Goal: Information Seeking & Learning: Check status

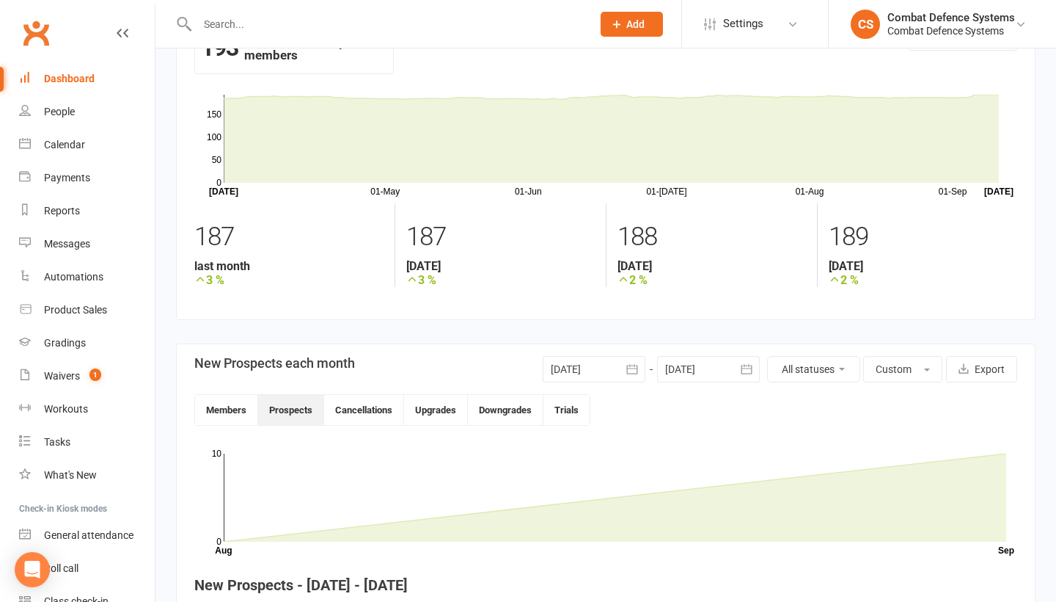
scroll to position [4, 0]
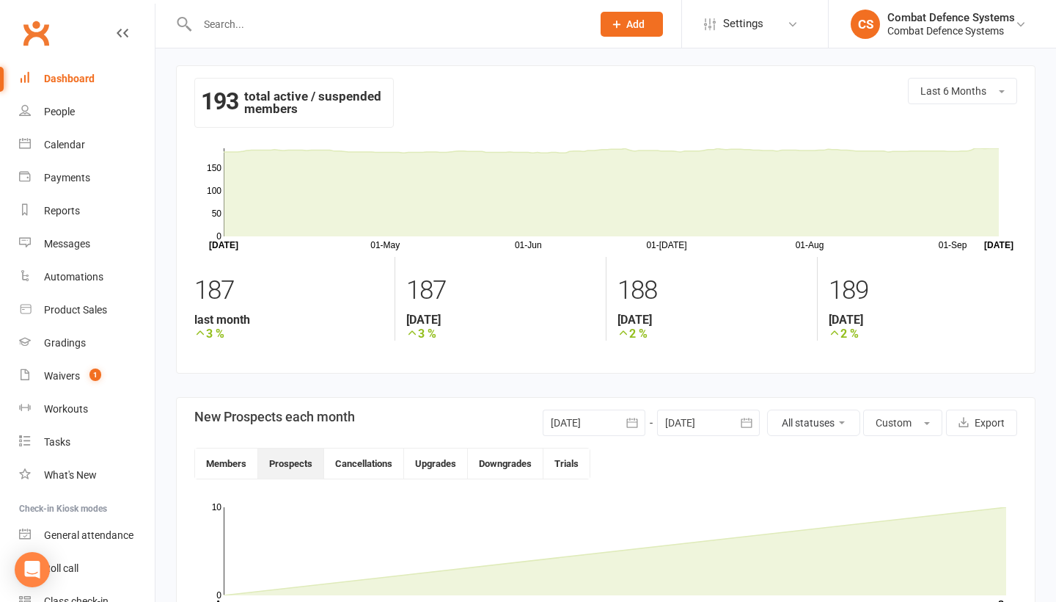
click at [613, 423] on div at bounding box center [594, 422] width 103 height 26
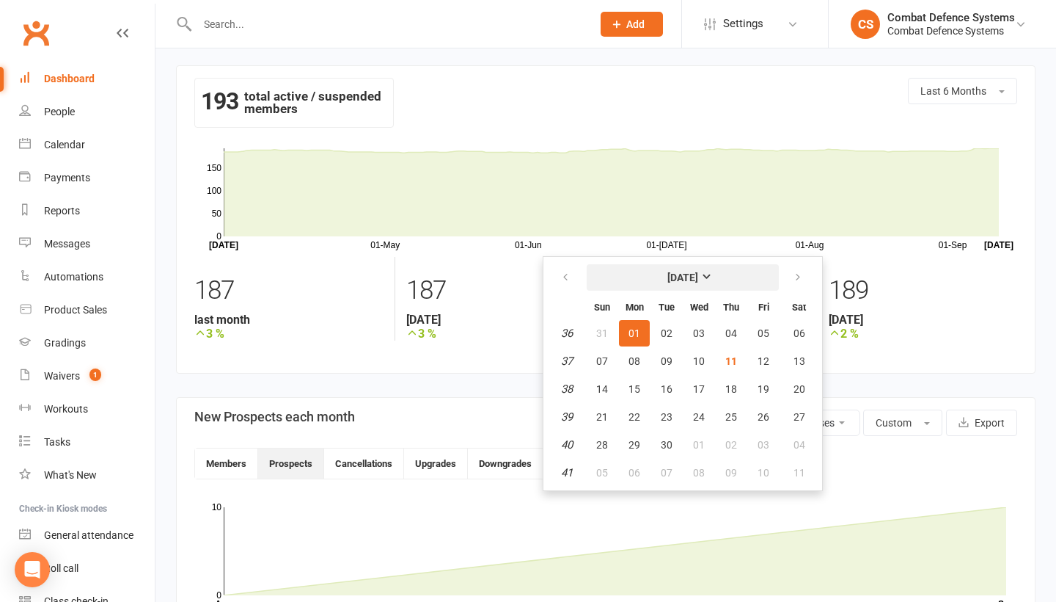
click at [698, 280] on strong "[DATE]" at bounding box center [683, 277] width 31 height 12
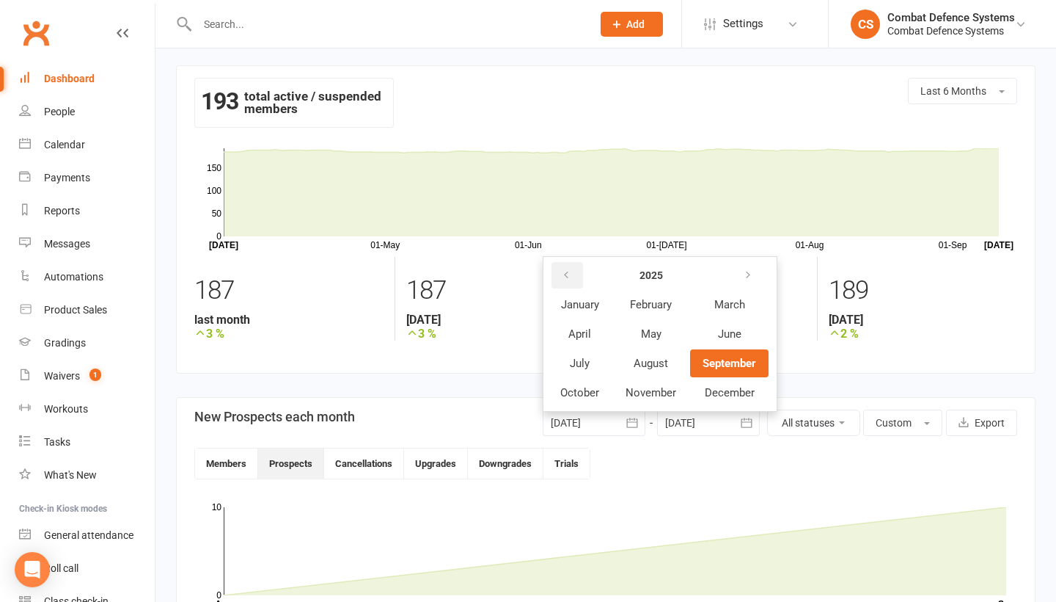
click at [570, 274] on icon "button" at bounding box center [566, 275] width 10 height 12
click at [722, 328] on span "June" at bounding box center [728, 333] width 23 height 13
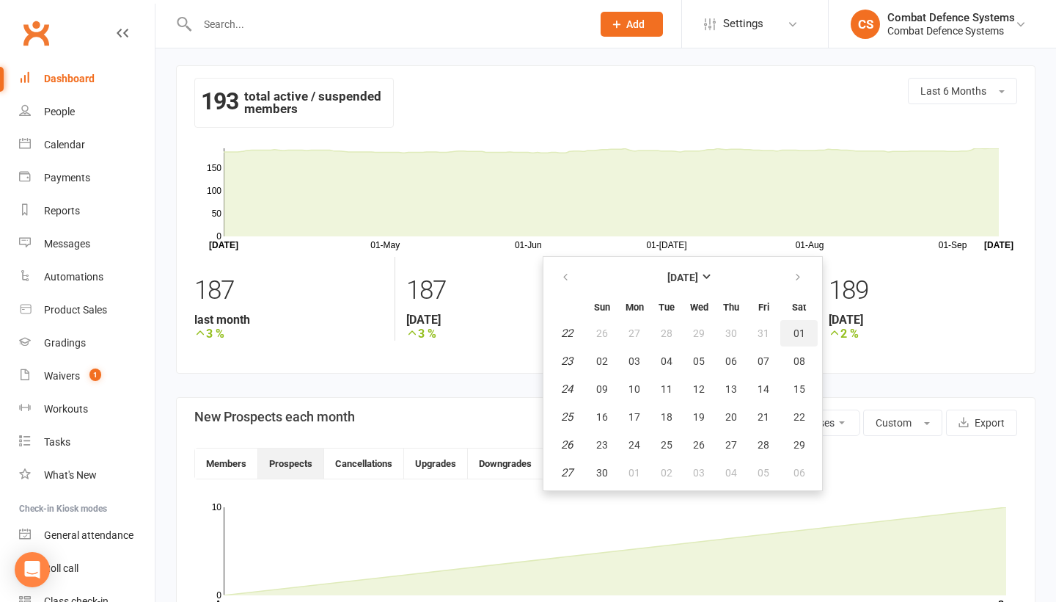
click at [798, 329] on span "01" at bounding box center [800, 333] width 12 height 12
type input "[DATE]"
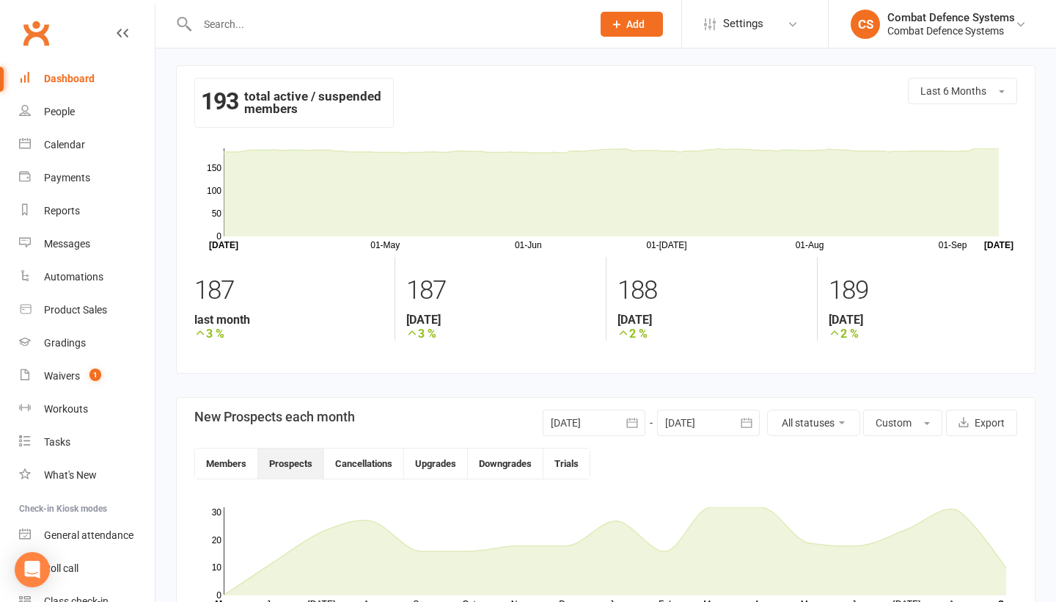
click at [737, 417] on button "button" at bounding box center [747, 422] width 26 height 26
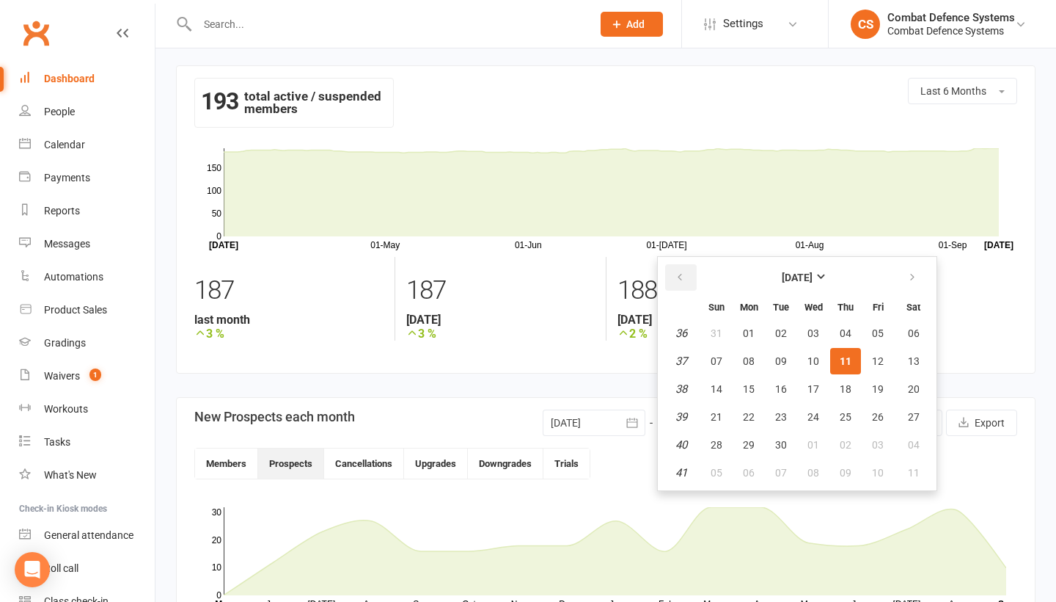
click at [682, 273] on icon "button" at bounding box center [680, 277] width 10 height 12
click at [684, 273] on icon "button" at bounding box center [680, 277] width 10 height 12
click at [798, 279] on strong "[DATE]" at bounding box center [797, 277] width 31 height 12
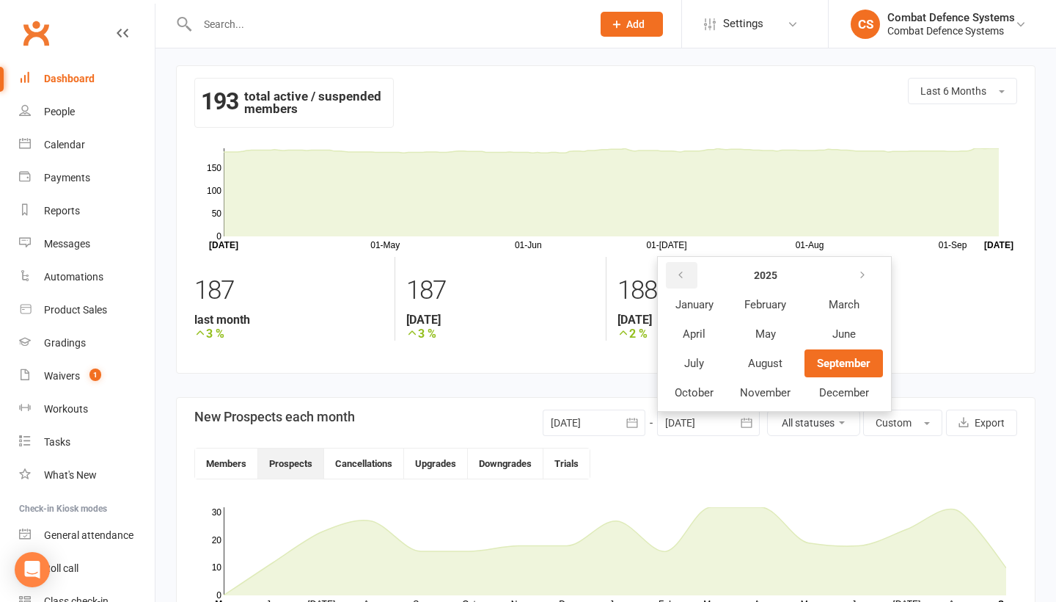
click at [677, 273] on icon "button" at bounding box center [681, 275] width 10 height 12
click at [830, 333] on button "June" at bounding box center [844, 334] width 78 height 28
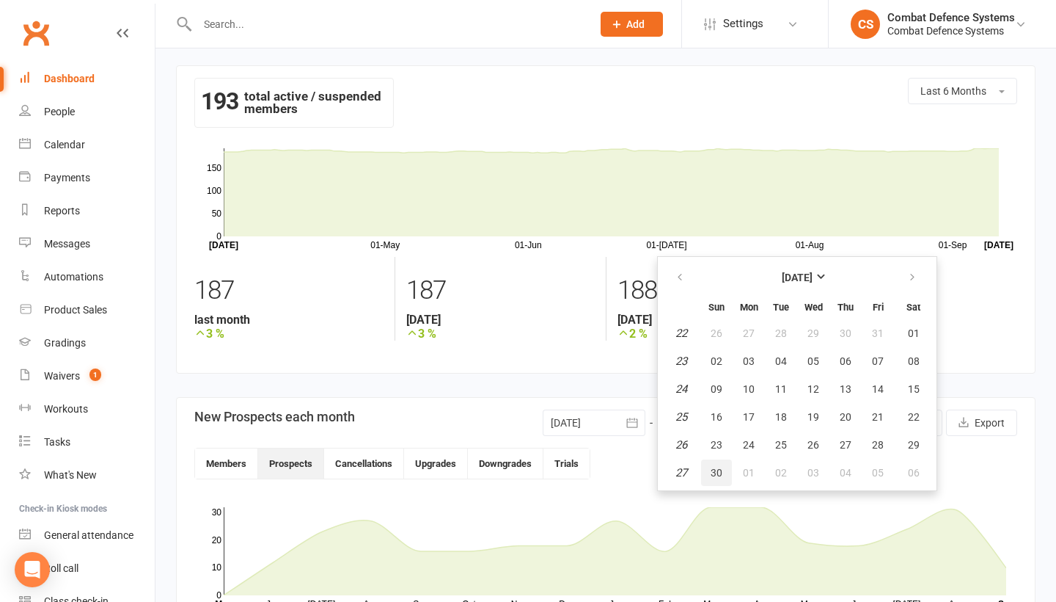
click at [715, 471] on span "30" at bounding box center [717, 473] width 12 height 12
type input "[DATE]"
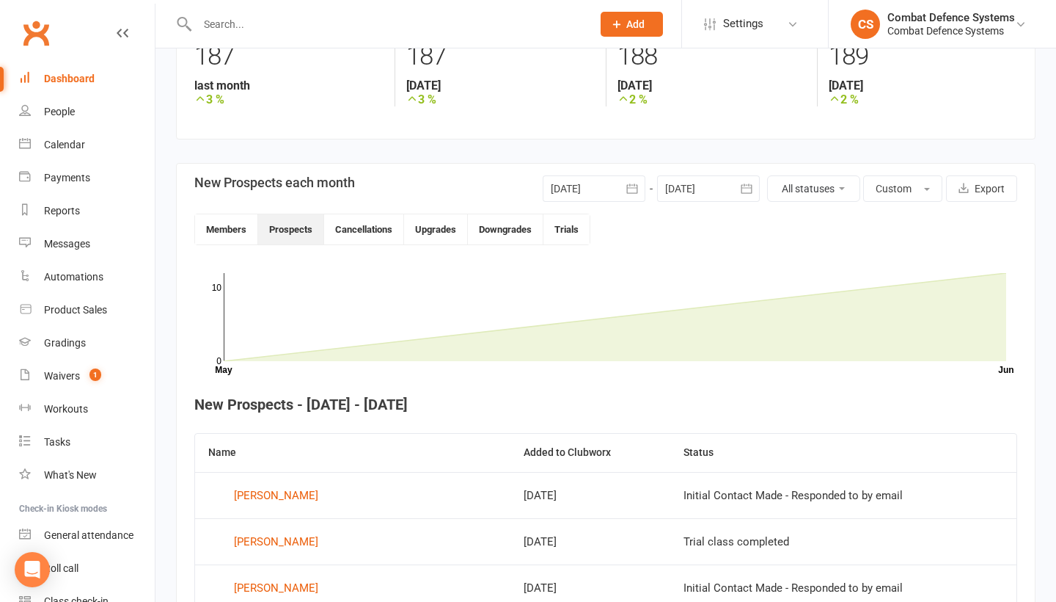
scroll to position [240, 0]
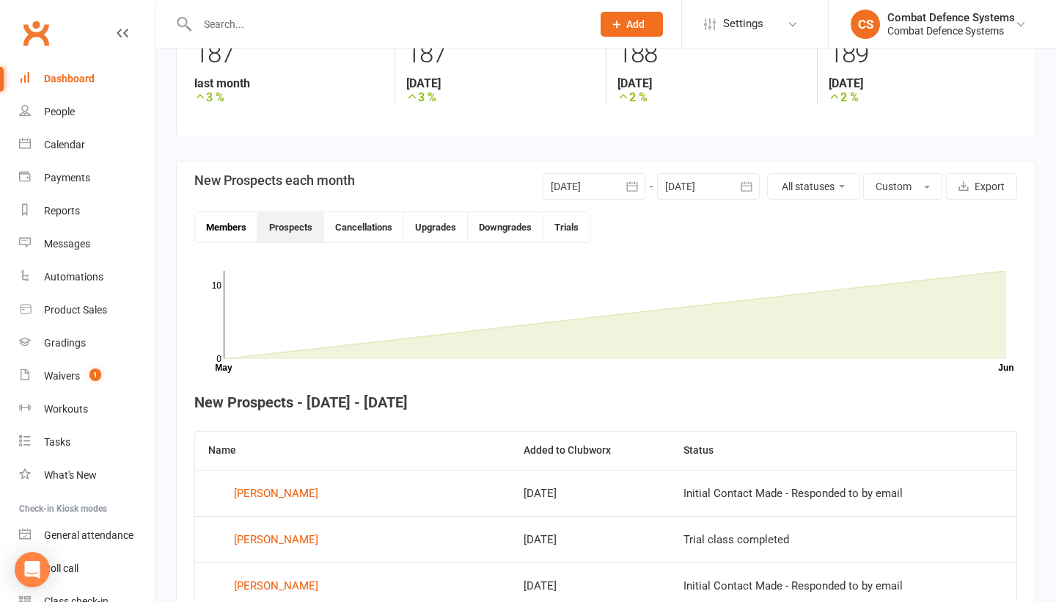
click at [241, 222] on button "Members" at bounding box center [226, 227] width 63 height 30
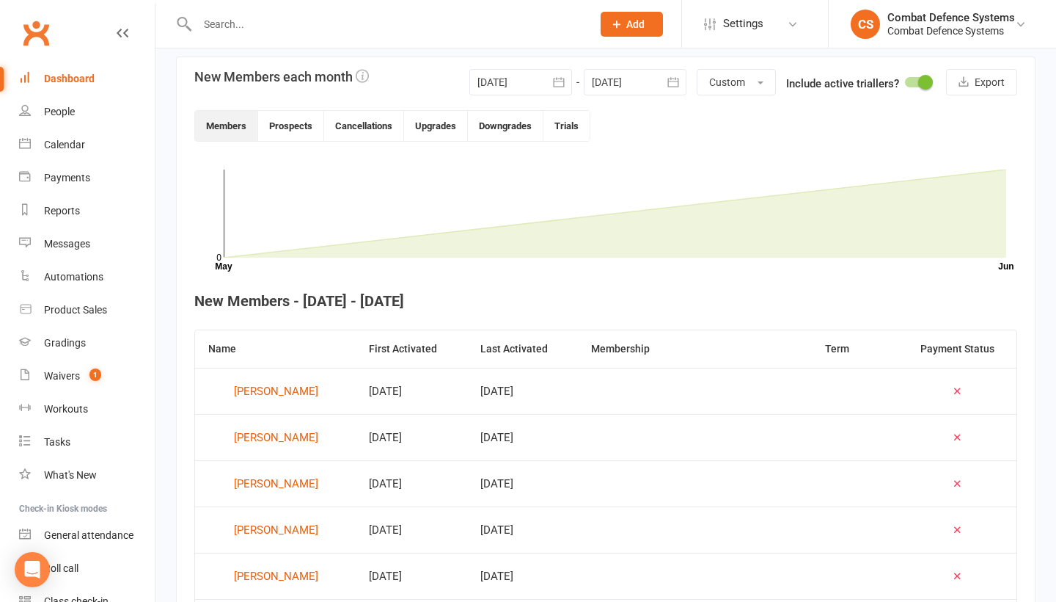
scroll to position [343, 0]
click at [290, 123] on button "Prospects" at bounding box center [291, 127] width 66 height 30
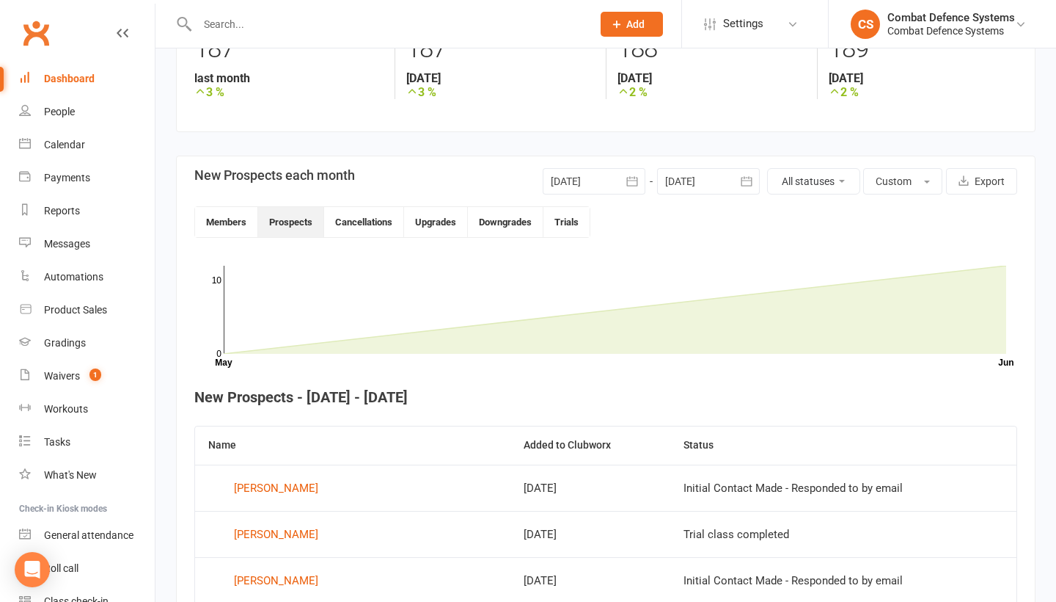
scroll to position [205, 0]
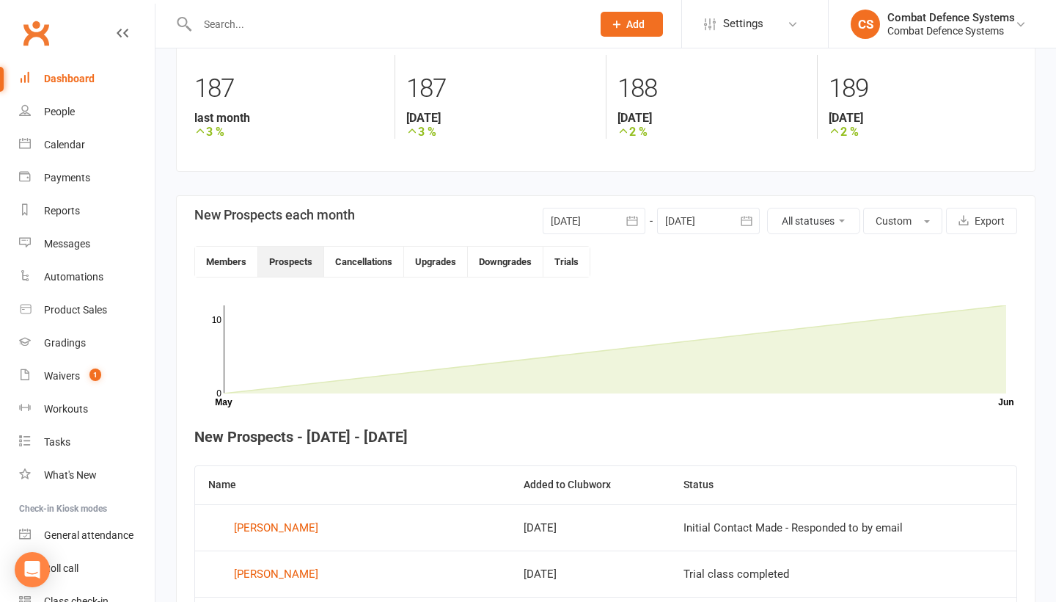
click at [627, 220] on icon "button" at bounding box center [632, 221] width 11 height 10
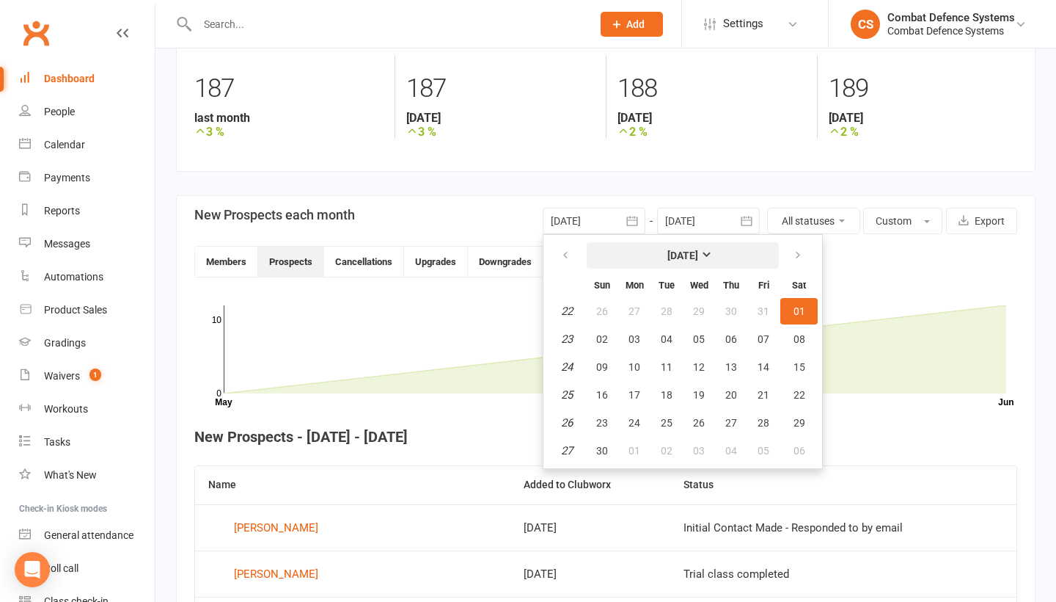
click at [698, 252] on strong "[DATE]" at bounding box center [683, 255] width 31 height 12
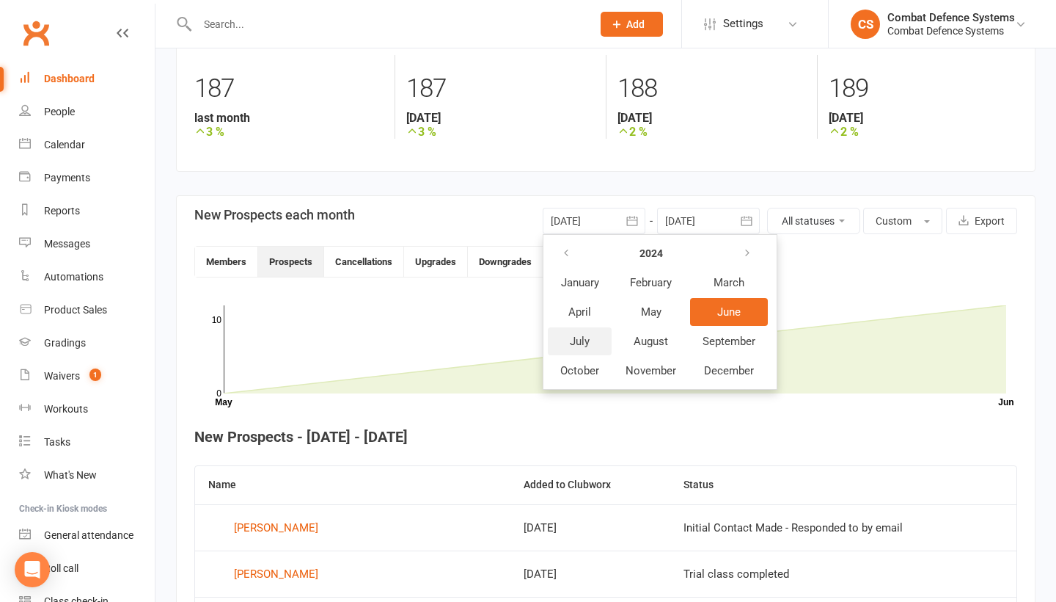
click at [571, 341] on span "July" at bounding box center [580, 341] width 20 height 13
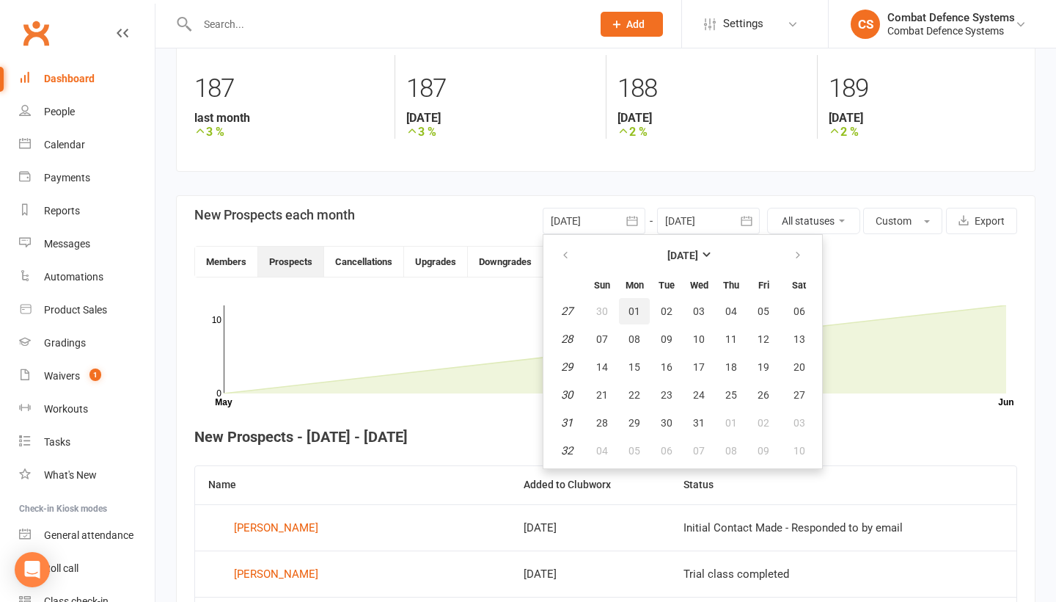
click at [641, 307] on button "01" at bounding box center [634, 311] width 31 height 26
type input "[DATE]"
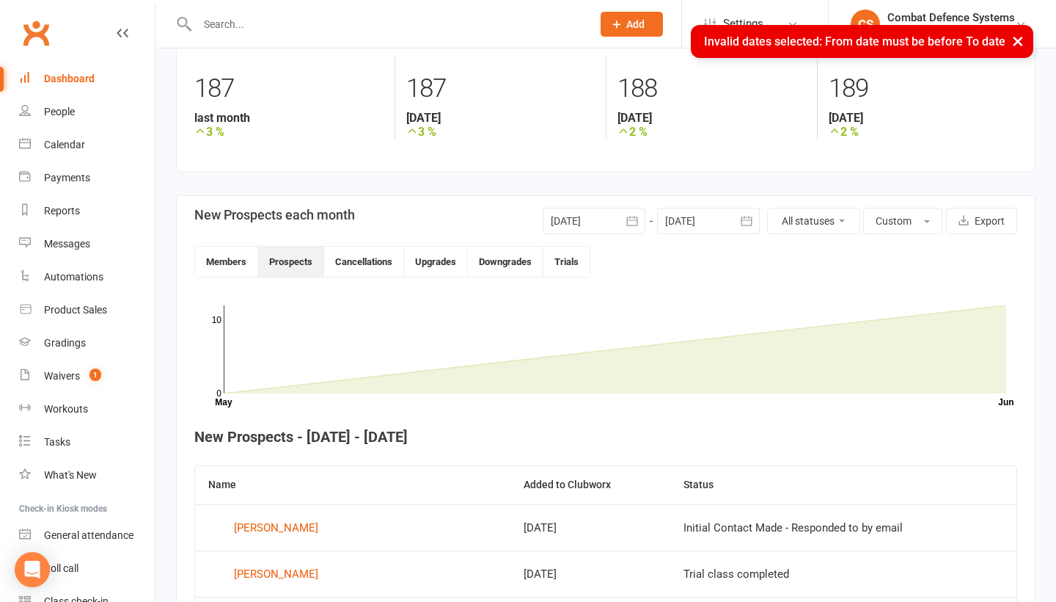
click at [728, 217] on div at bounding box center [708, 221] width 103 height 26
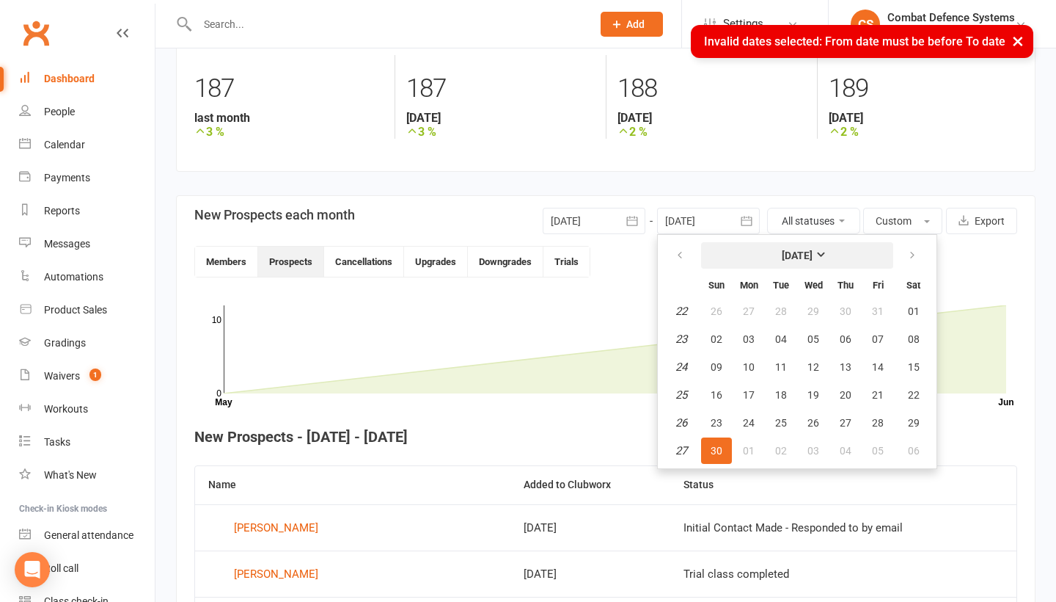
click at [796, 263] on button "[DATE]" at bounding box center [797, 255] width 192 height 26
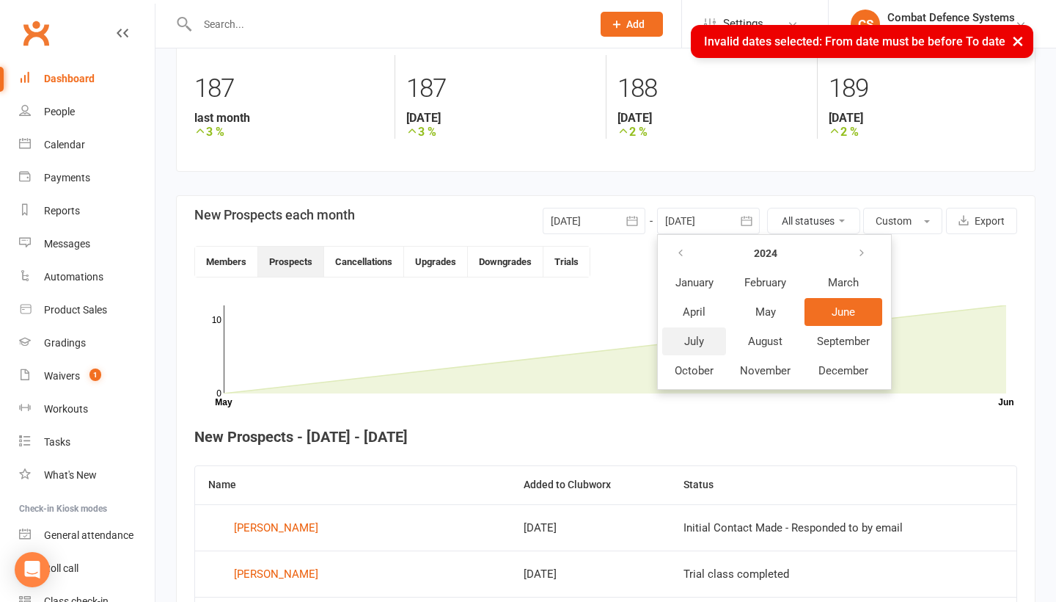
click at [699, 340] on span "July" at bounding box center [694, 341] width 20 height 13
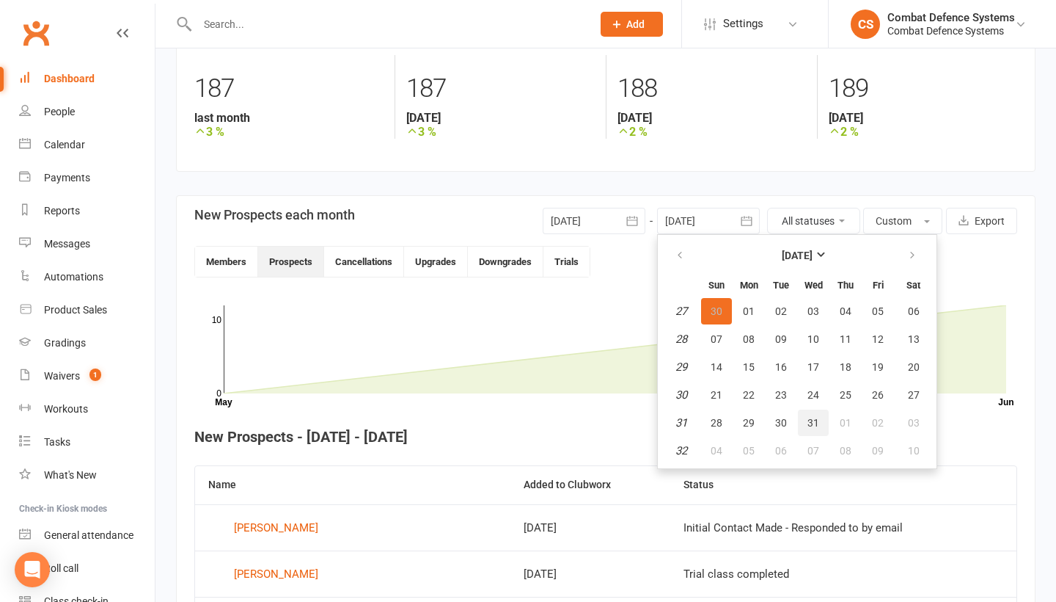
click at [811, 420] on span "31" at bounding box center [814, 423] width 12 height 12
type input "[DATE]"
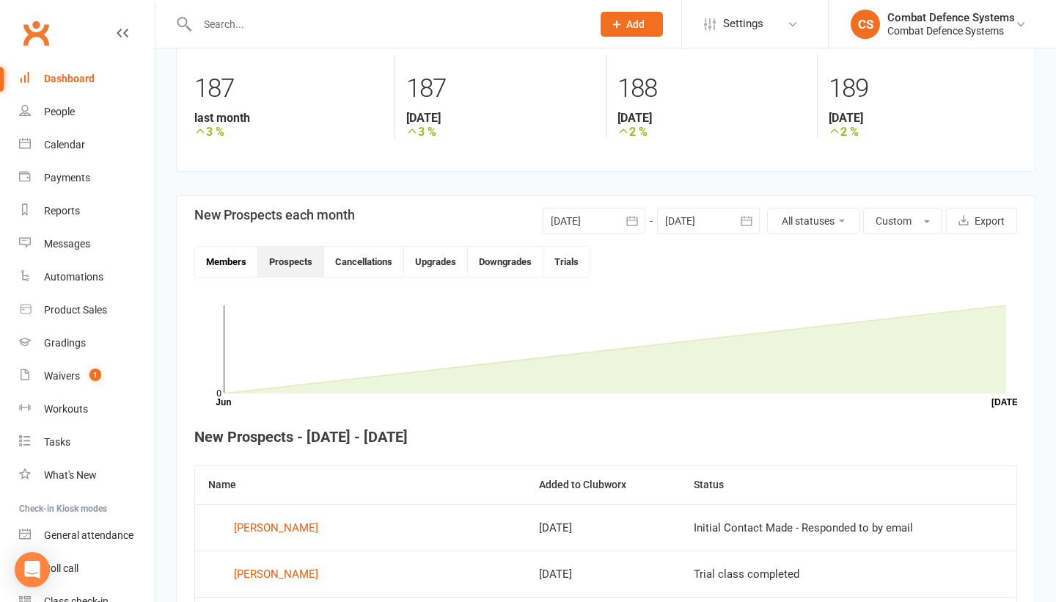
click at [218, 262] on button "Members" at bounding box center [226, 261] width 63 height 30
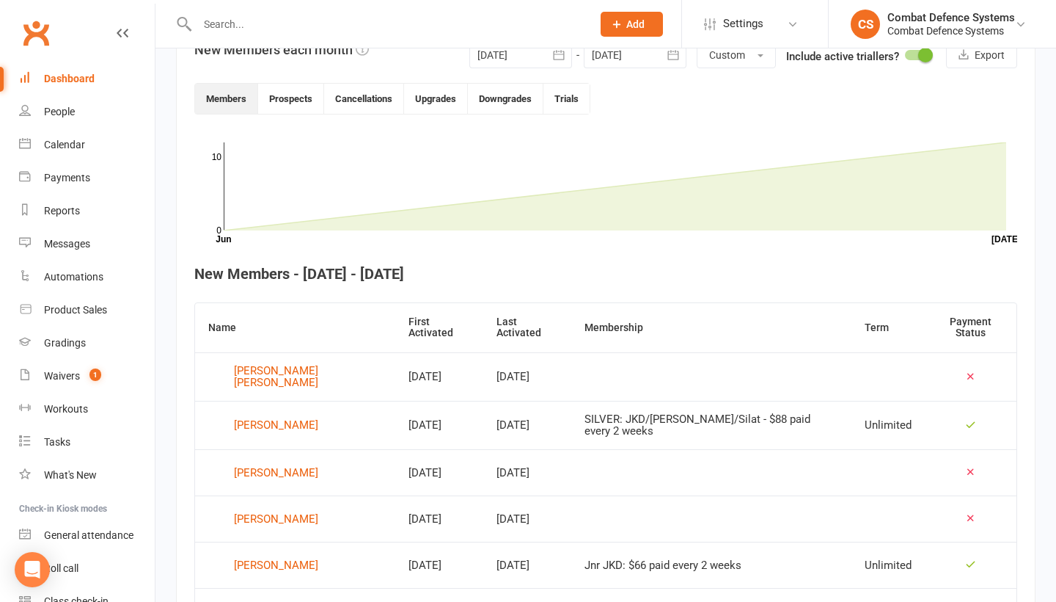
scroll to position [370, 0]
click at [296, 107] on button "Prospects" at bounding box center [291, 100] width 66 height 30
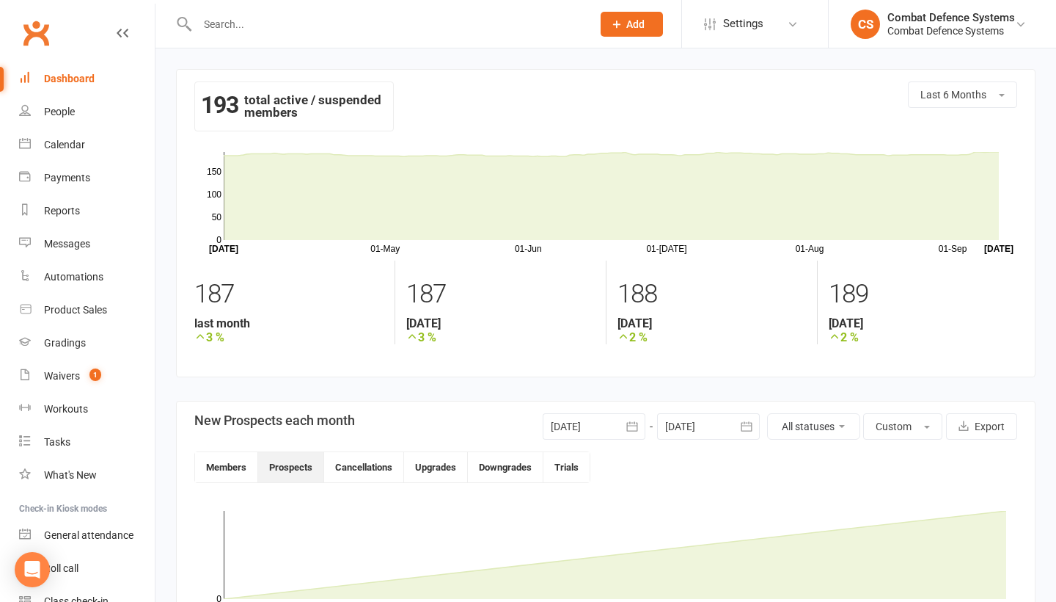
scroll to position [0, 0]
click at [233, 465] on button "Members" at bounding box center [226, 467] width 63 height 30
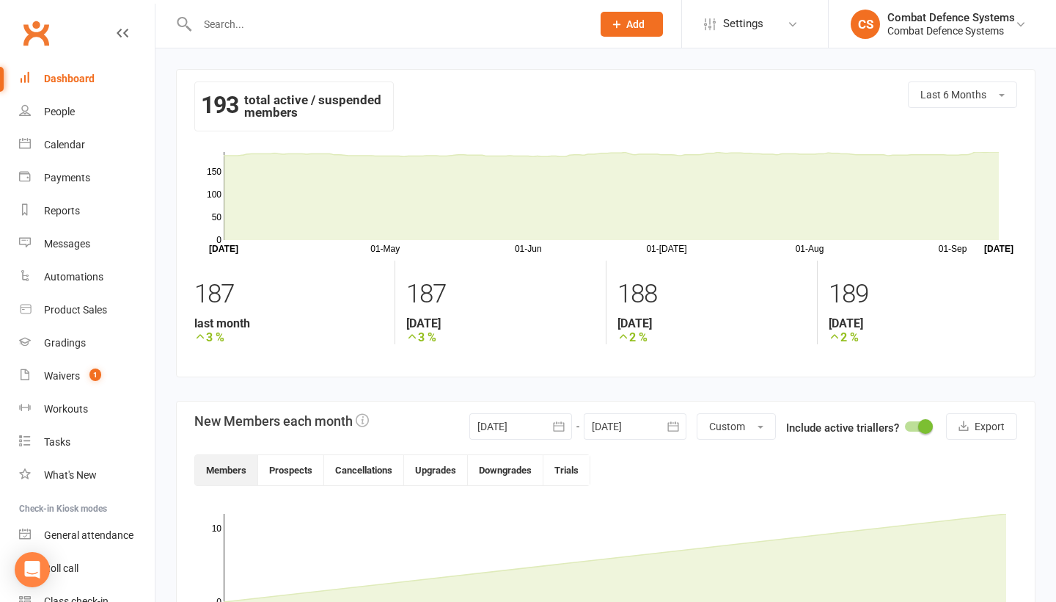
click at [556, 428] on icon "button" at bounding box center [559, 426] width 15 height 15
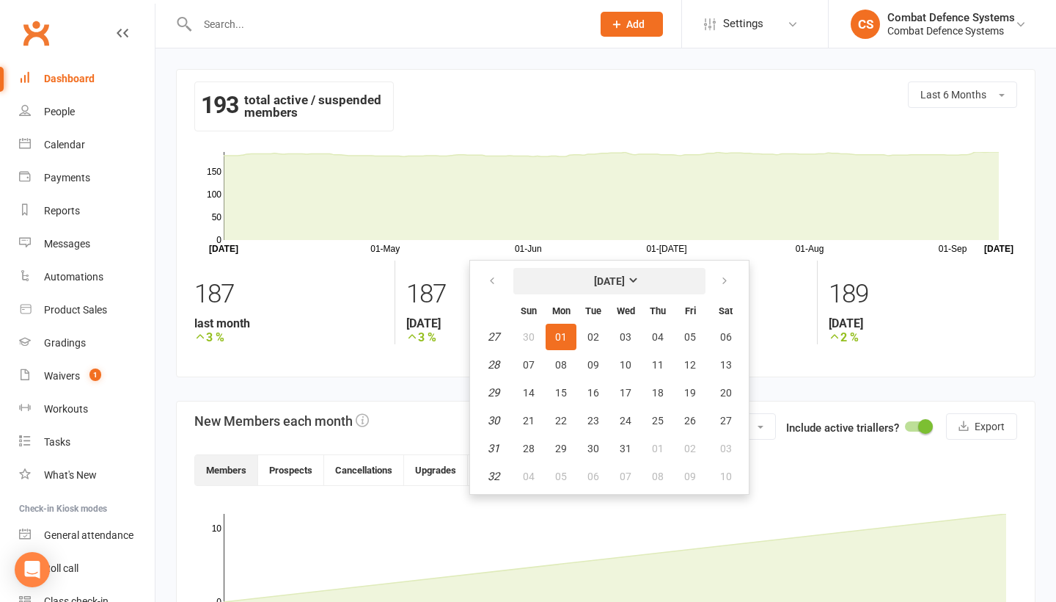
click at [625, 279] on strong "[DATE]" at bounding box center [609, 281] width 31 height 12
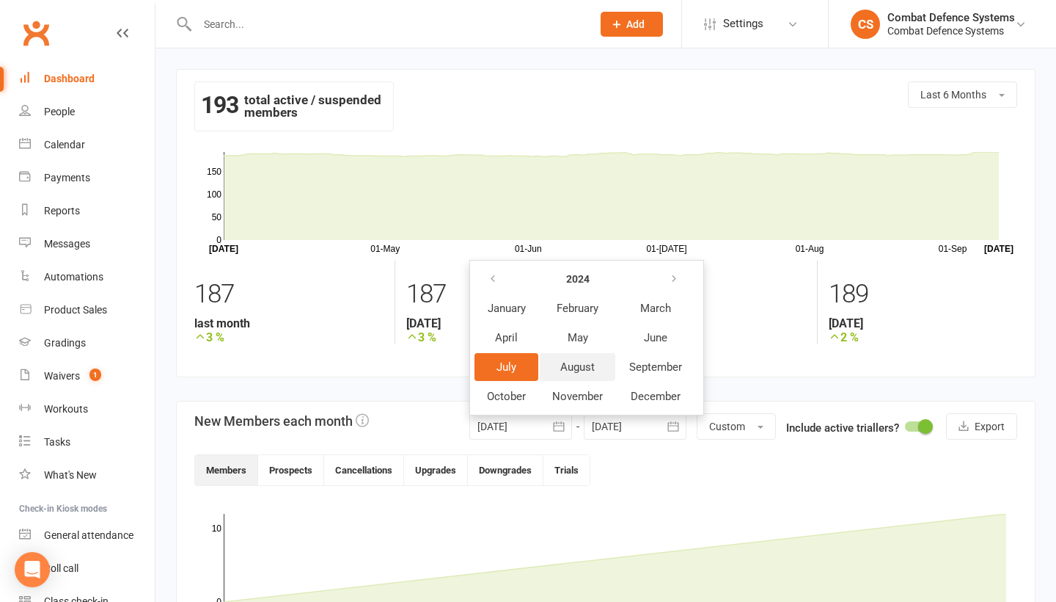
click at [593, 366] on span "August" at bounding box center [577, 366] width 34 height 13
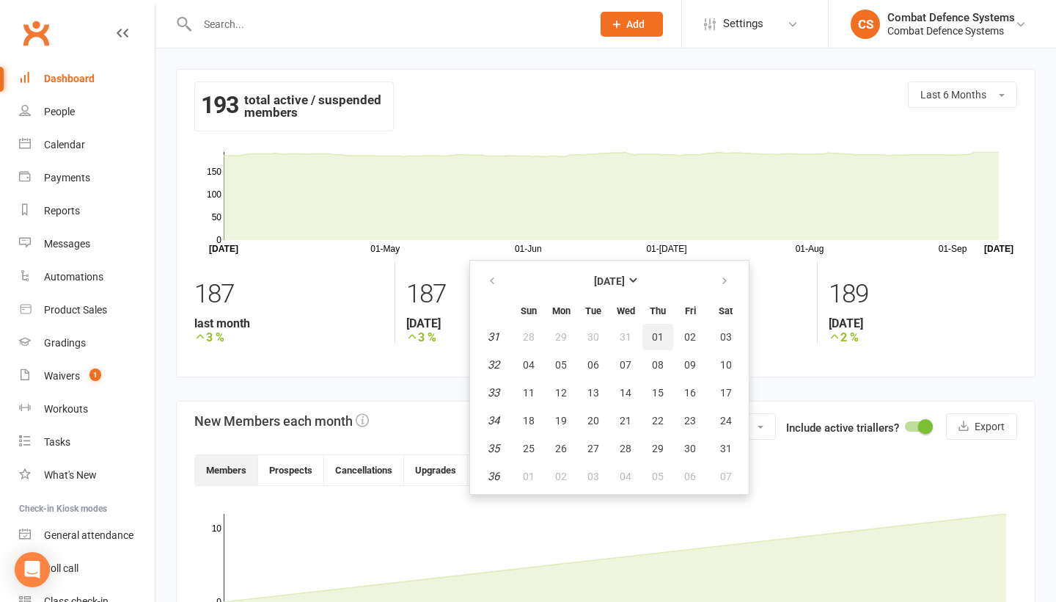
click at [659, 337] on span "01" at bounding box center [658, 337] width 12 height 12
type input "[DATE]"
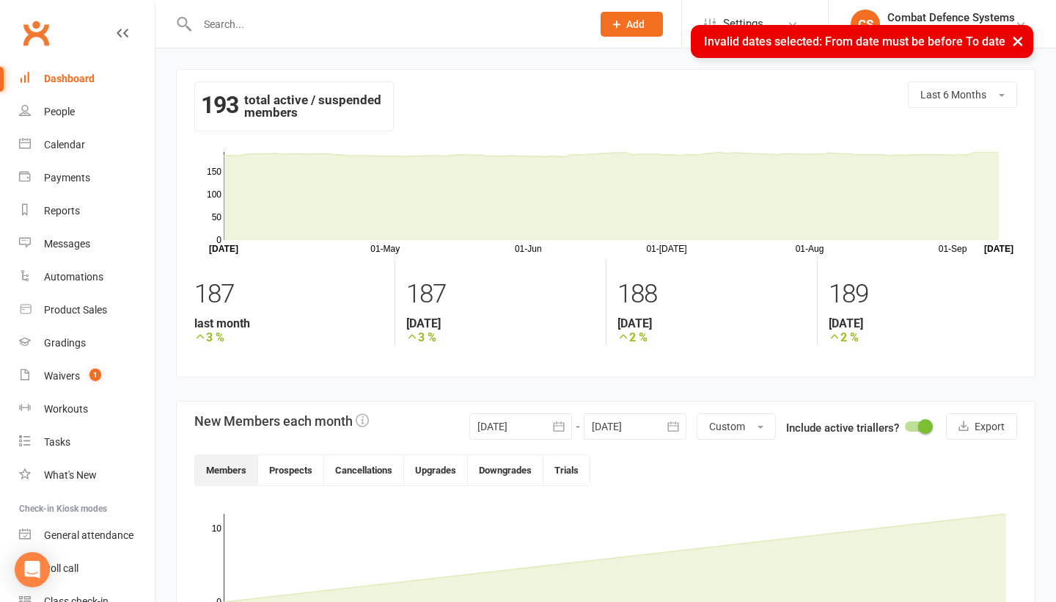
click at [672, 426] on icon "button" at bounding box center [673, 426] width 15 height 15
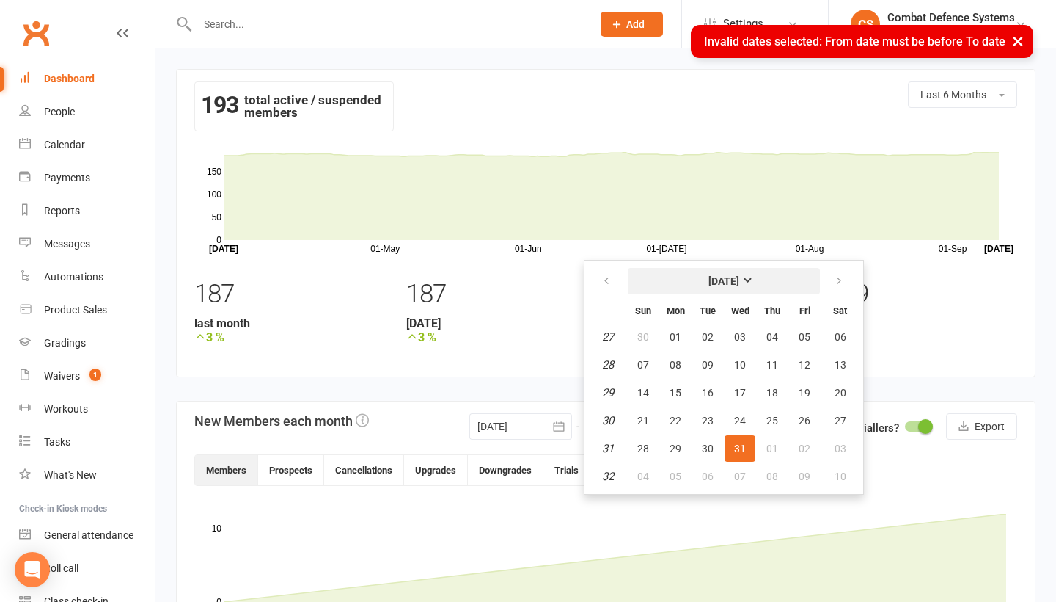
click at [725, 270] on button "[DATE]" at bounding box center [724, 281] width 192 height 26
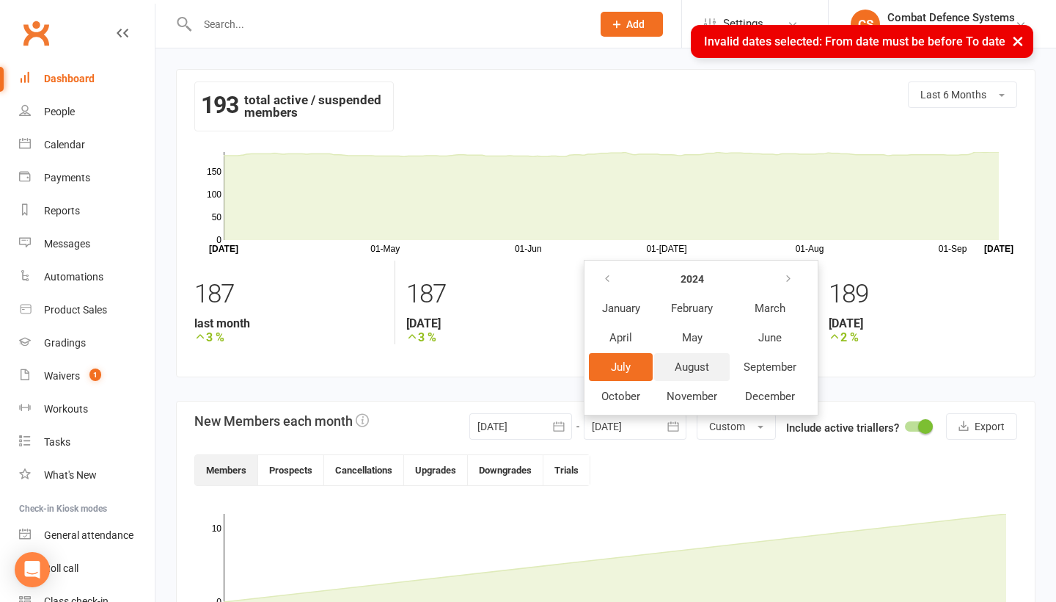
click at [711, 365] on button "August" at bounding box center [692, 367] width 76 height 28
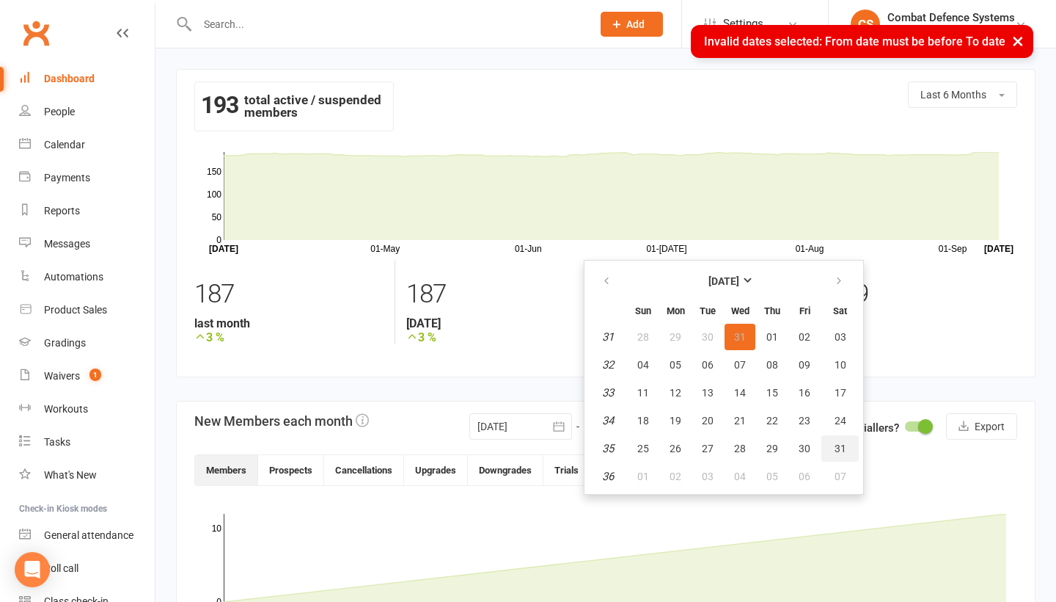
click at [832, 444] on button "31" at bounding box center [840, 448] width 37 height 26
type input "[DATE]"
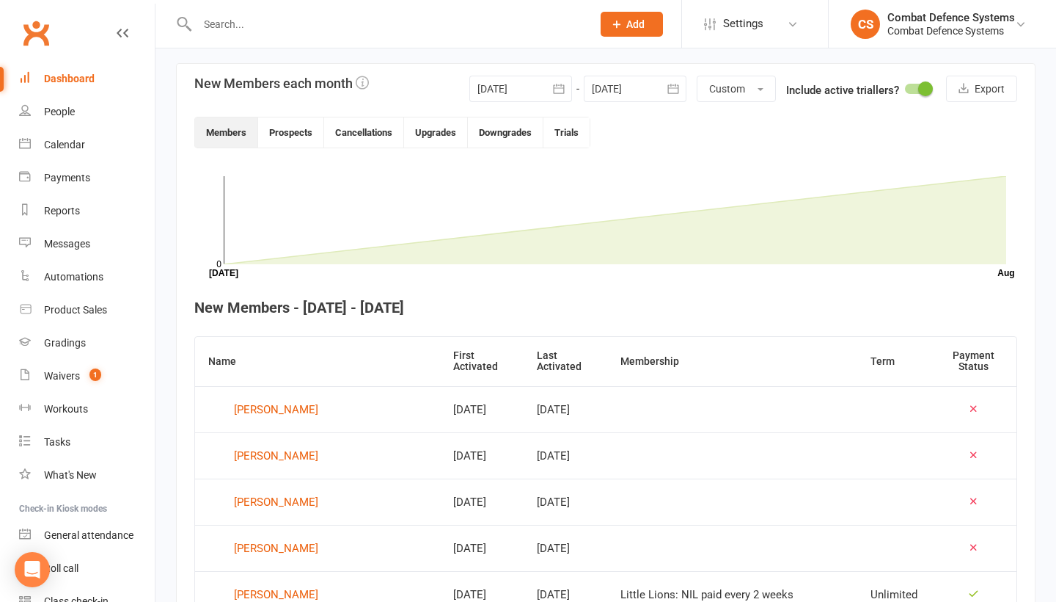
scroll to position [48, 0]
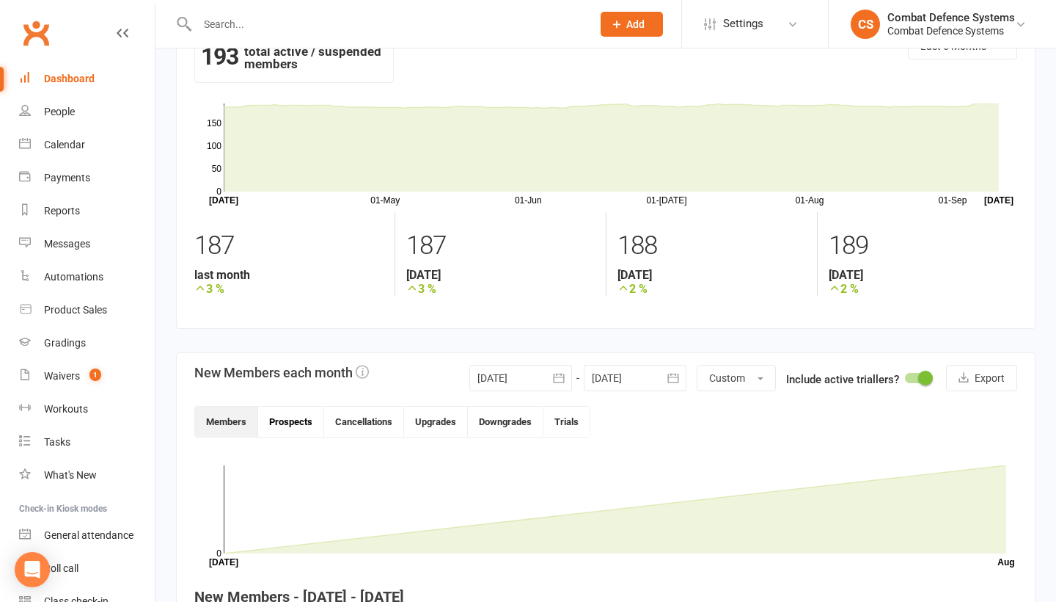
click at [301, 424] on button "Prospects" at bounding box center [291, 421] width 66 height 30
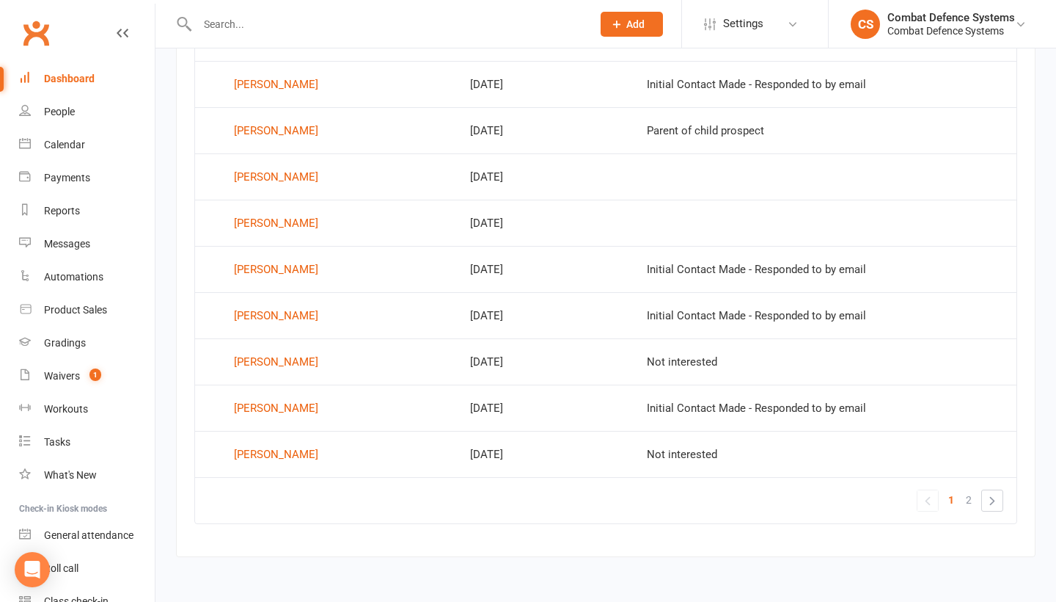
scroll to position [938, 0]
click at [996, 492] on link "»" at bounding box center [992, 500] width 21 height 21
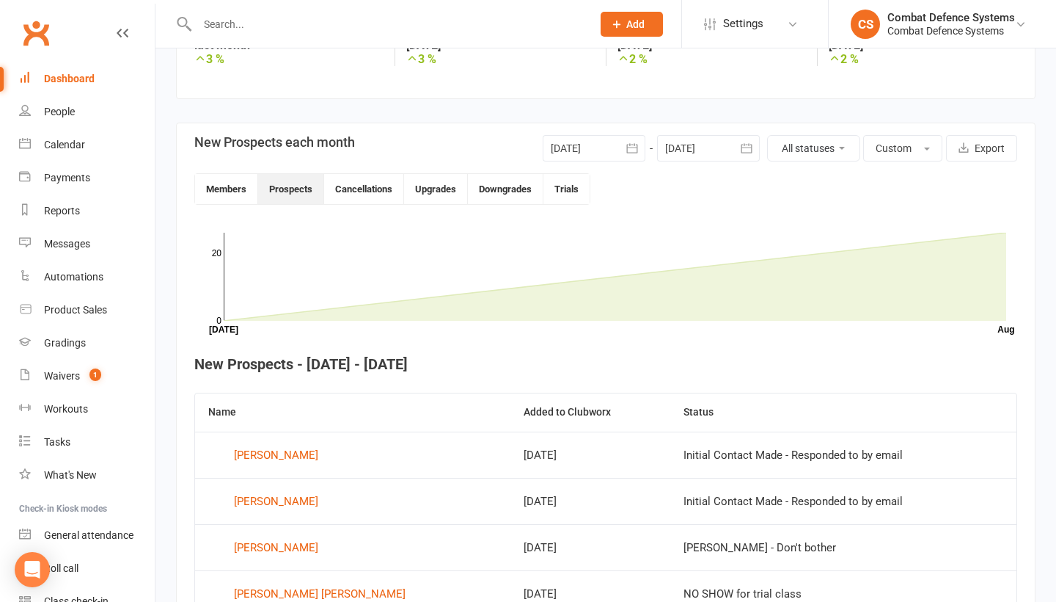
scroll to position [244, 0]
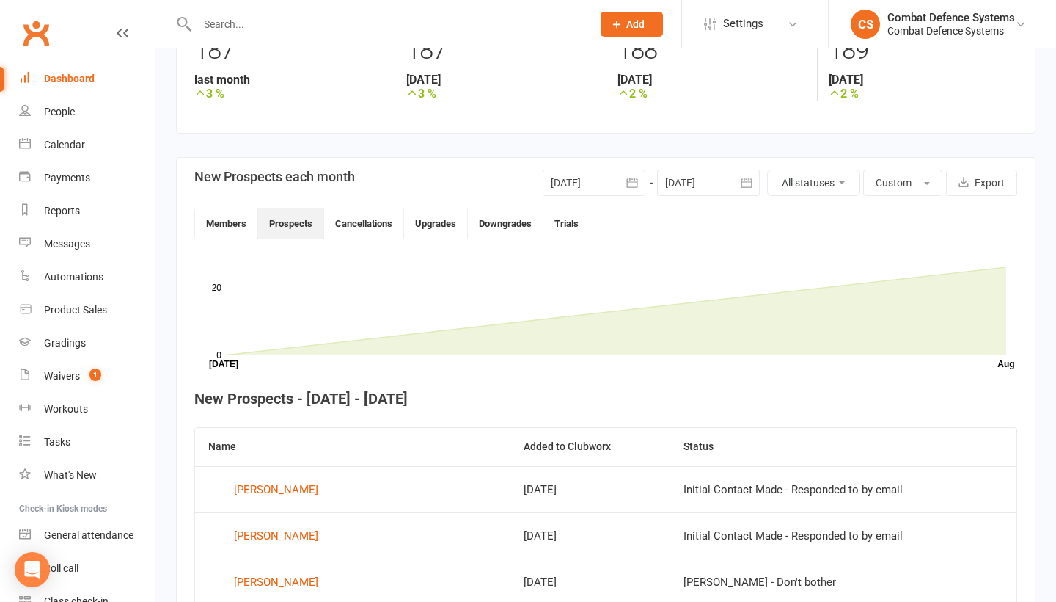
click at [619, 179] on button "button" at bounding box center [632, 182] width 26 height 26
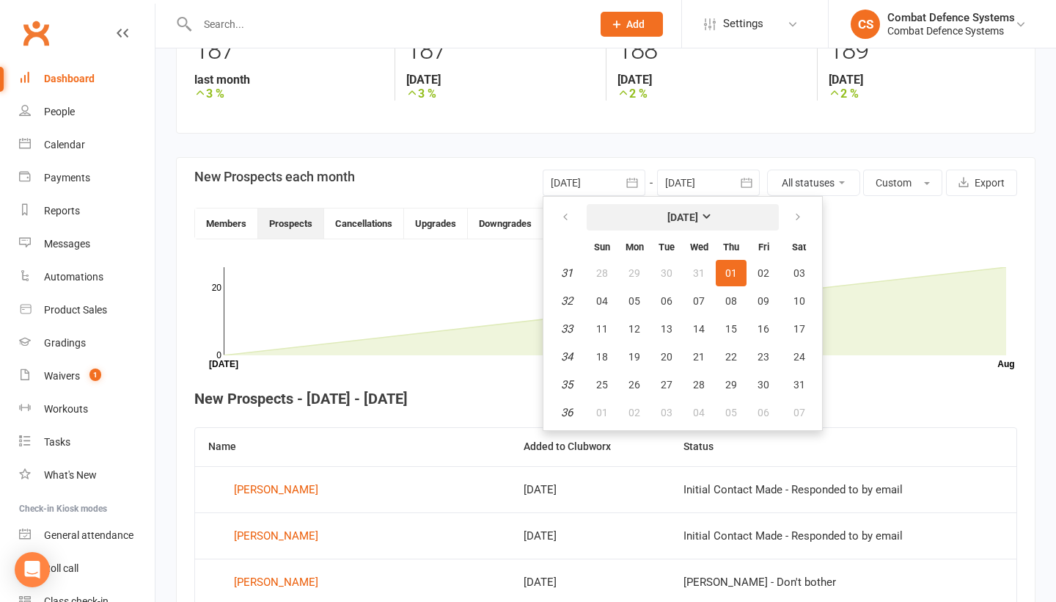
click at [698, 212] on strong "[DATE]" at bounding box center [683, 217] width 31 height 12
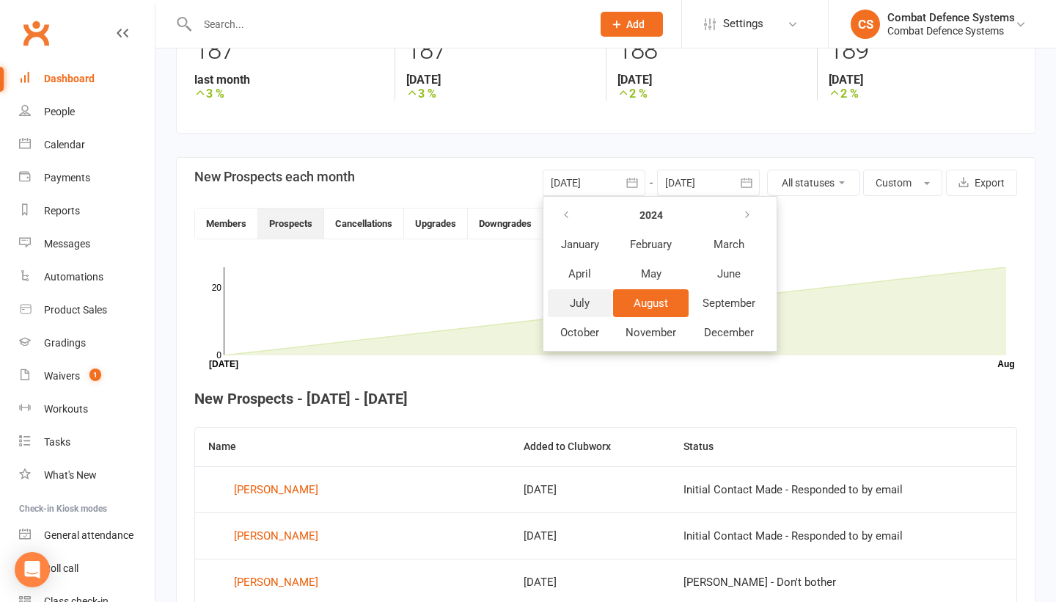
click at [580, 309] on span "July" at bounding box center [580, 302] width 20 height 13
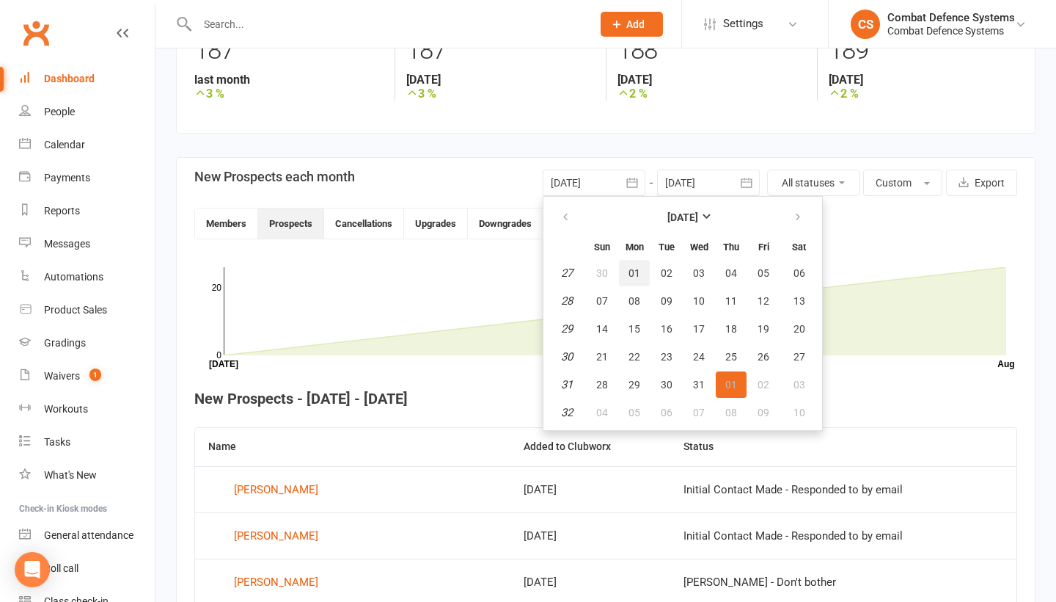
click at [635, 275] on span "01" at bounding box center [635, 273] width 12 height 12
type input "[DATE]"
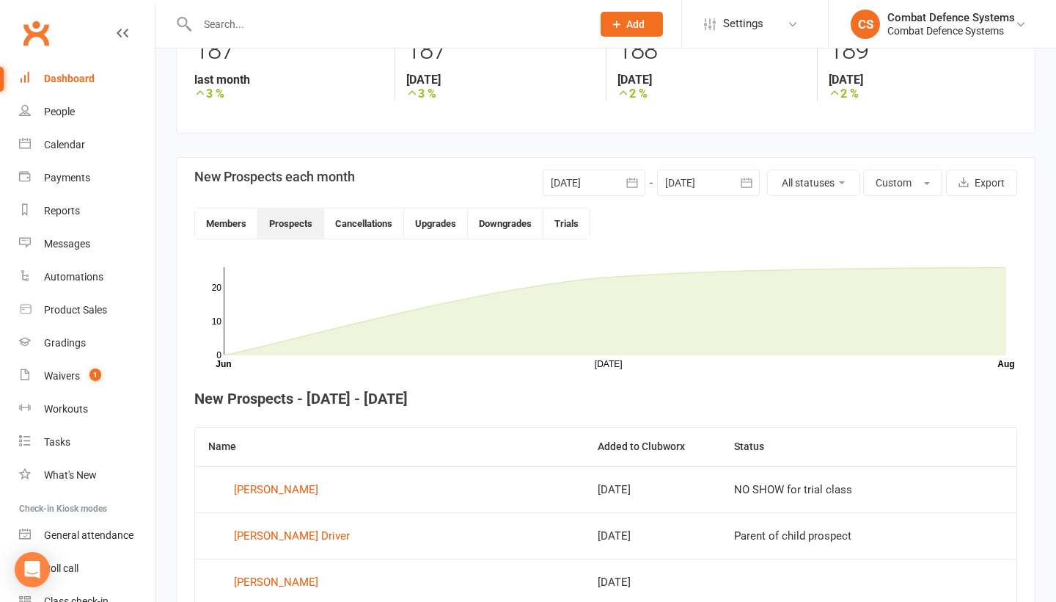
click at [695, 182] on div at bounding box center [708, 182] width 103 height 26
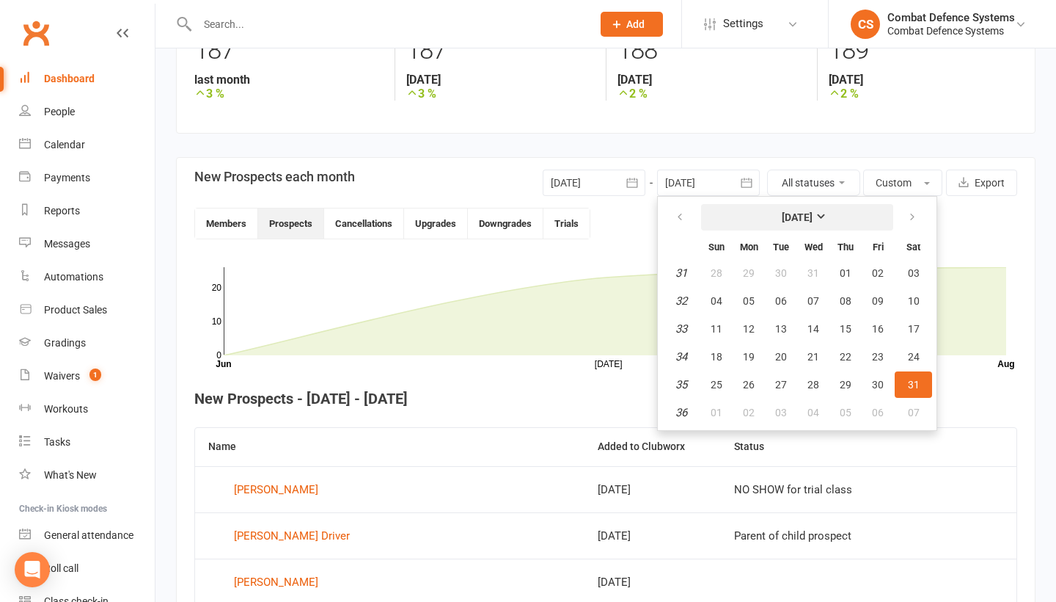
click at [813, 216] on strong "[DATE]" at bounding box center [797, 217] width 31 height 12
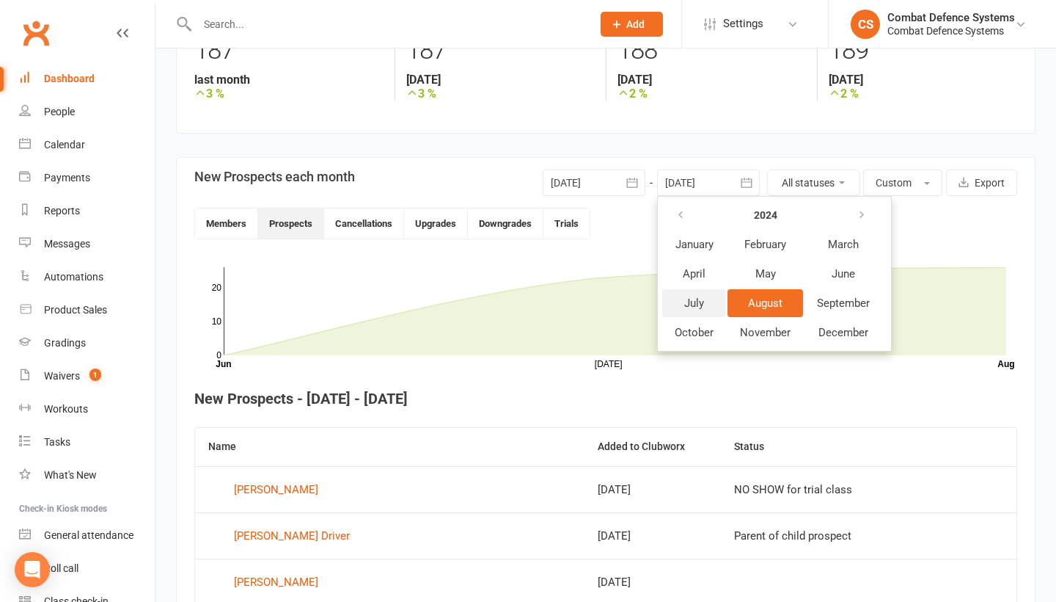
click at [703, 307] on span "July" at bounding box center [694, 302] width 20 height 13
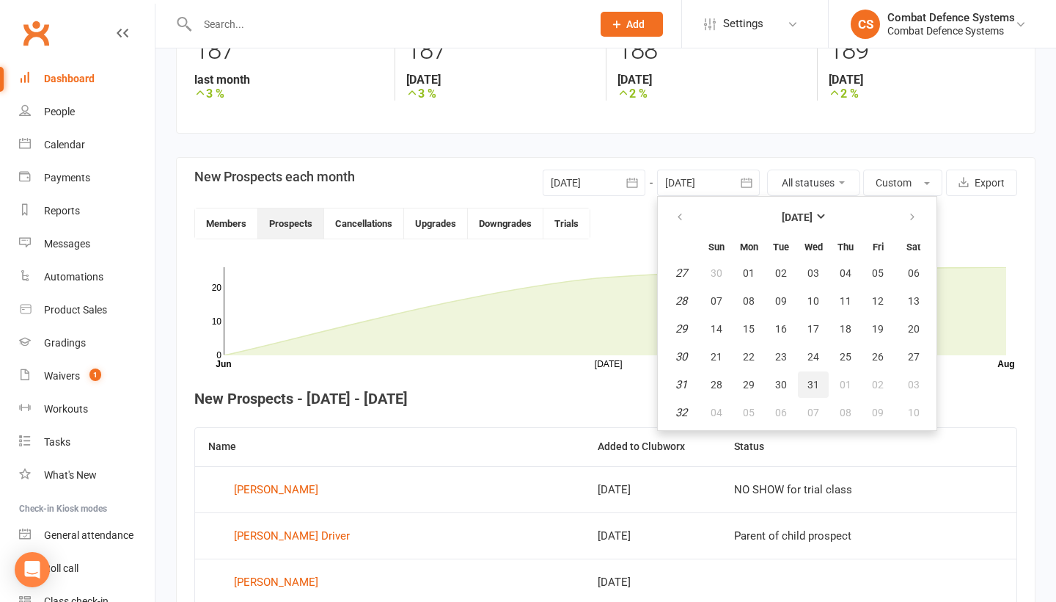
click at [808, 381] on span "31" at bounding box center [814, 385] width 12 height 12
type input "[DATE]"
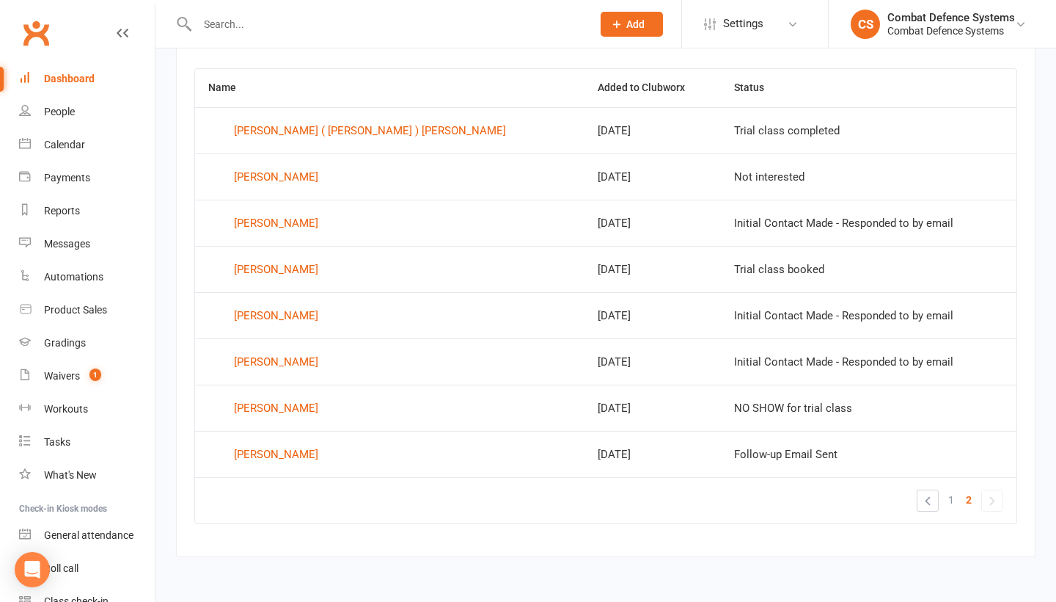
scroll to position [614, 0]
click at [985, 490] on link "»" at bounding box center [992, 500] width 21 height 21
click at [929, 491] on link "«" at bounding box center [928, 500] width 21 height 21
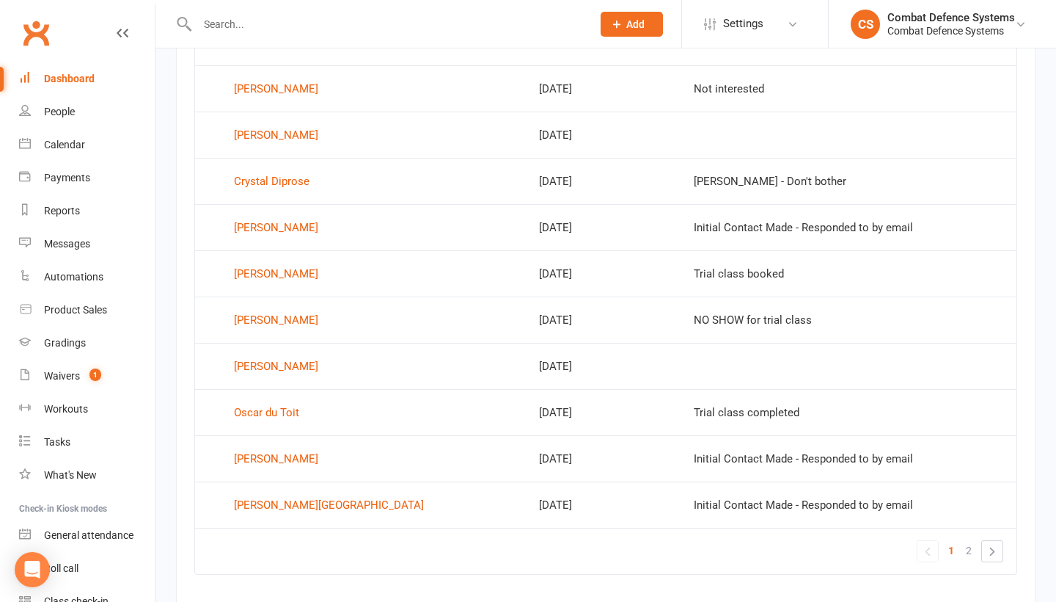
scroll to position [880, 0]
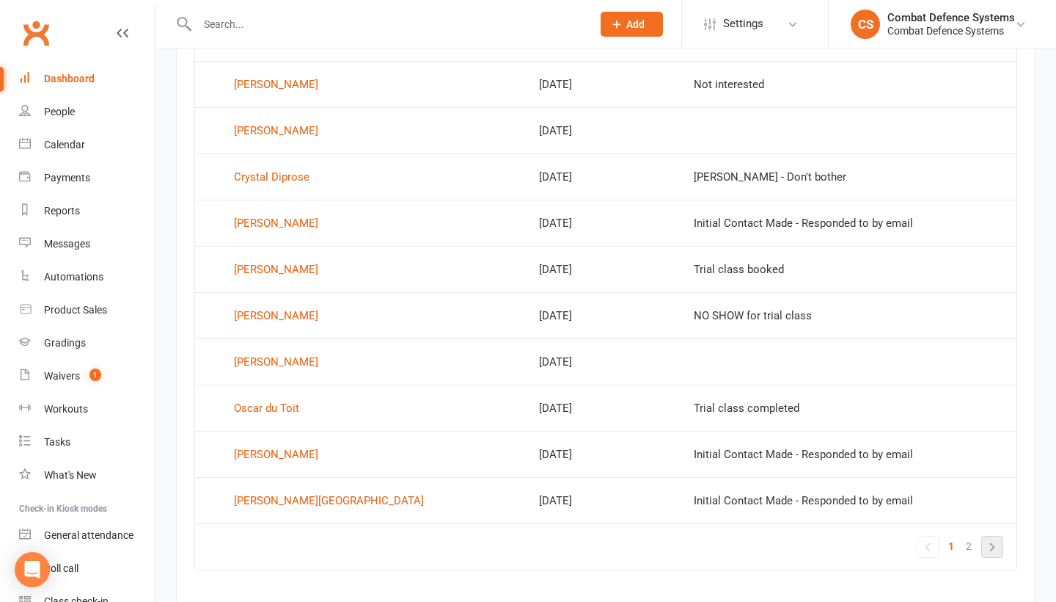
click at [993, 549] on link "»" at bounding box center [992, 546] width 21 height 21
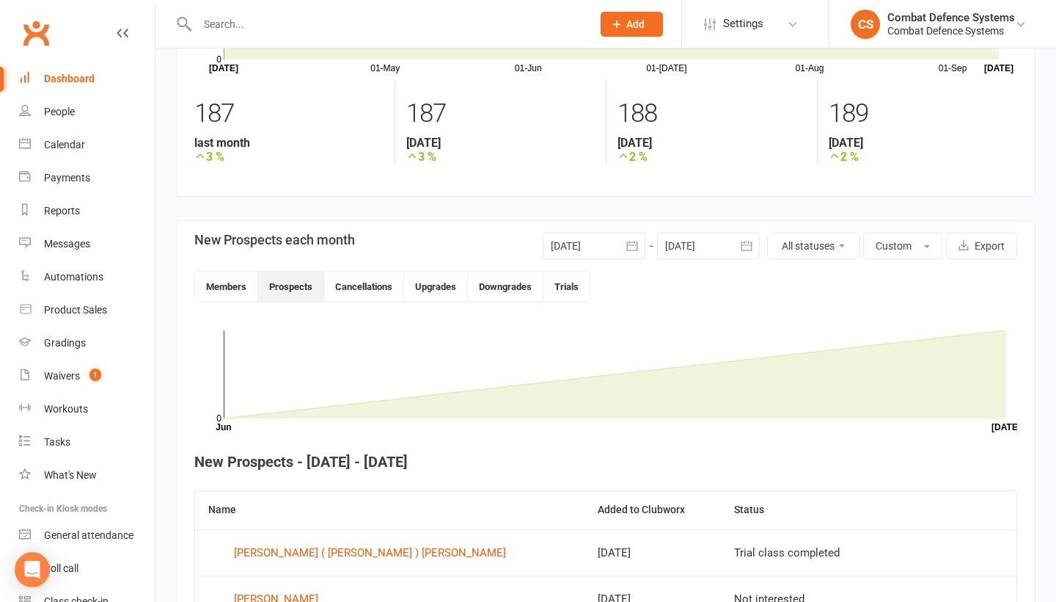
scroll to position [153, 0]
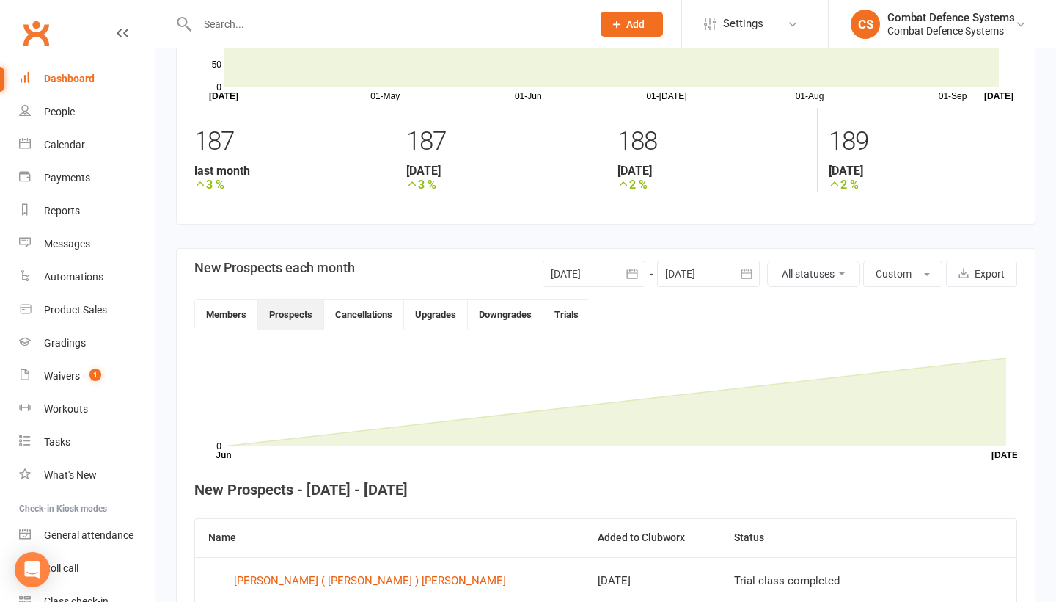
click at [626, 276] on icon "button" at bounding box center [632, 273] width 15 height 15
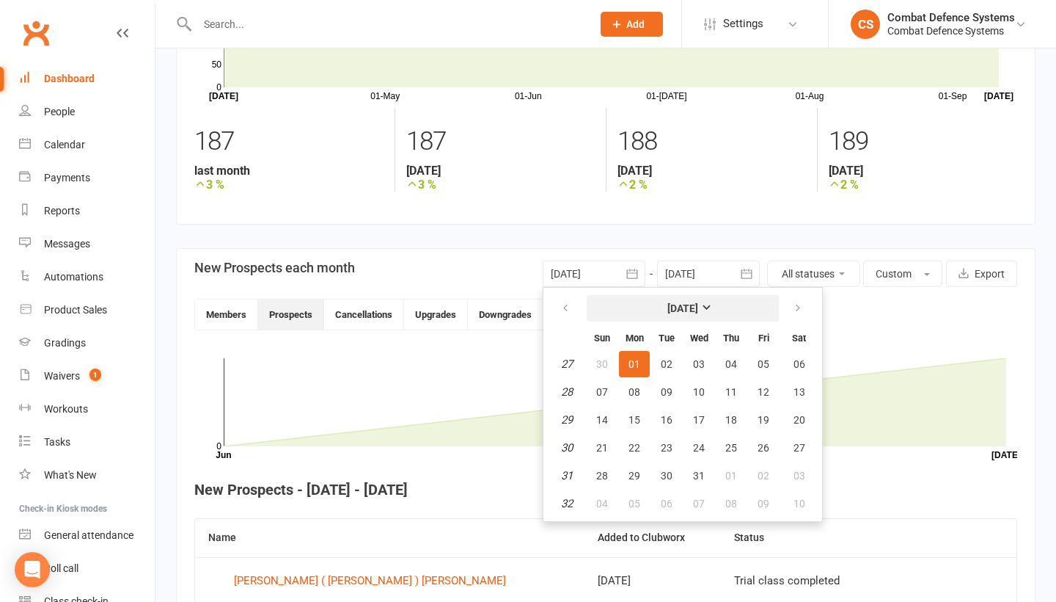
click at [690, 309] on strong "[DATE]" at bounding box center [683, 308] width 31 height 12
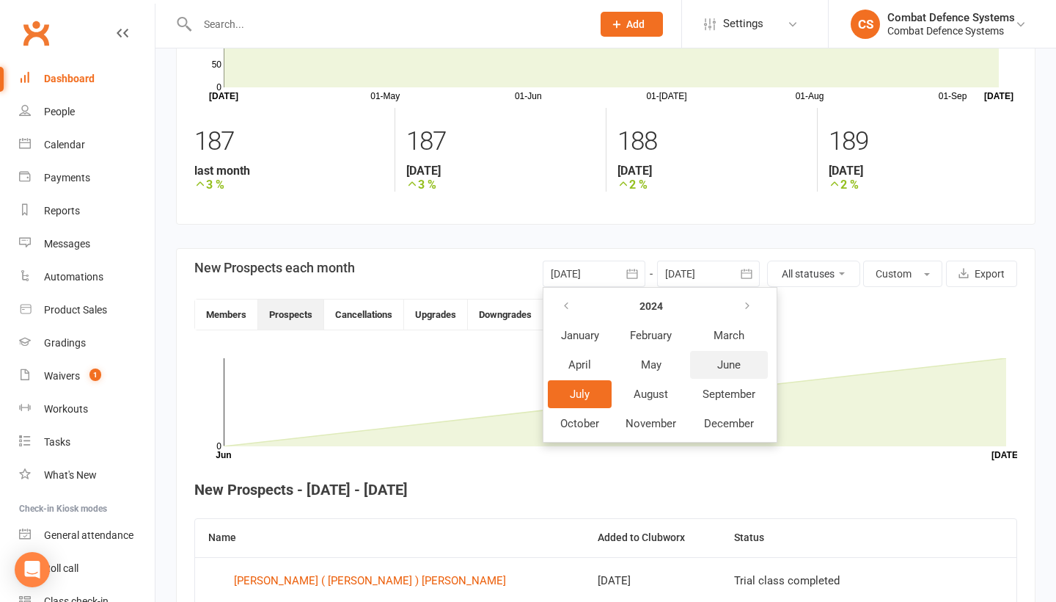
click at [743, 362] on button "June" at bounding box center [729, 365] width 78 height 28
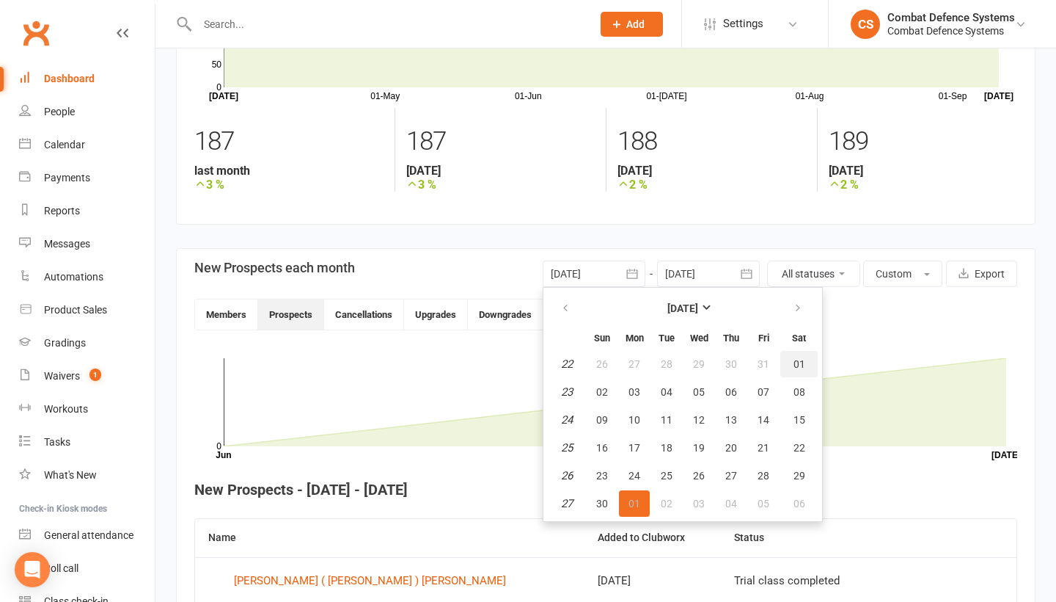
click at [795, 365] on span "01" at bounding box center [800, 364] width 12 height 12
type input "[DATE]"
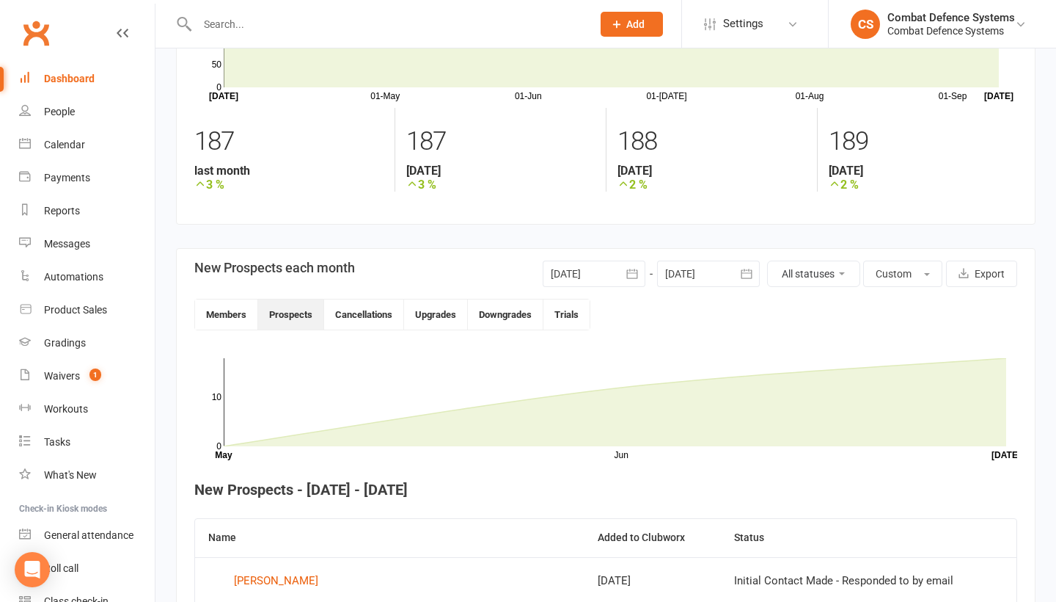
click at [737, 275] on button "button" at bounding box center [747, 273] width 26 height 26
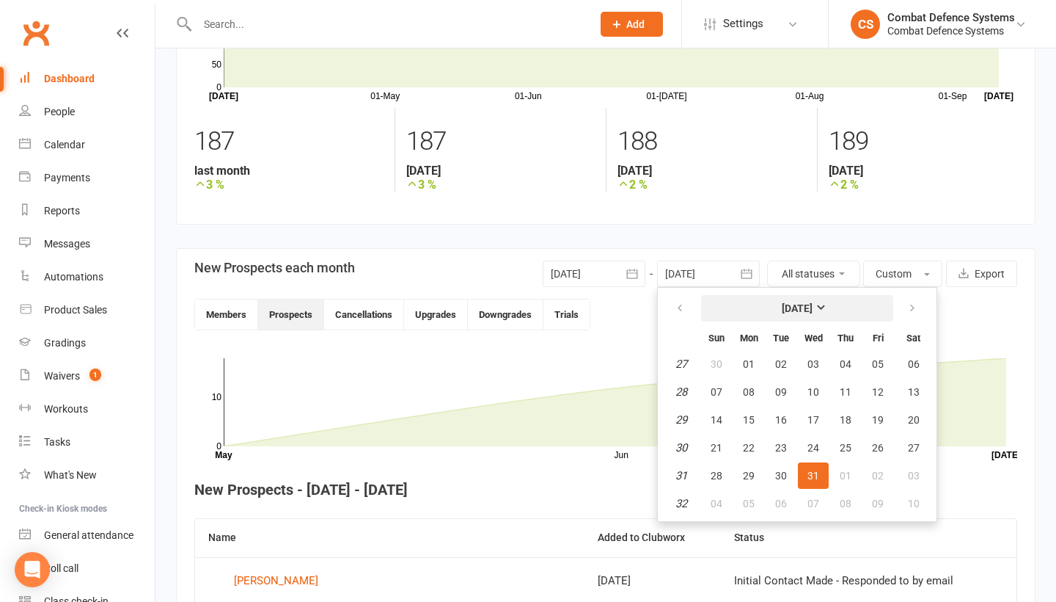
click at [813, 310] on strong "[DATE]" at bounding box center [797, 308] width 31 height 12
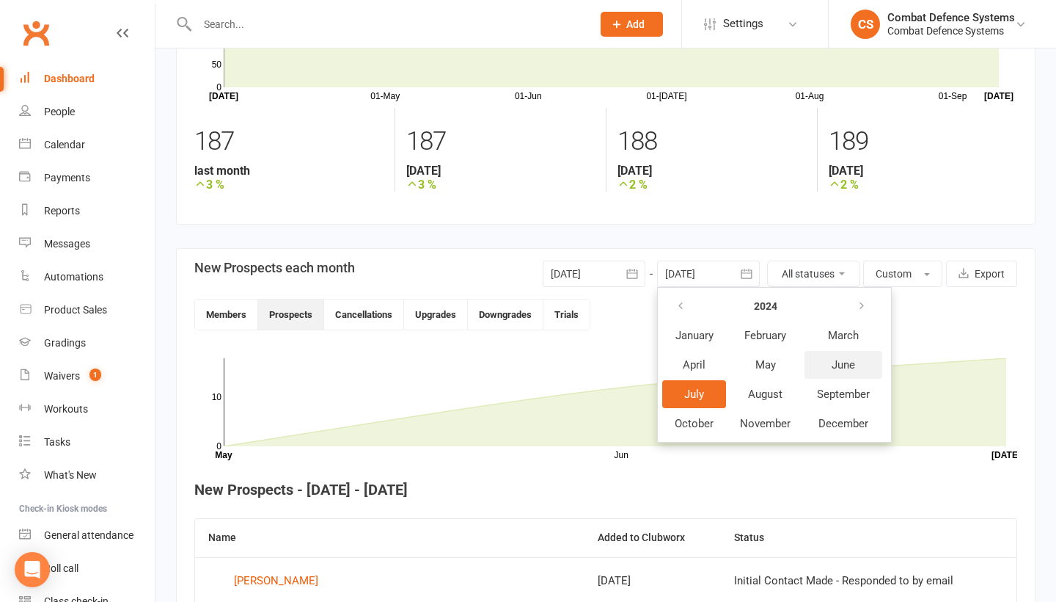
click at [839, 367] on span "June" at bounding box center [843, 364] width 23 height 13
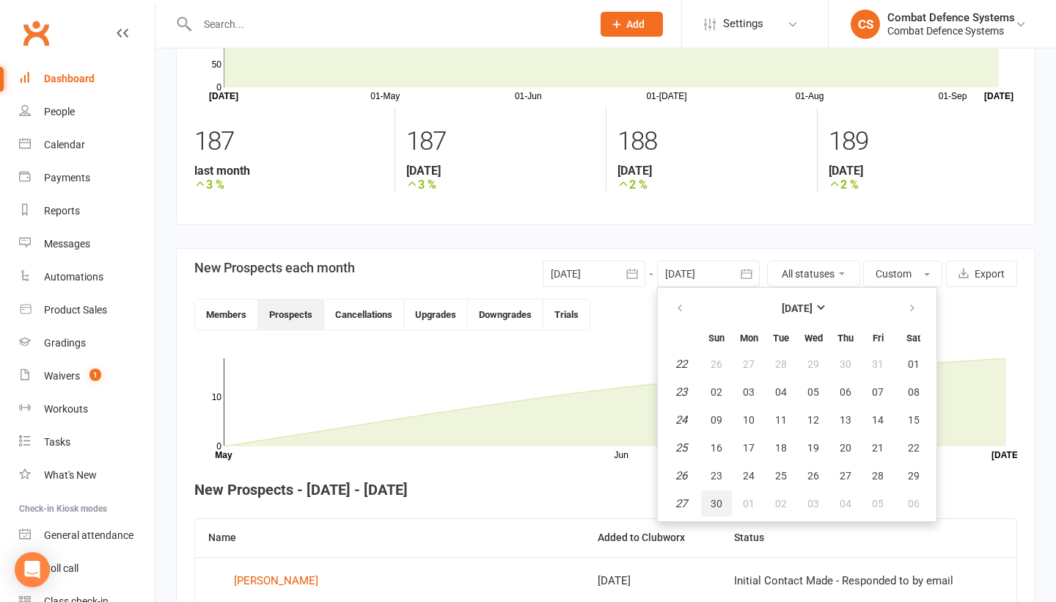
click at [718, 503] on span "30" at bounding box center [717, 503] width 12 height 12
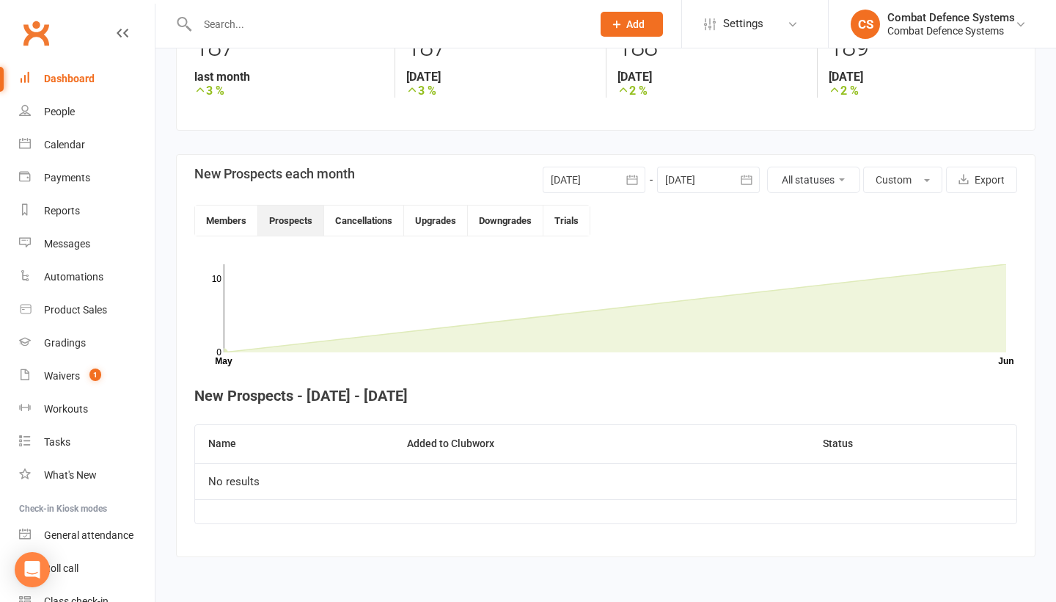
scroll to position [258, 0]
click at [241, 219] on button "Members" at bounding box center [226, 220] width 63 height 30
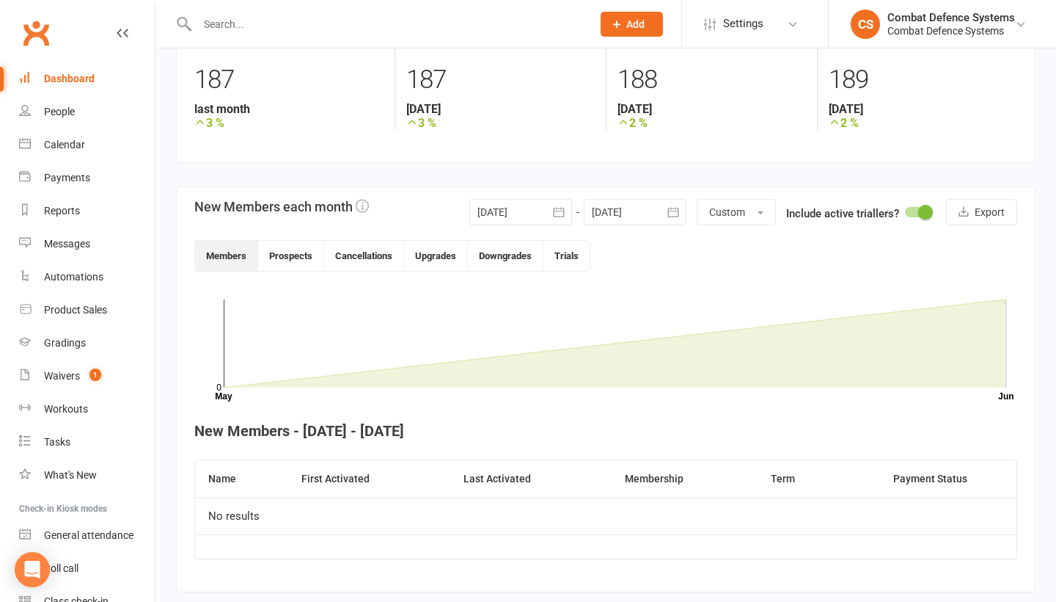
scroll to position [211, 0]
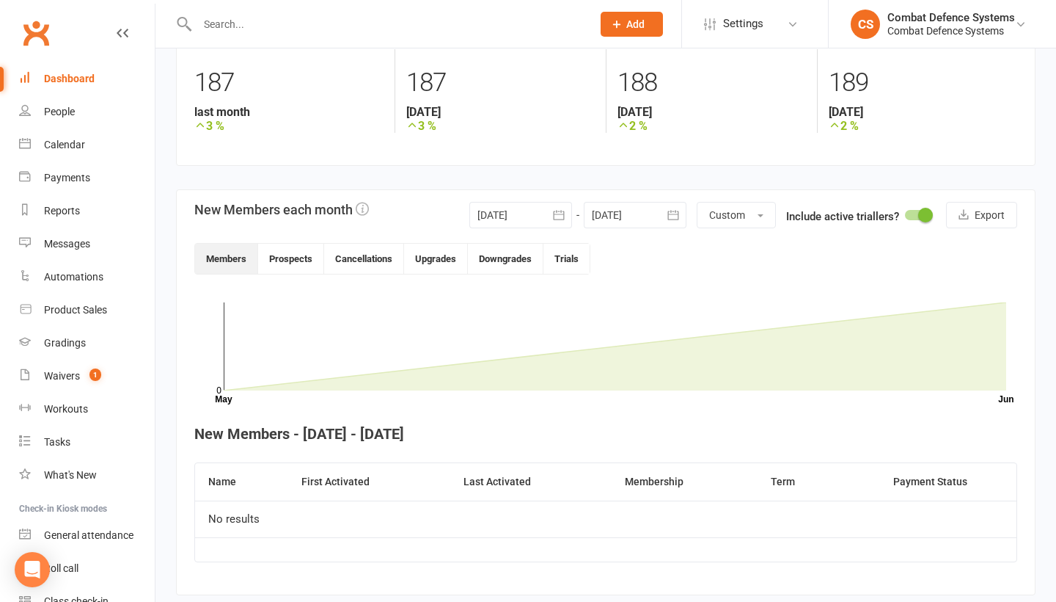
click at [560, 216] on icon "button" at bounding box center [559, 215] width 15 height 15
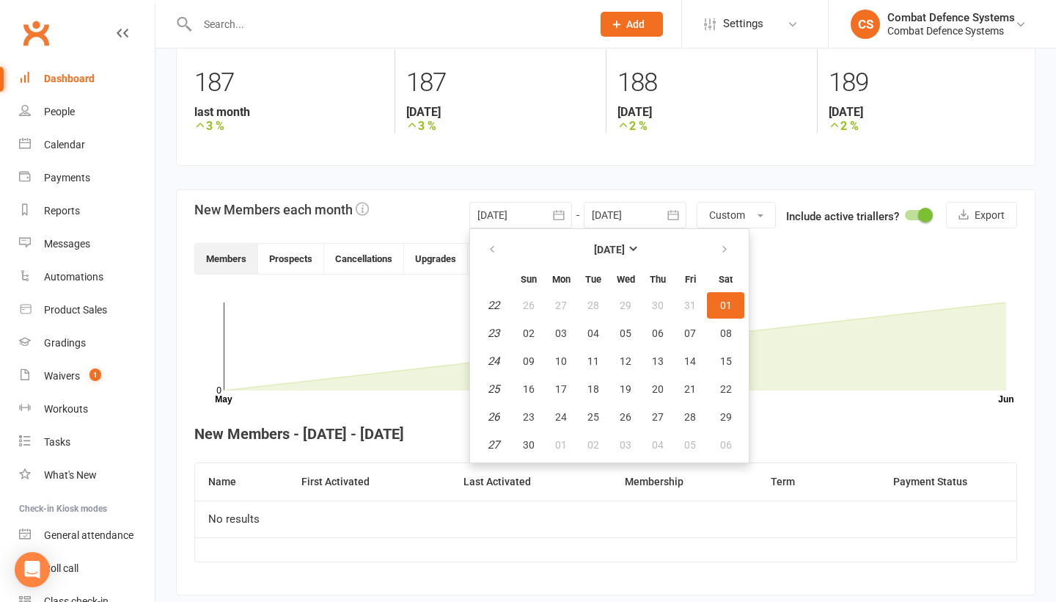
click at [560, 216] on icon "button" at bounding box center [559, 215] width 15 height 15
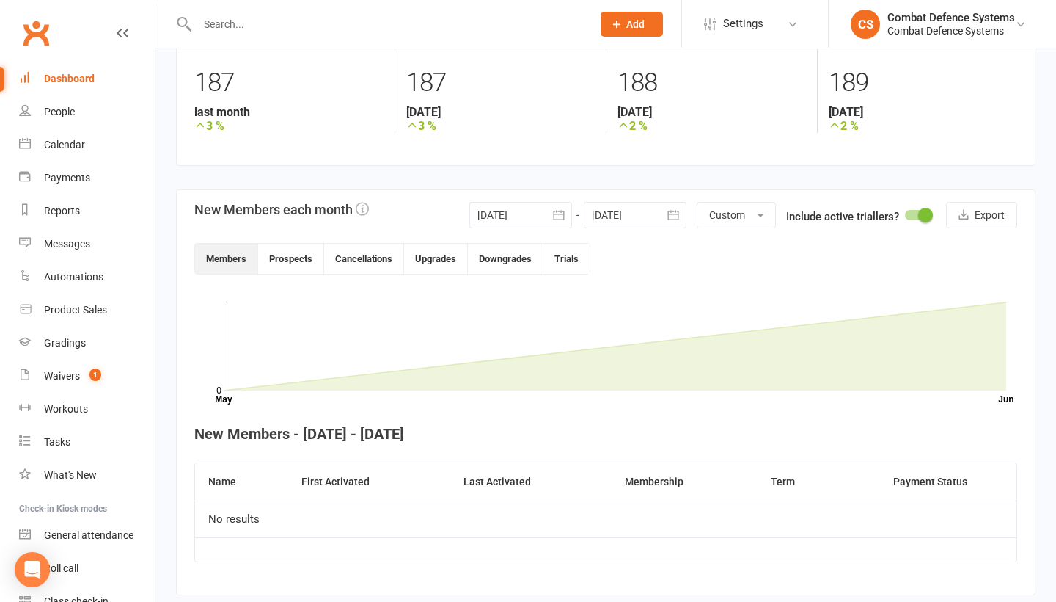
click at [648, 213] on div at bounding box center [635, 215] width 103 height 26
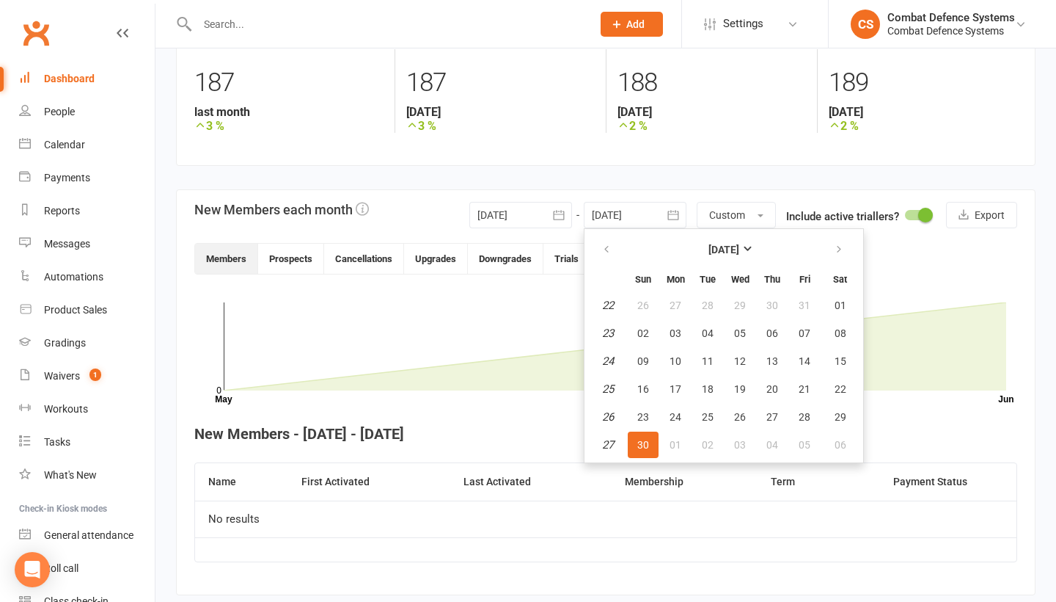
click at [648, 213] on div at bounding box center [635, 215] width 103 height 26
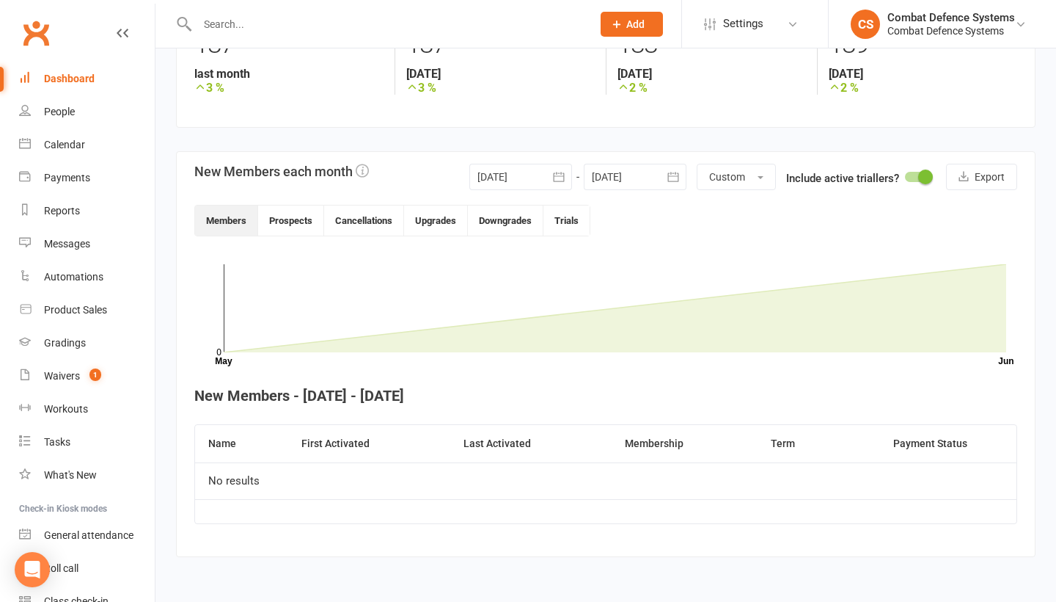
scroll to position [261, 0]
click at [365, 216] on button "Cancellations" at bounding box center [364, 220] width 80 height 30
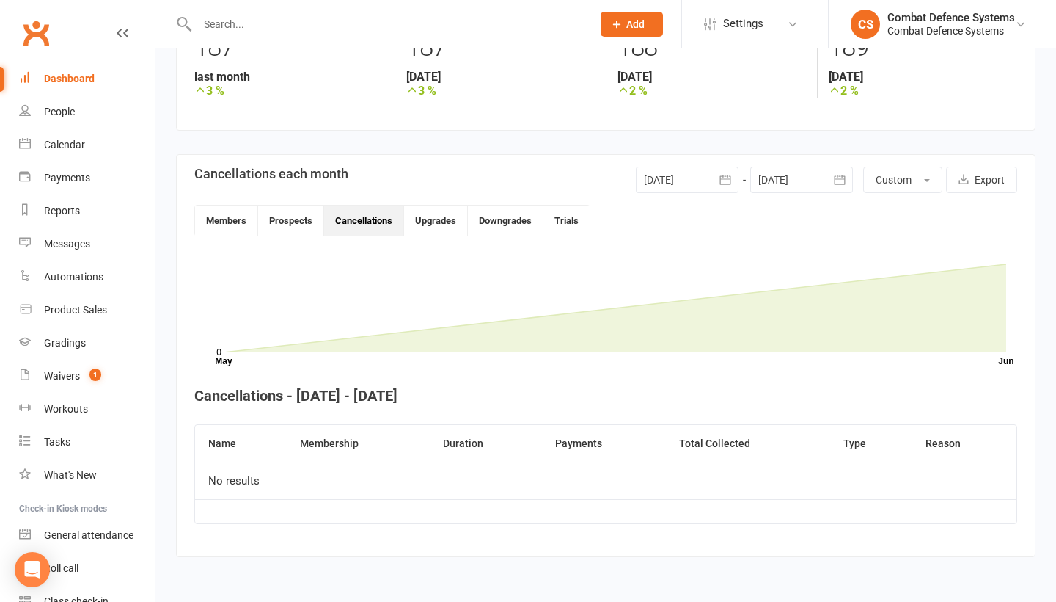
scroll to position [258, 0]
click at [290, 205] on button "Prospects" at bounding box center [291, 220] width 66 height 30
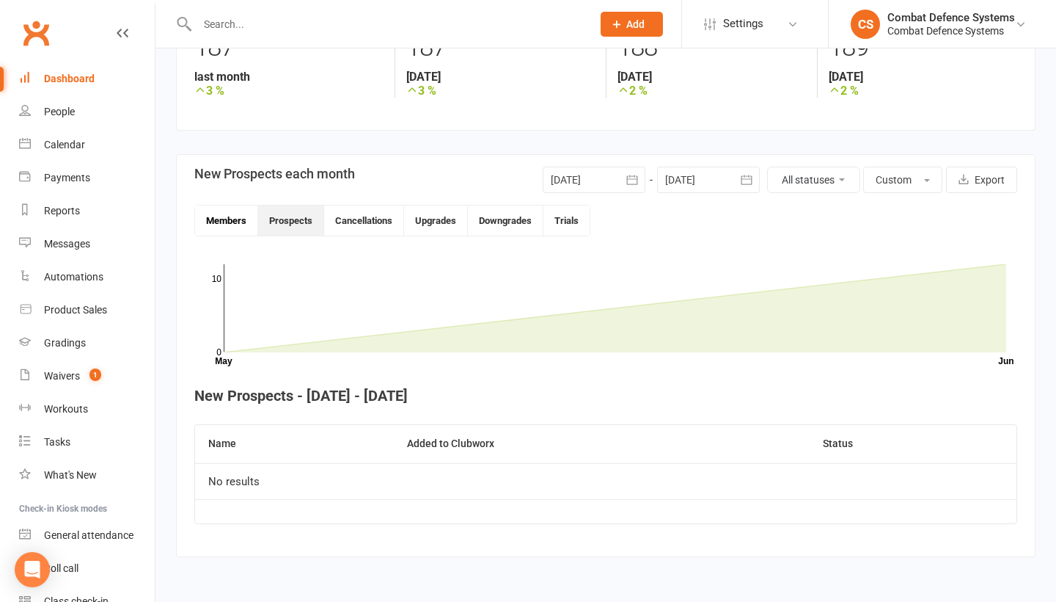
click at [234, 207] on button "Members" at bounding box center [226, 220] width 63 height 30
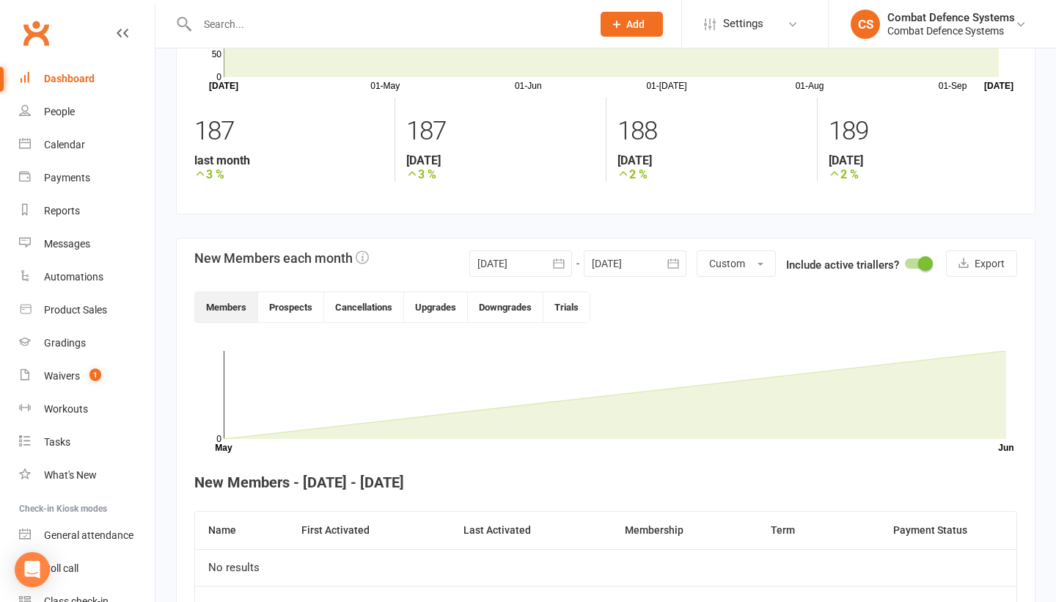
scroll to position [175, 0]
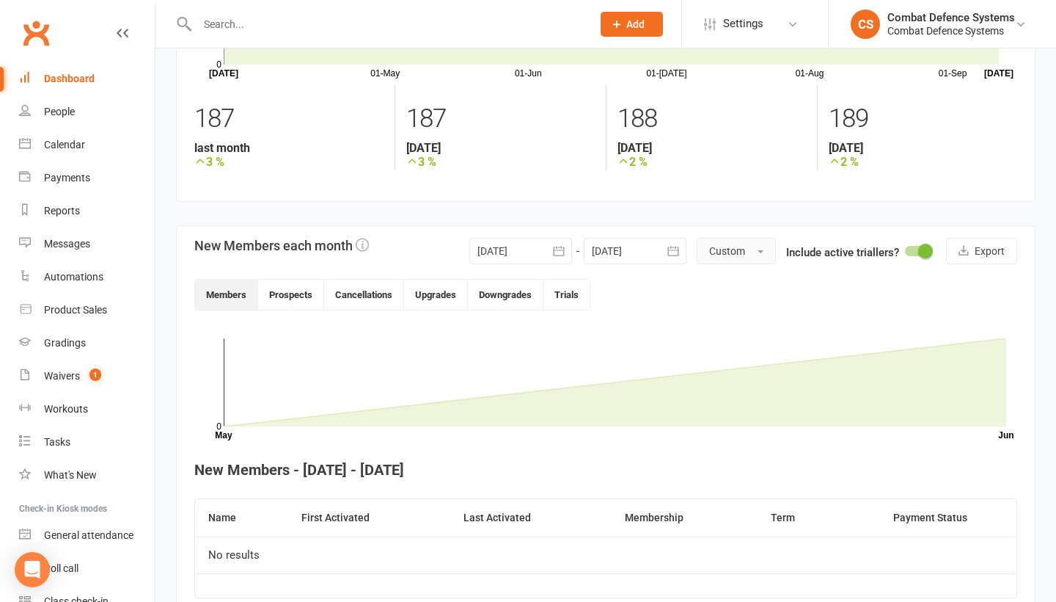
click at [766, 249] on button "Custom" at bounding box center [736, 251] width 79 height 26
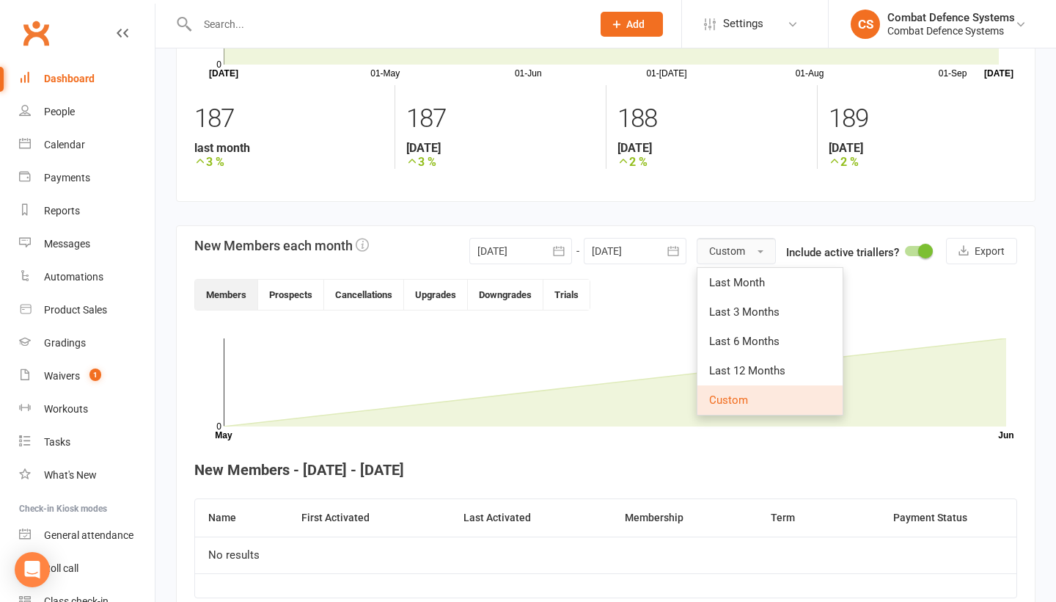
click at [756, 249] on button "Custom" at bounding box center [736, 251] width 79 height 26
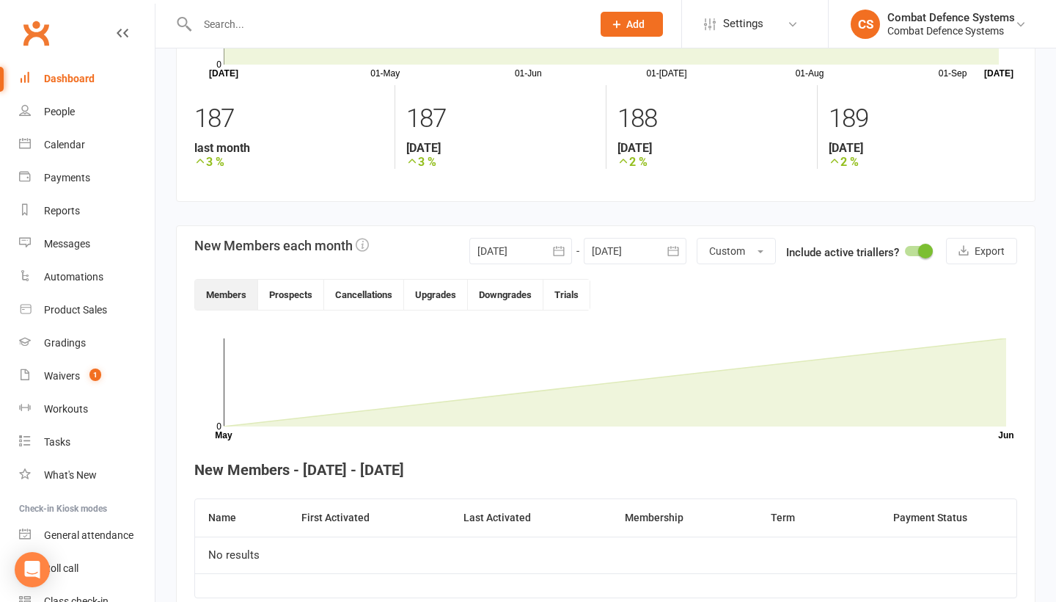
click at [699, 304] on div "Members Prospects Cancellations Upgrades Downgrades Trials" at bounding box center [605, 295] width 823 height 32
click at [564, 254] on icon "button" at bounding box center [559, 251] width 15 height 15
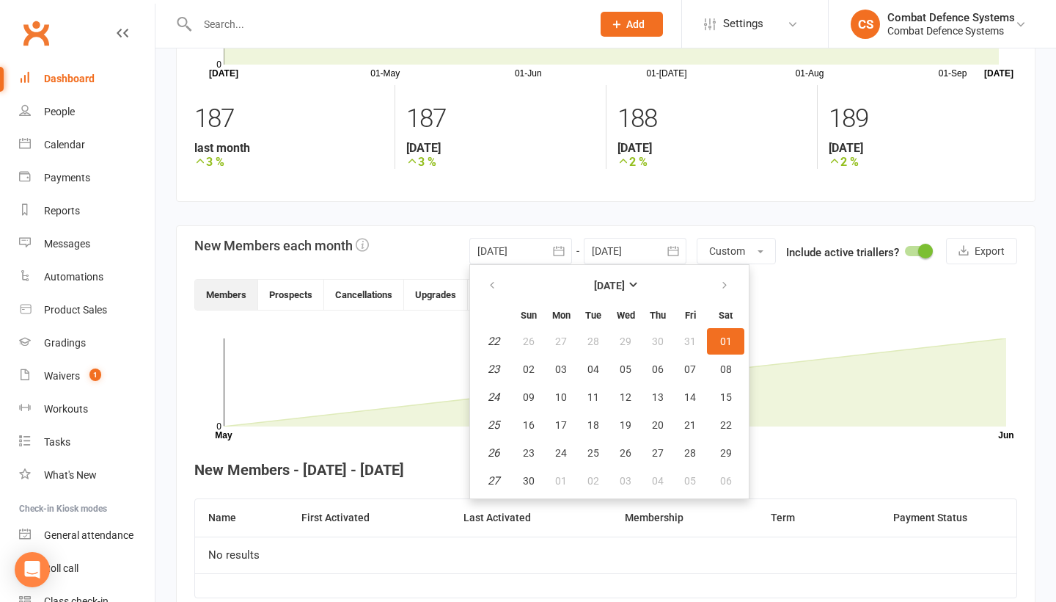
click at [722, 340] on span "01" at bounding box center [726, 341] width 12 height 12
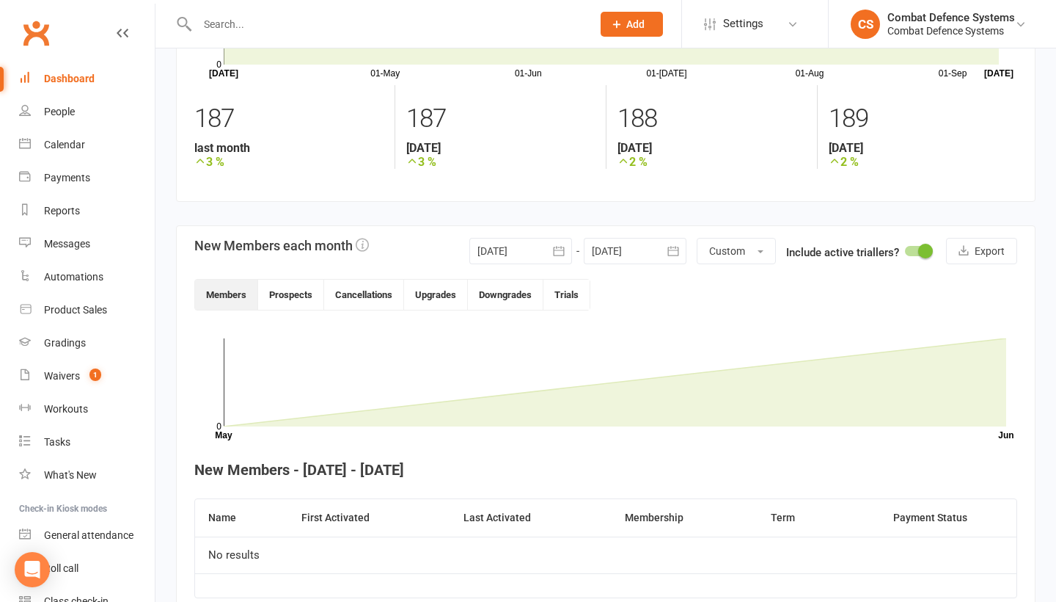
click at [667, 248] on icon "button" at bounding box center [673, 251] width 15 height 15
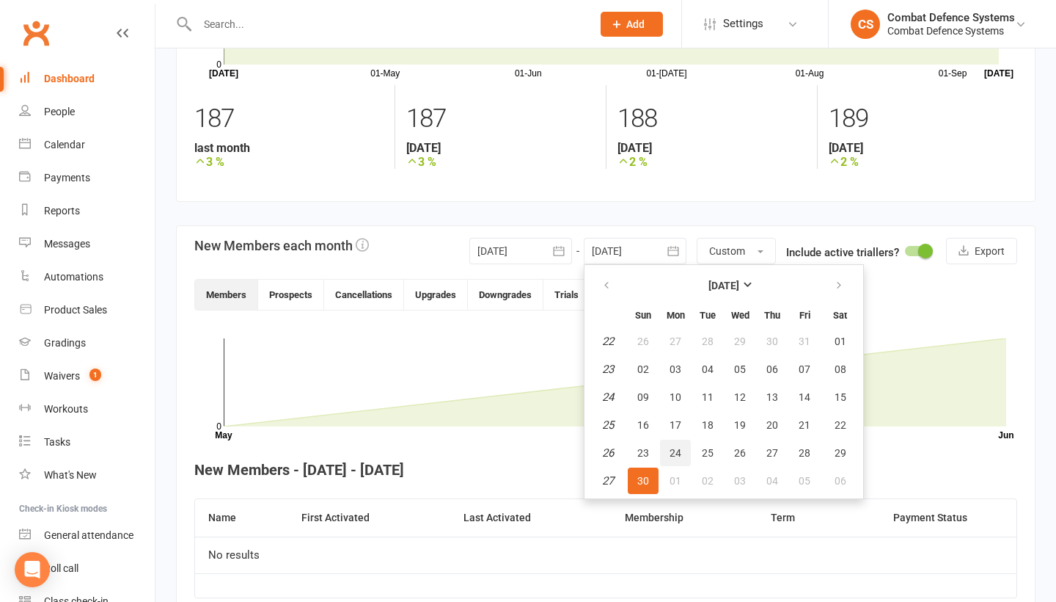
click at [673, 450] on span "24" at bounding box center [676, 453] width 12 height 12
type input "[DATE]"
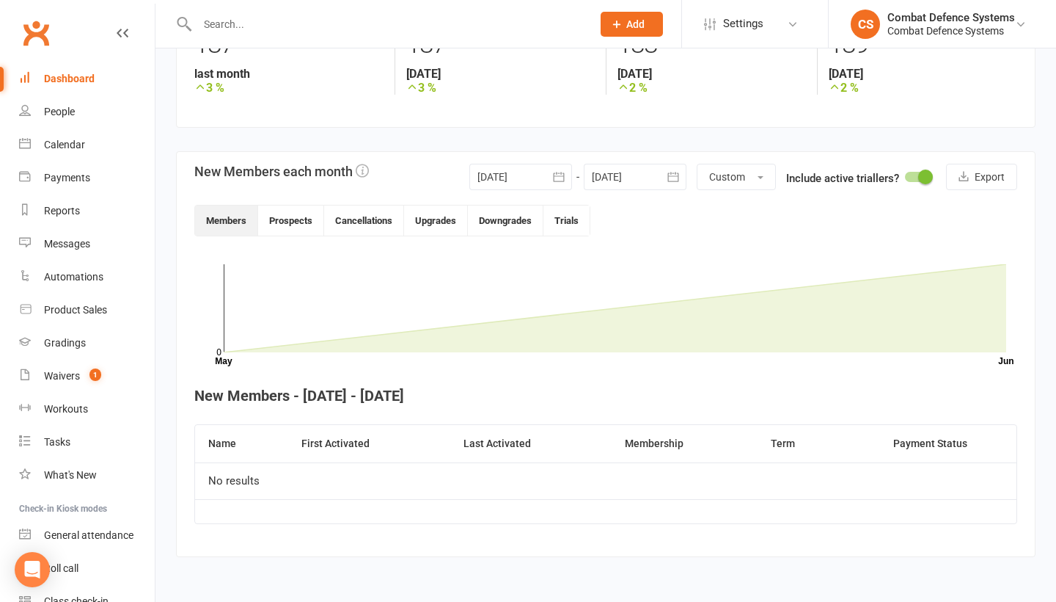
scroll to position [261, 0]
click at [555, 172] on icon "button" at bounding box center [558, 177] width 11 height 10
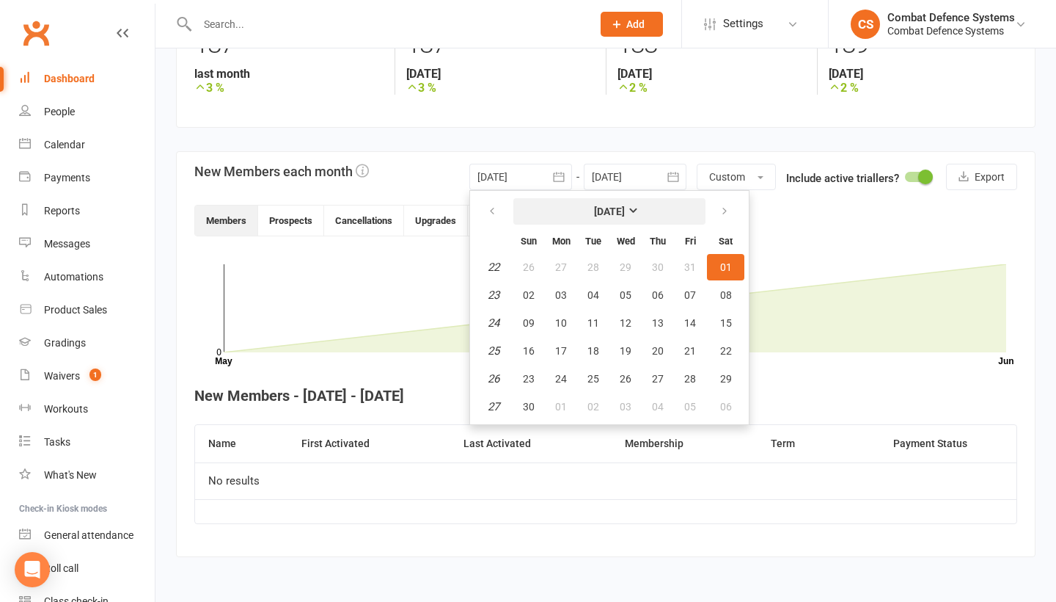
click at [625, 205] on strong "[DATE]" at bounding box center [609, 211] width 31 height 12
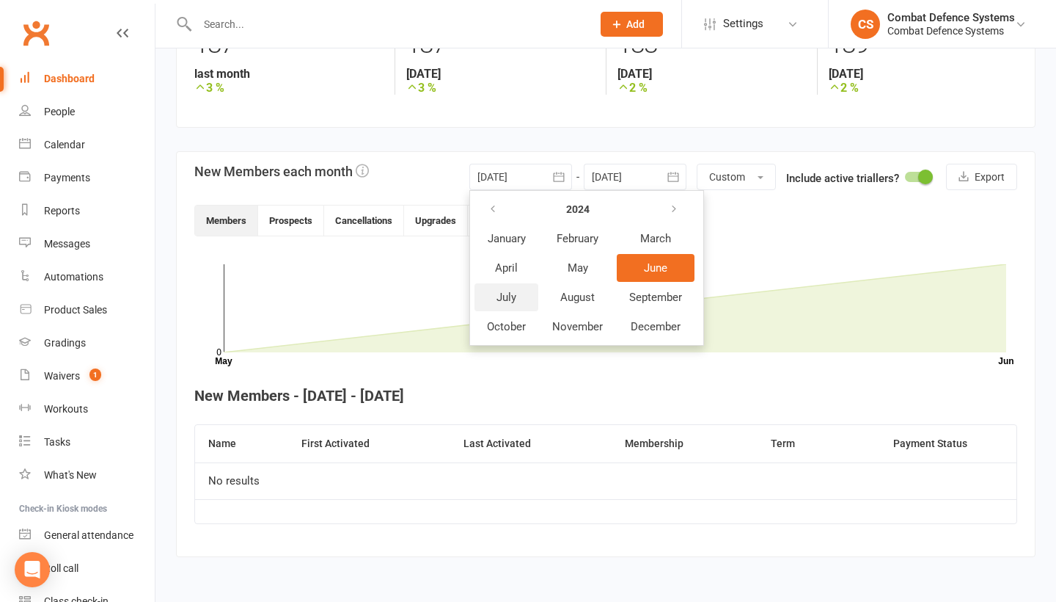
click at [511, 291] on span "July" at bounding box center [507, 297] width 20 height 13
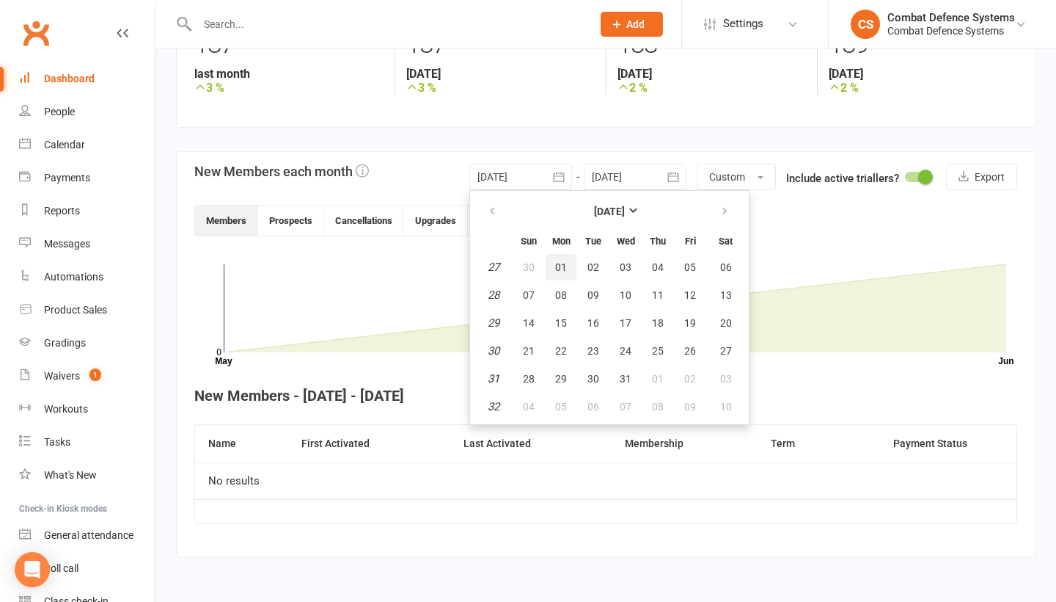
click at [555, 261] on span "01" at bounding box center [561, 267] width 12 height 12
type input "[DATE]"
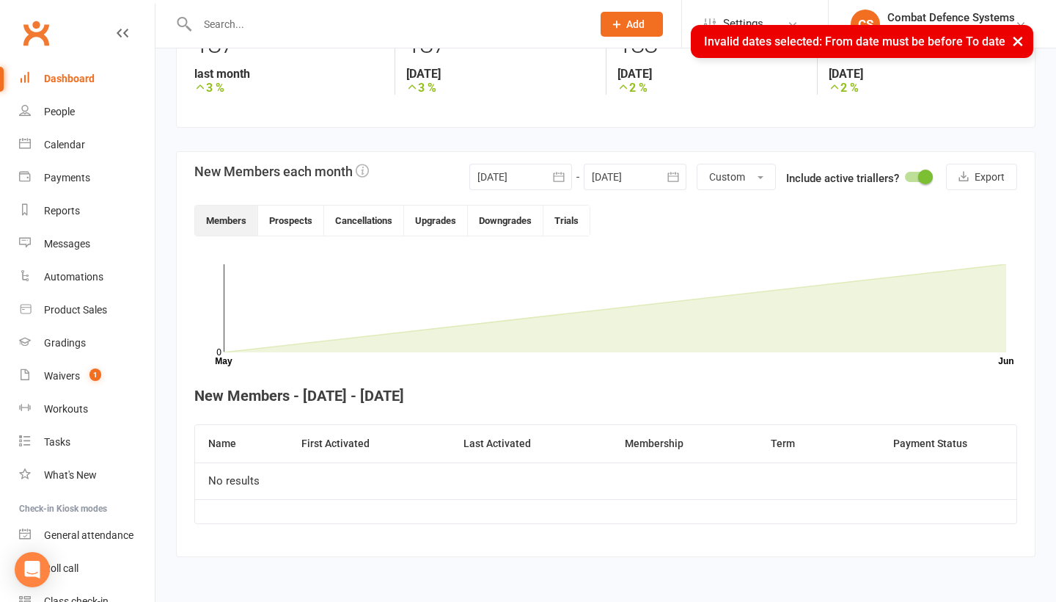
click at [645, 164] on div at bounding box center [635, 177] width 103 height 26
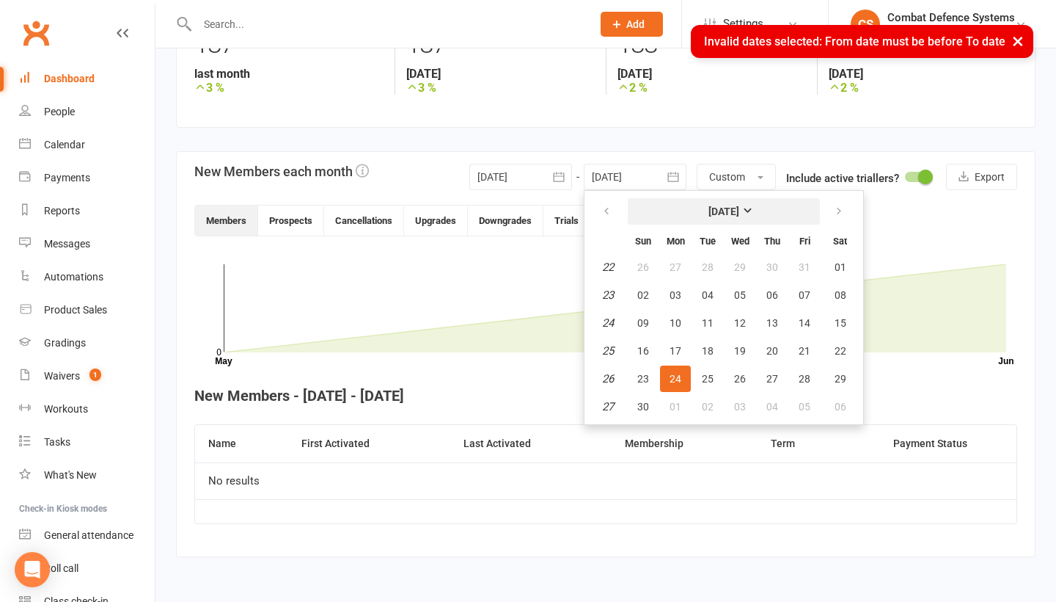
click at [720, 205] on strong "[DATE]" at bounding box center [724, 211] width 31 height 12
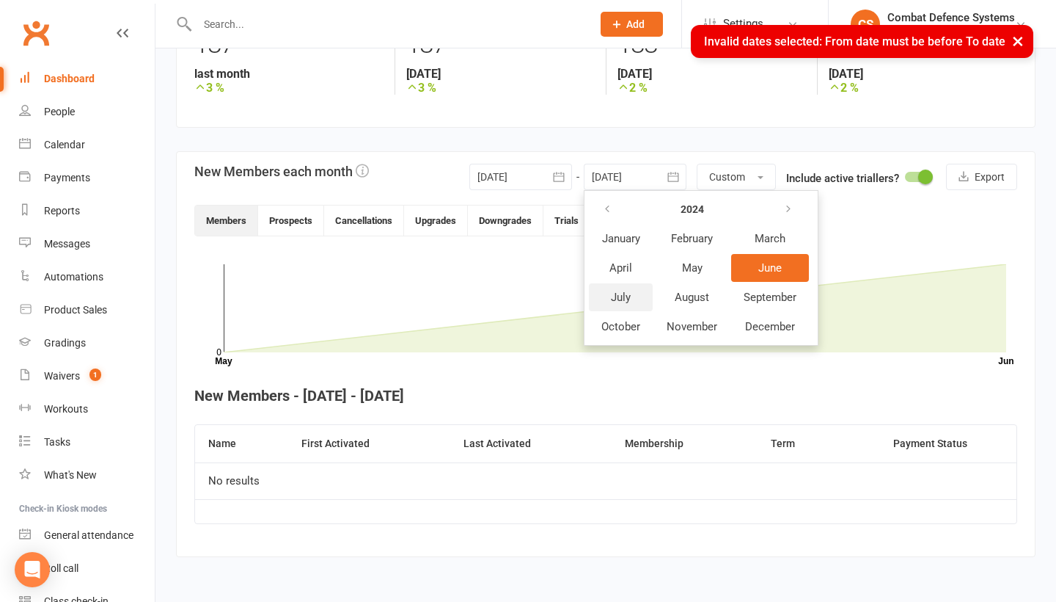
click at [608, 296] on button "July" at bounding box center [621, 297] width 64 height 28
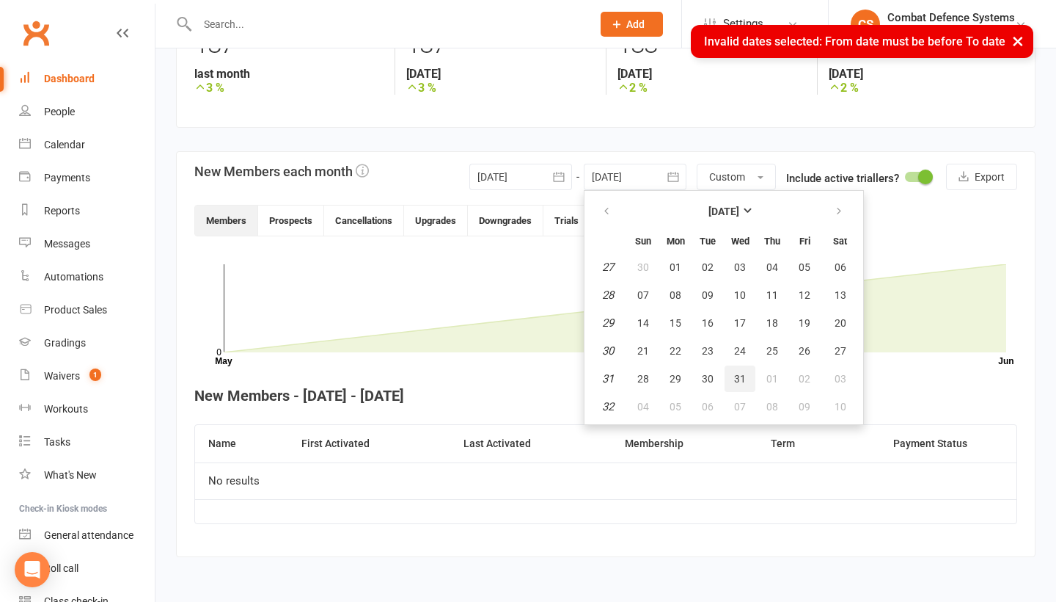
click at [739, 373] on span "31" at bounding box center [740, 379] width 12 height 12
type input "[DATE]"
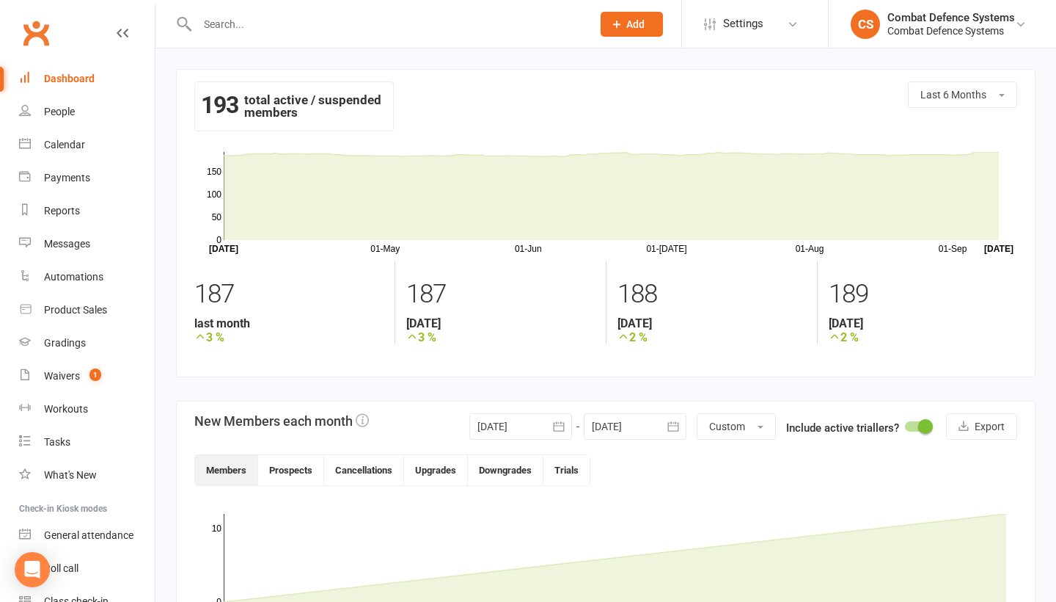
scroll to position [0, 0]
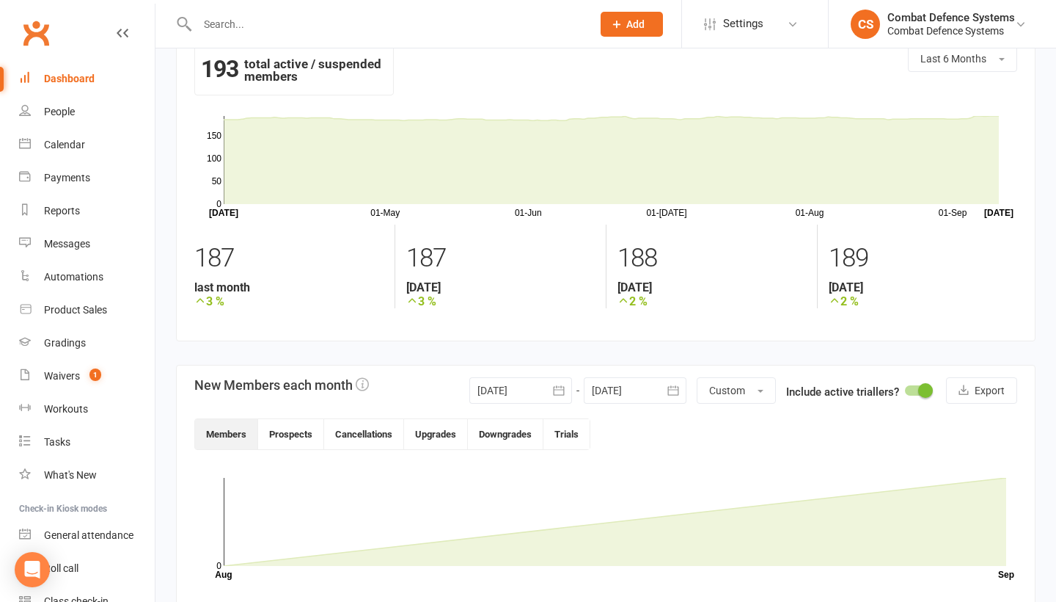
scroll to position [15, 0]
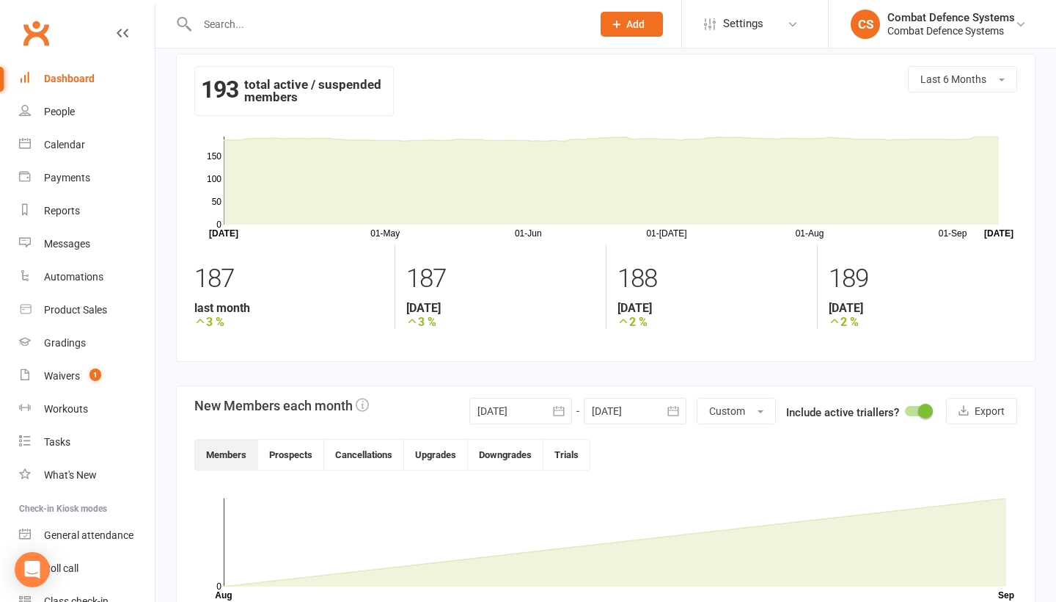
click at [555, 410] on icon "button" at bounding box center [558, 411] width 11 height 10
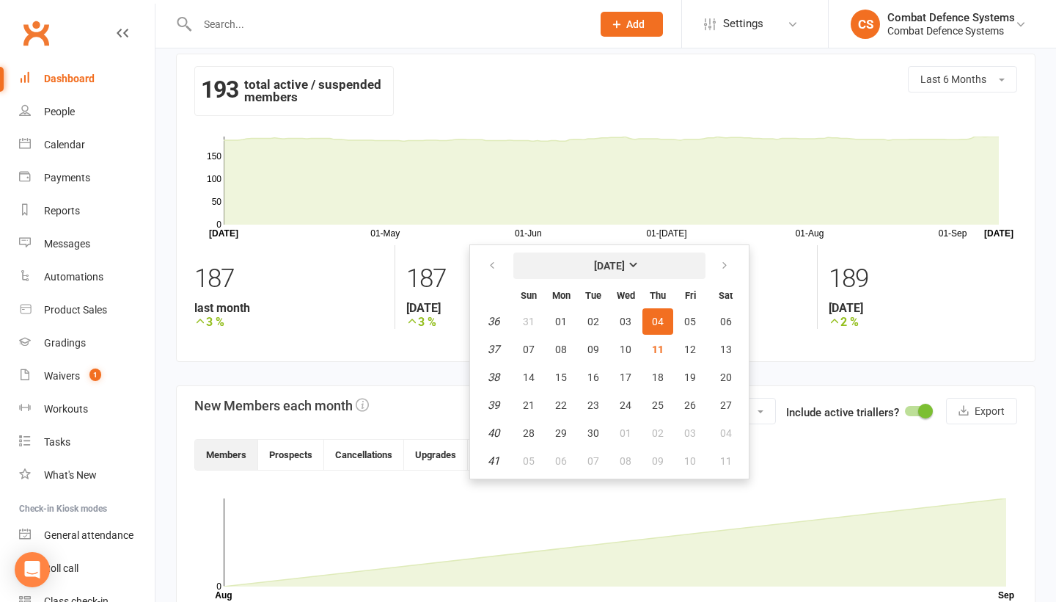
click at [604, 270] on strong "[DATE]" at bounding box center [609, 266] width 31 height 12
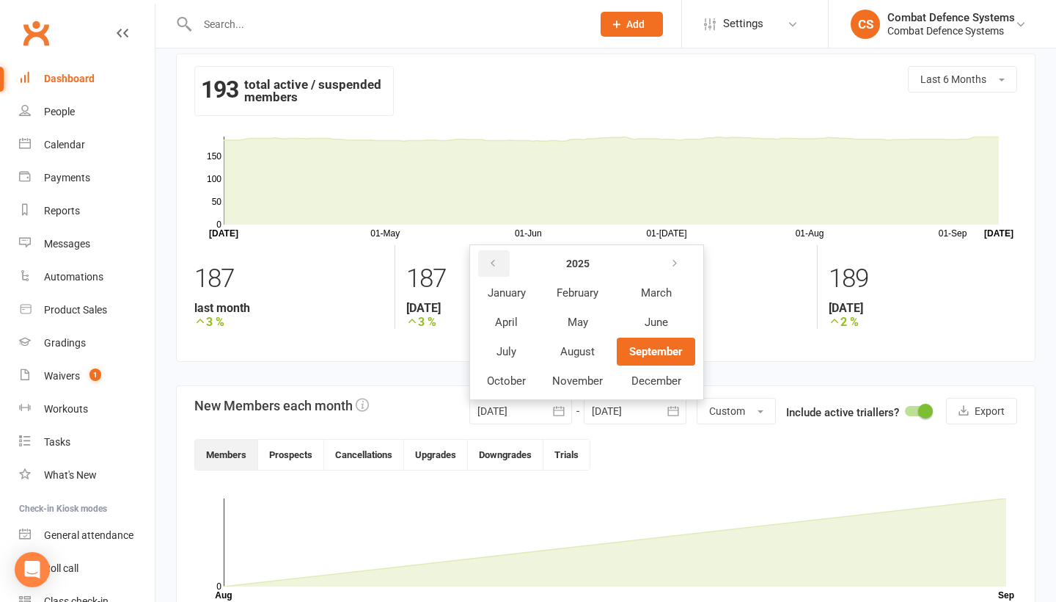
click at [486, 263] on button "button" at bounding box center [494, 263] width 32 height 26
click at [645, 321] on span "June" at bounding box center [655, 321] width 23 height 13
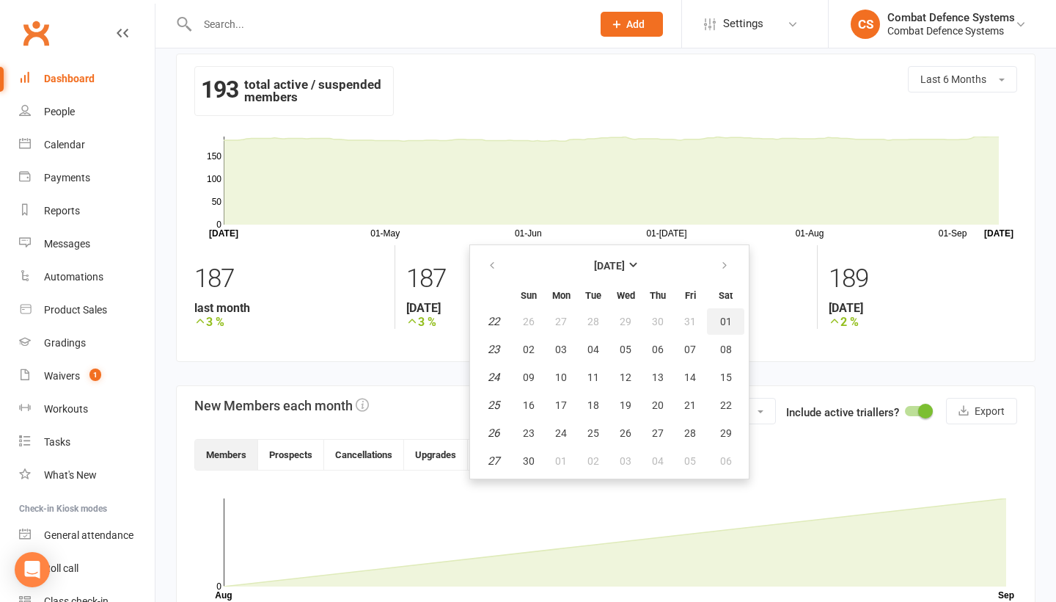
click at [721, 321] on span "01" at bounding box center [726, 321] width 12 height 12
type input "[DATE]"
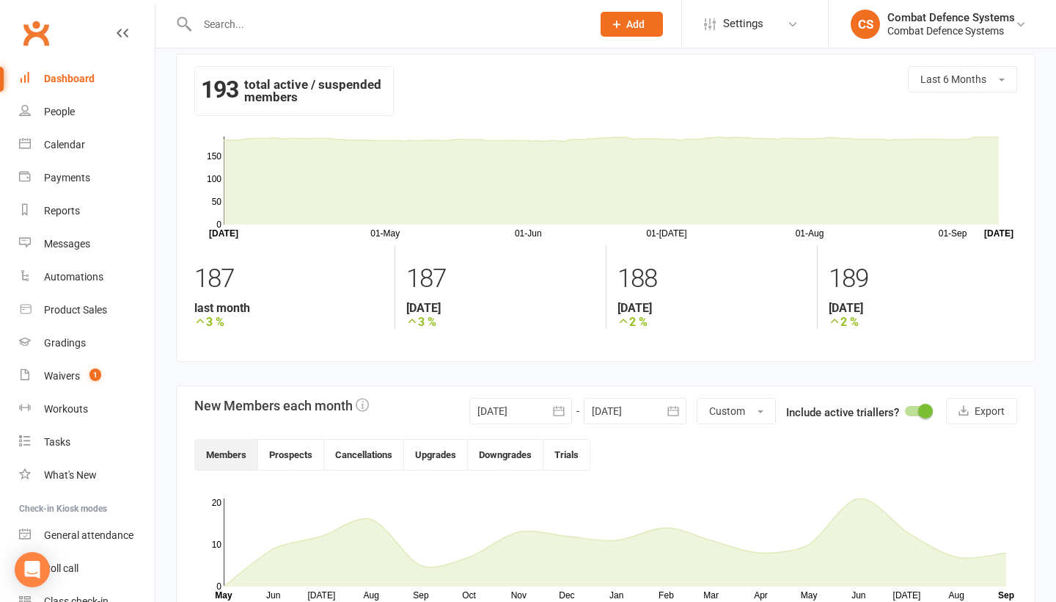
click at [659, 410] on div at bounding box center [635, 411] width 103 height 26
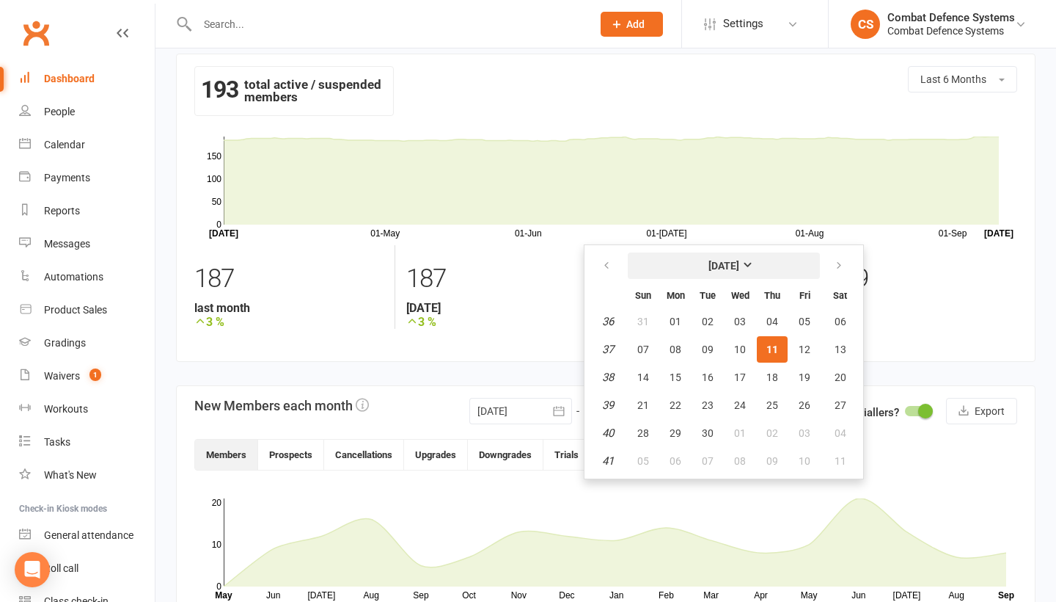
click at [709, 268] on strong "[DATE]" at bounding box center [724, 266] width 31 height 12
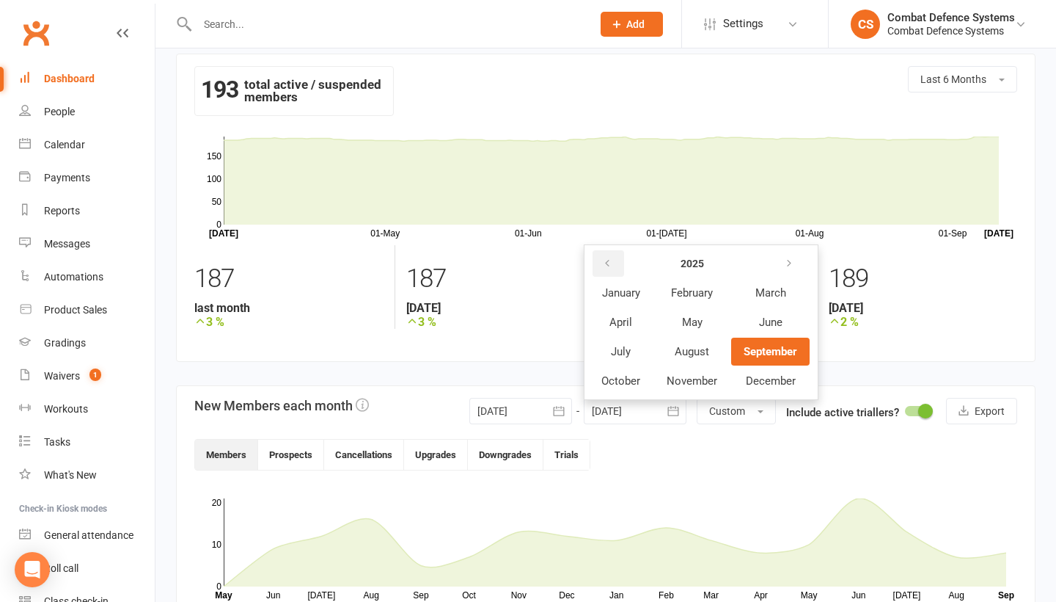
click at [609, 263] on icon "button" at bounding box center [607, 263] width 10 height 12
click at [760, 325] on span "June" at bounding box center [770, 321] width 23 height 13
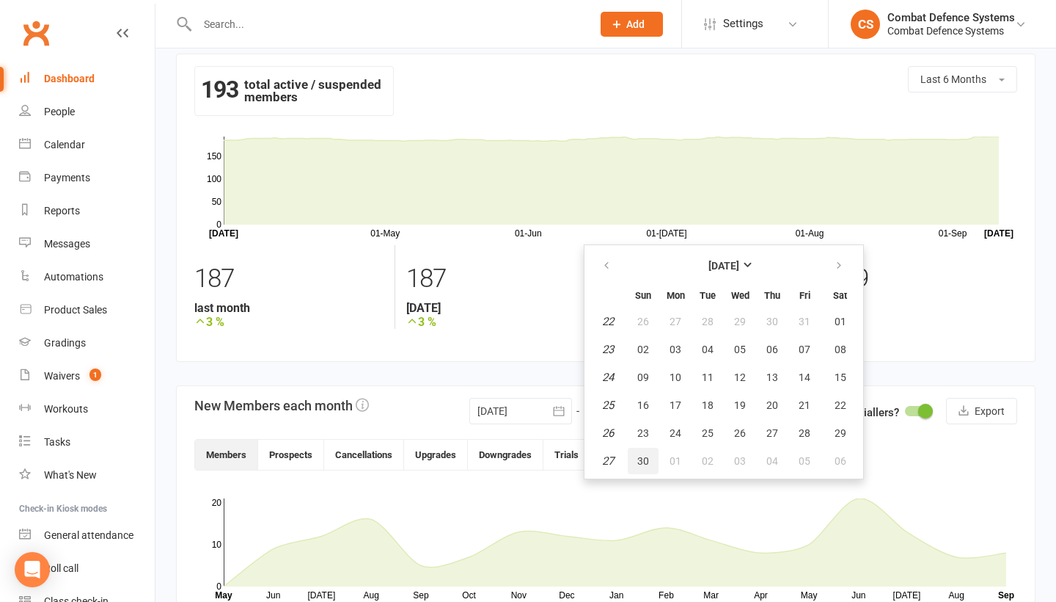
click at [646, 456] on span "30" at bounding box center [644, 461] width 12 height 12
type input "[DATE]"
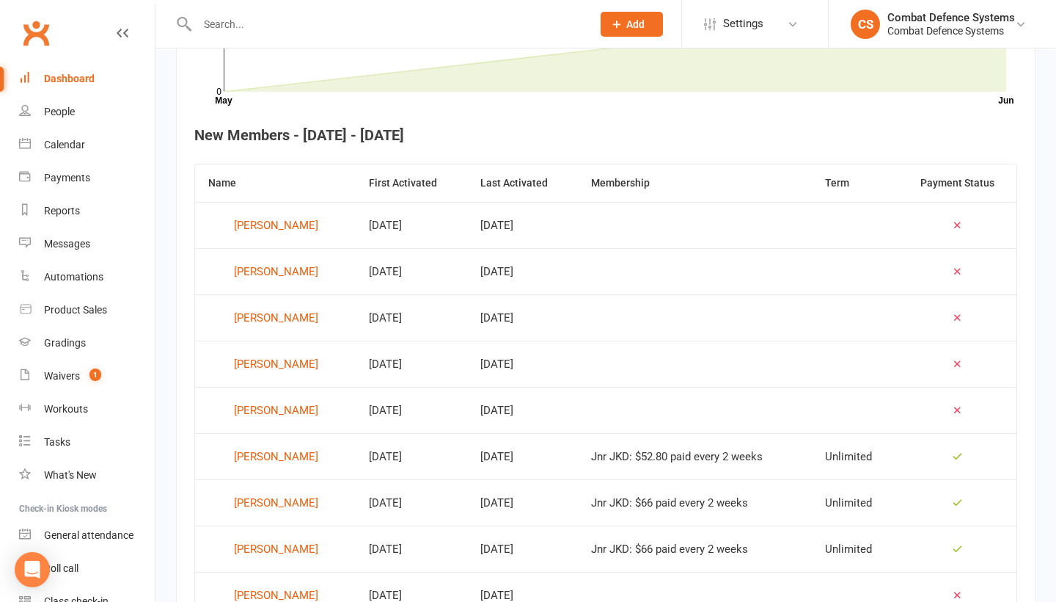
scroll to position [244, 0]
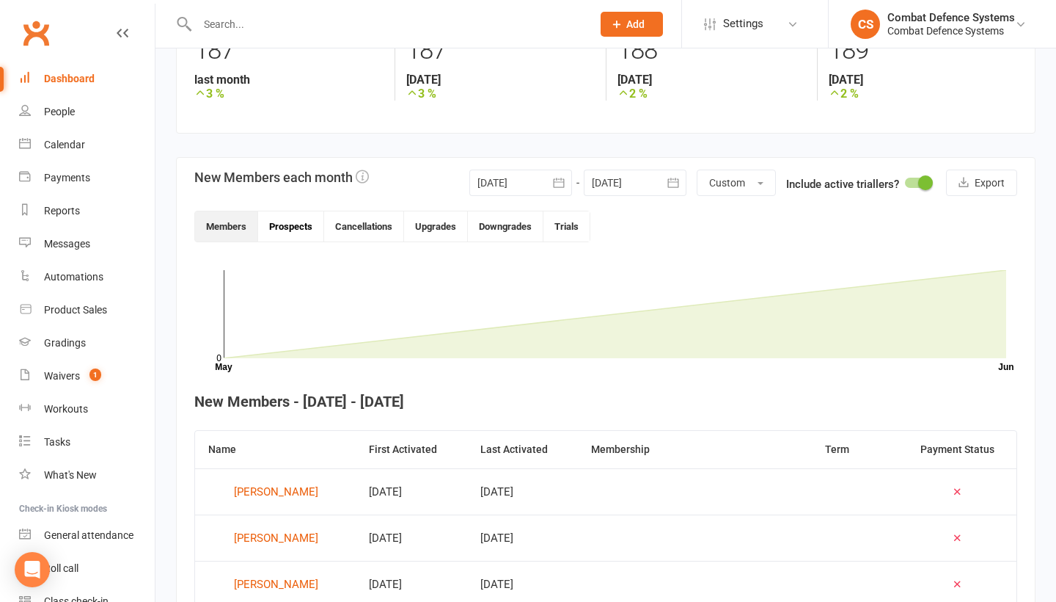
click at [291, 219] on button "Prospects" at bounding box center [291, 226] width 66 height 30
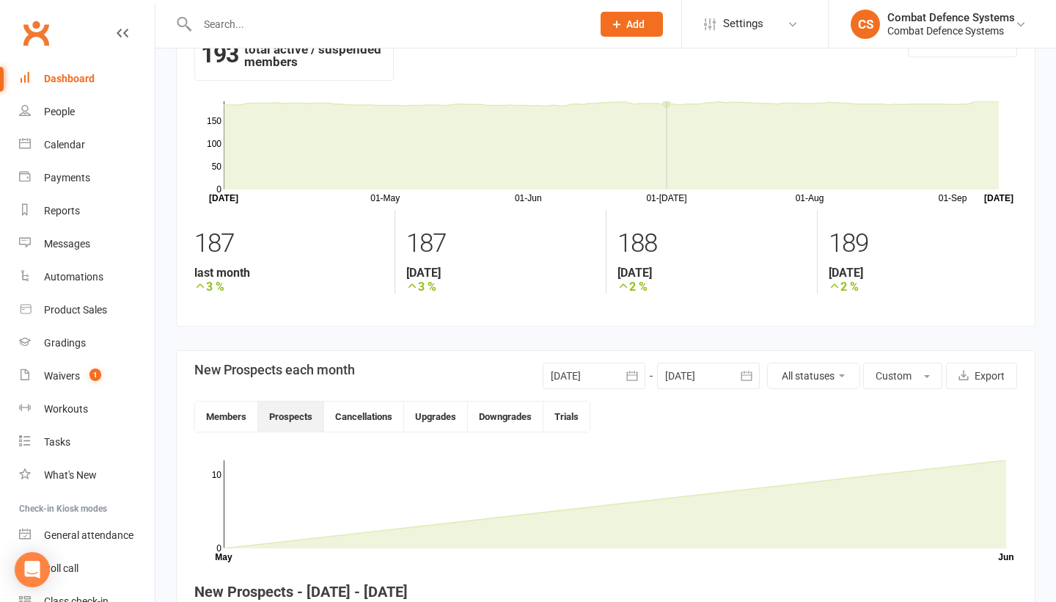
scroll to position [68, 0]
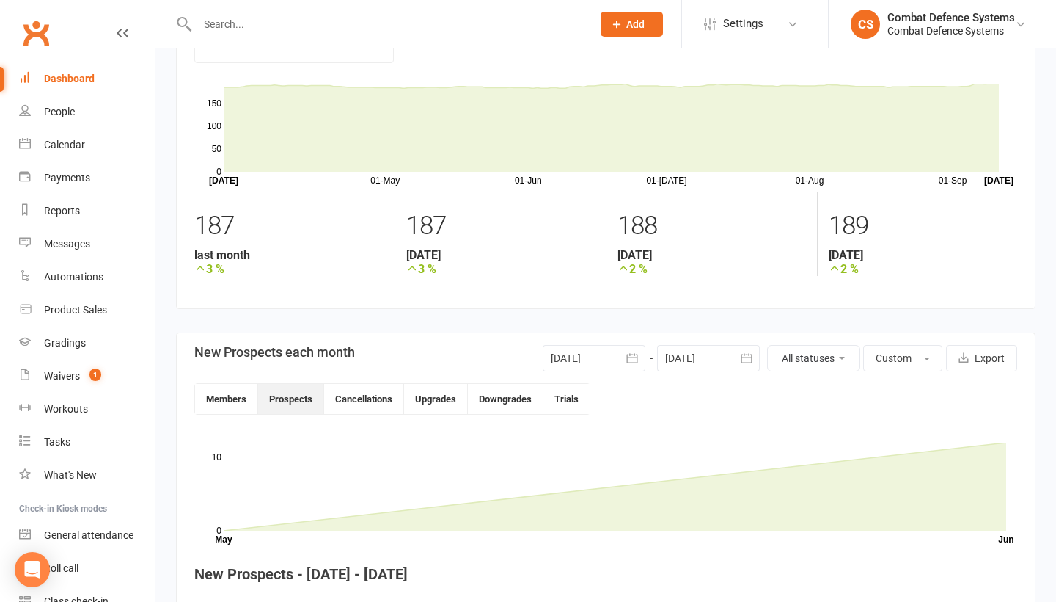
click at [627, 359] on icon "button" at bounding box center [632, 358] width 15 height 15
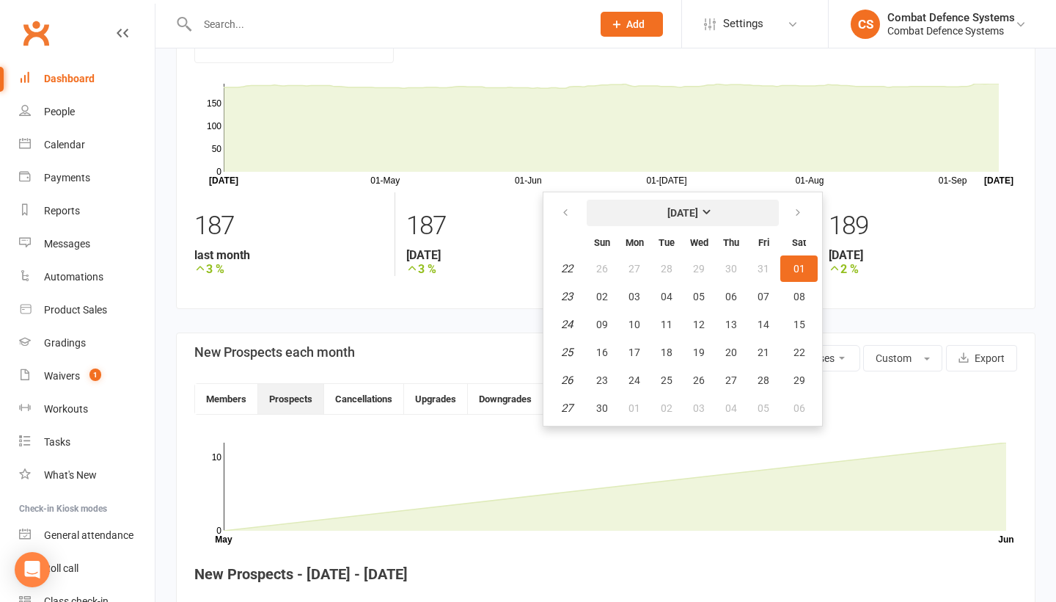
click at [707, 216] on button "[DATE]" at bounding box center [683, 213] width 192 height 26
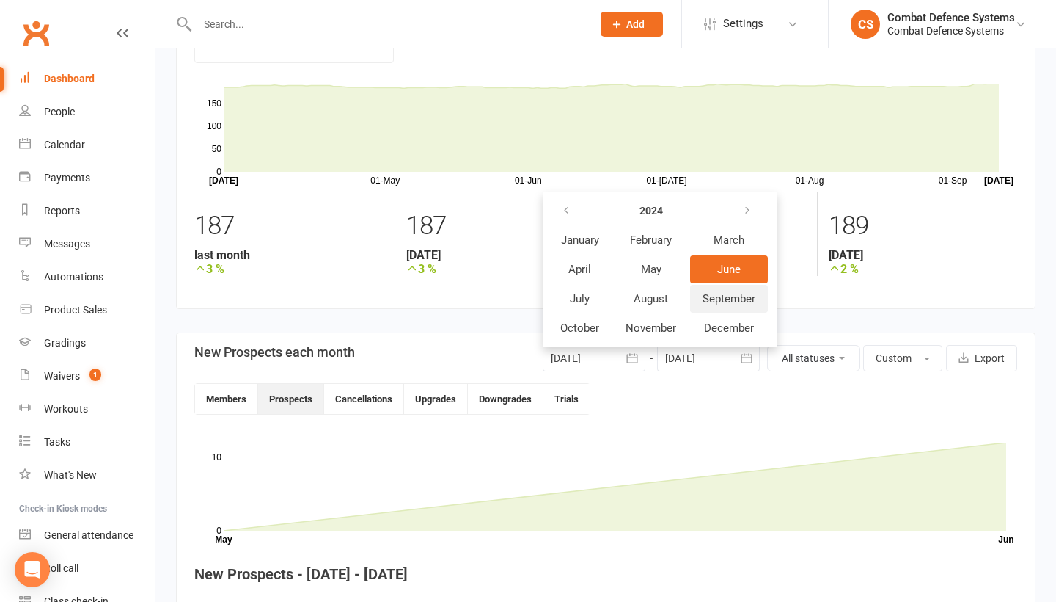
click at [733, 296] on span "September" at bounding box center [729, 298] width 53 height 13
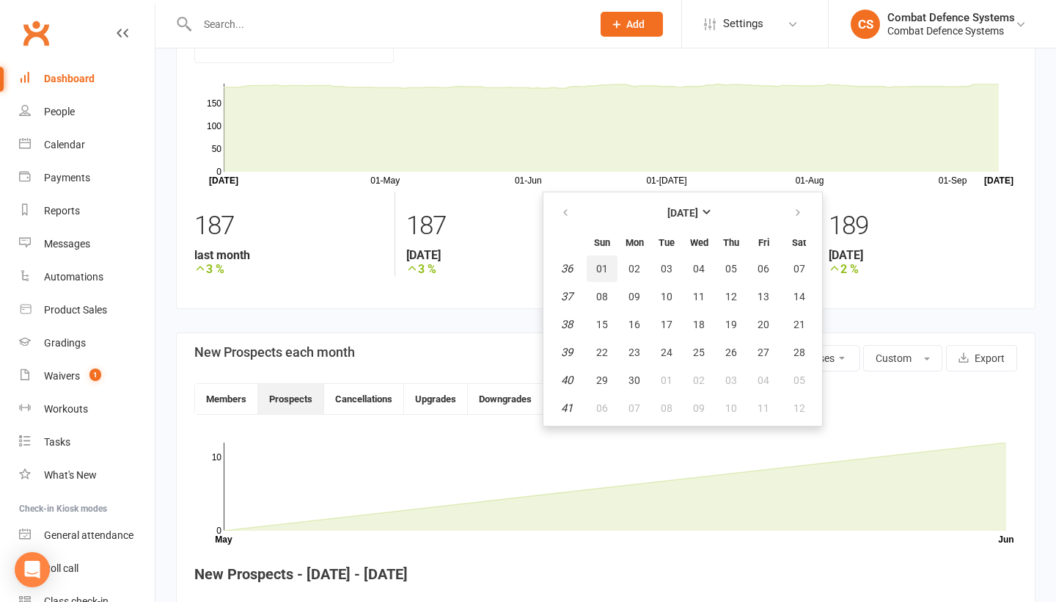
click at [602, 271] on span "01" at bounding box center [602, 269] width 12 height 12
type input "01 Sep 2024"
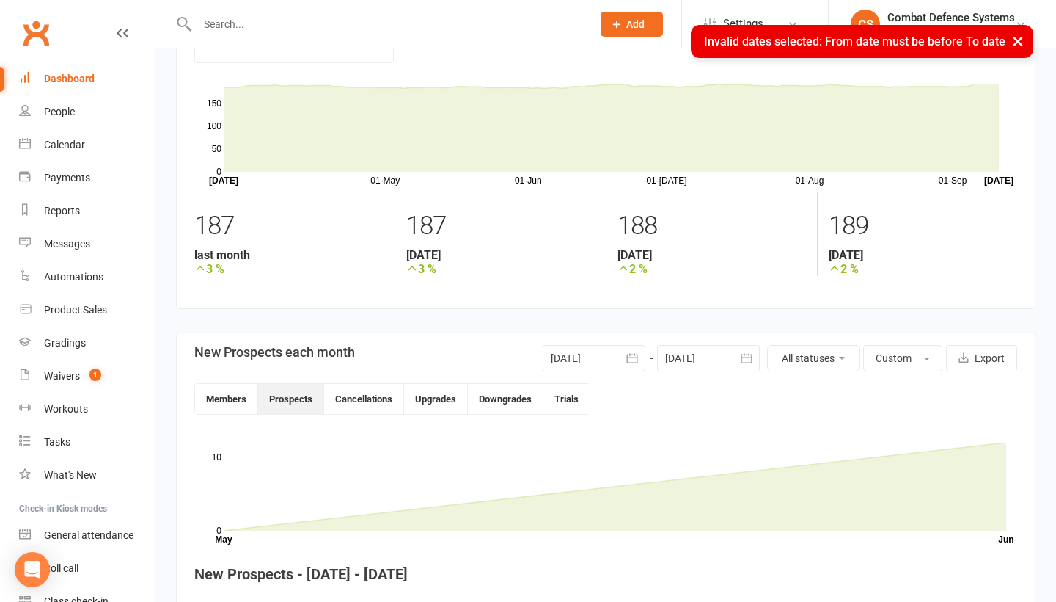
click at [712, 356] on div at bounding box center [708, 358] width 103 height 26
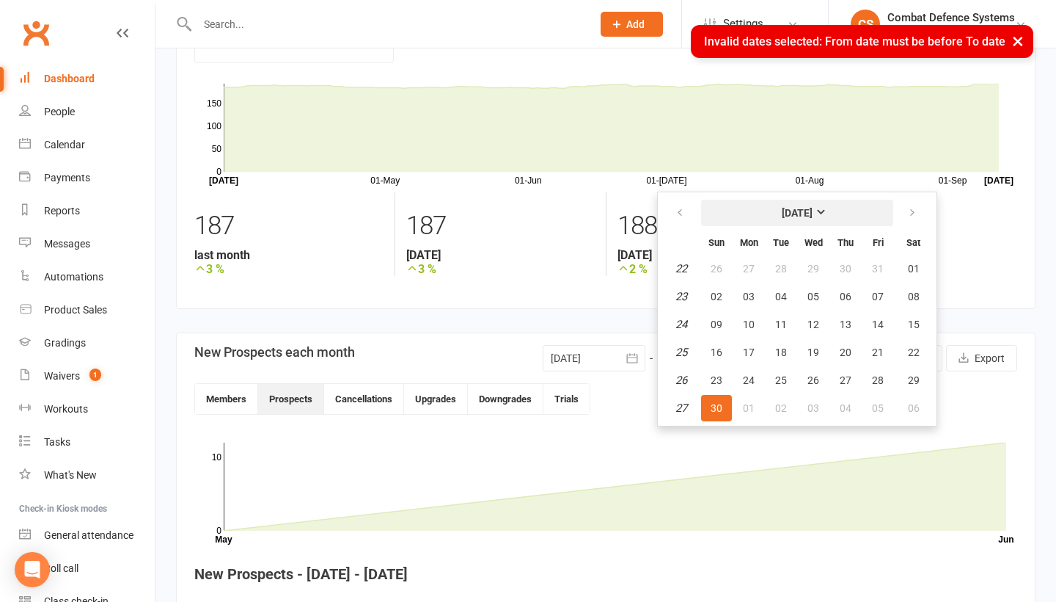
click at [813, 213] on strong "[DATE]" at bounding box center [797, 213] width 31 height 12
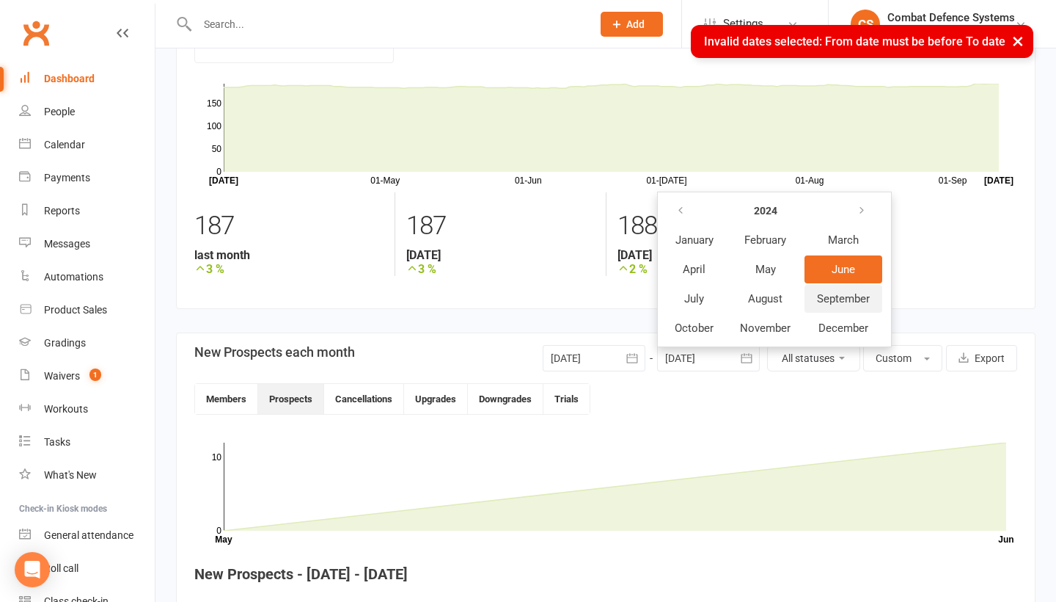
click at [824, 301] on span "September" at bounding box center [843, 298] width 53 height 13
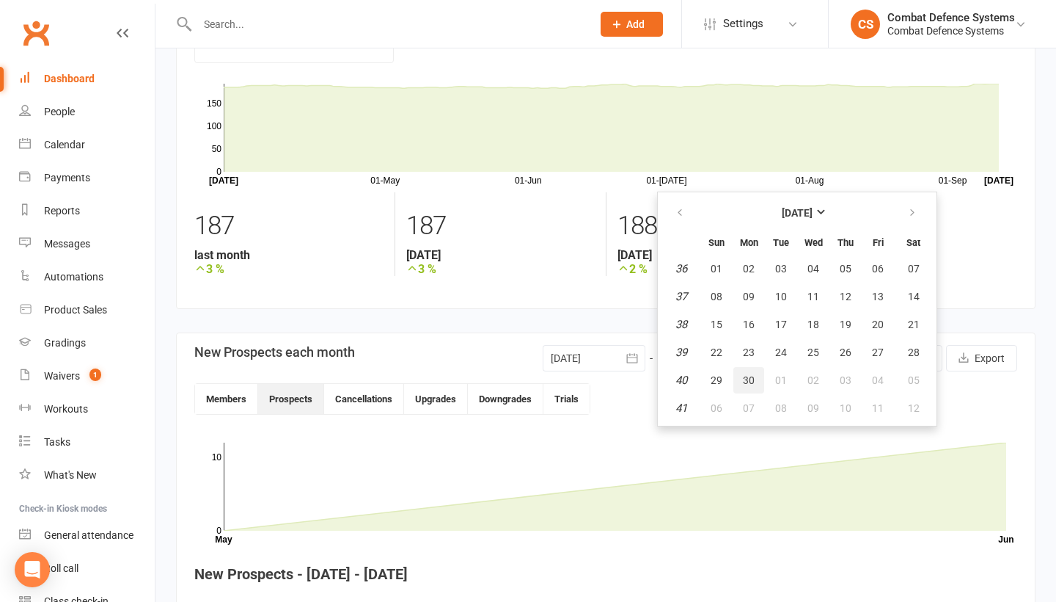
click at [748, 383] on span "30" at bounding box center [749, 380] width 12 height 12
type input "30 Sep 2024"
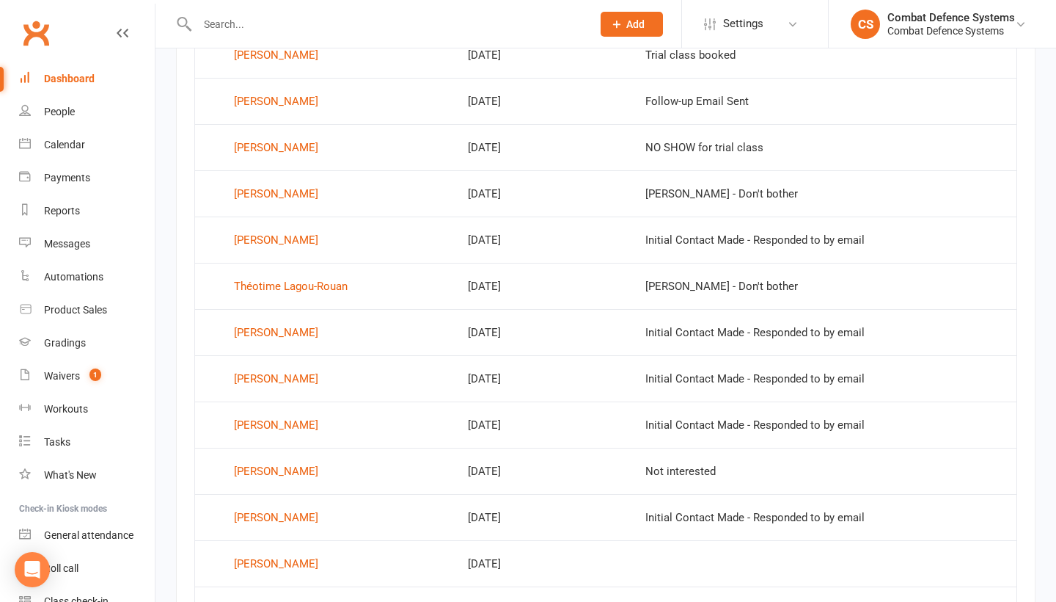
scroll to position [652, 0]
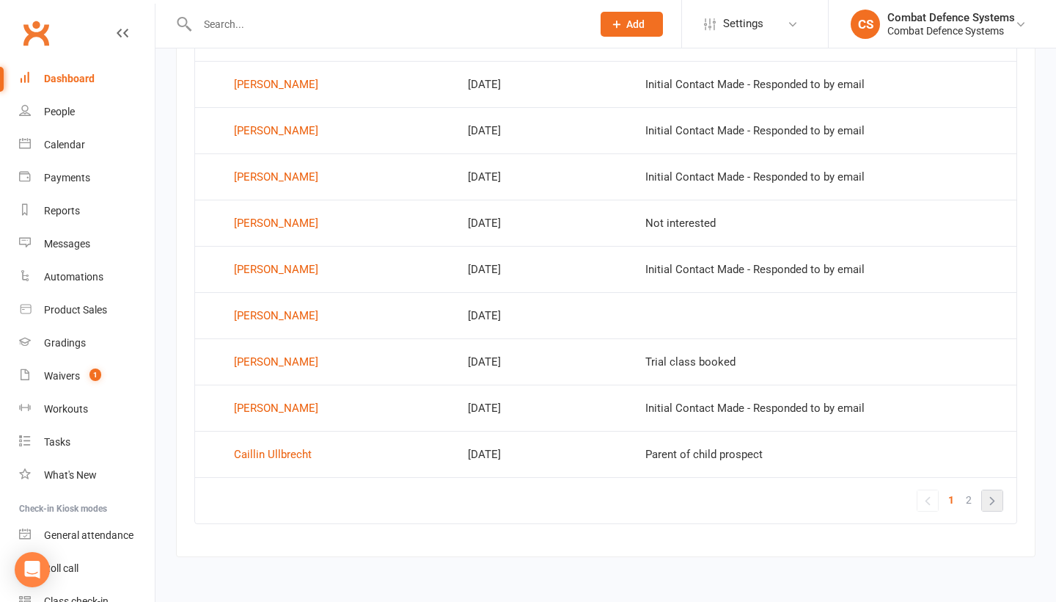
click at [993, 492] on link "»" at bounding box center [992, 500] width 21 height 21
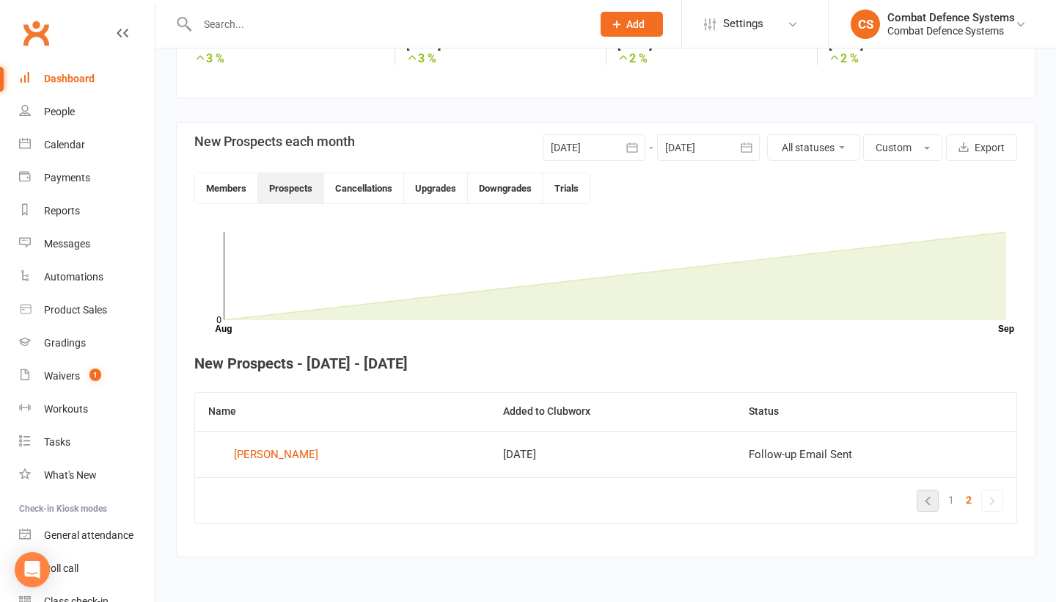
click at [930, 490] on link "«" at bounding box center [928, 500] width 21 height 21
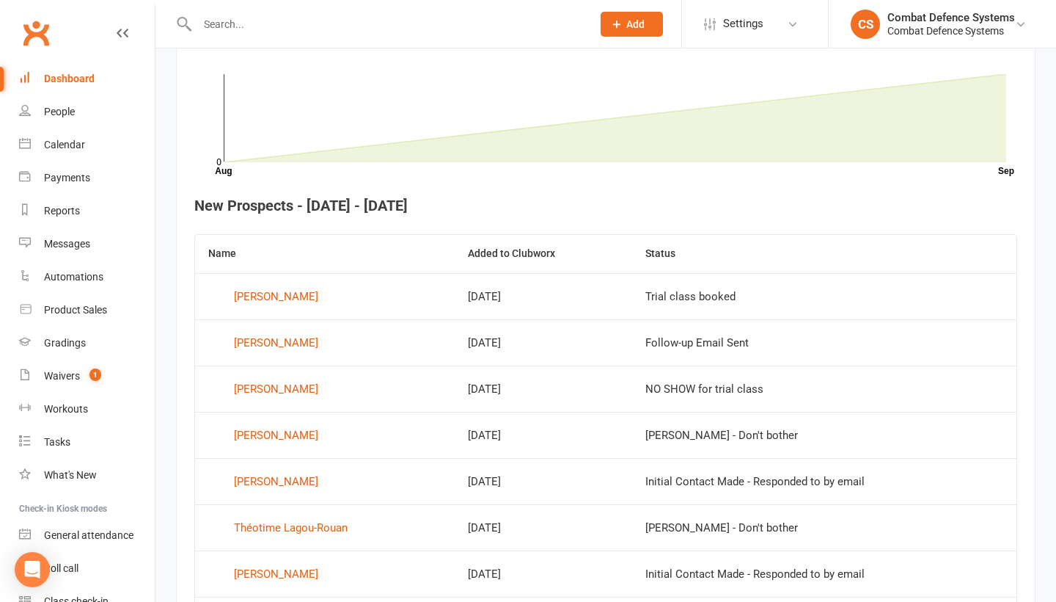
scroll to position [164, 0]
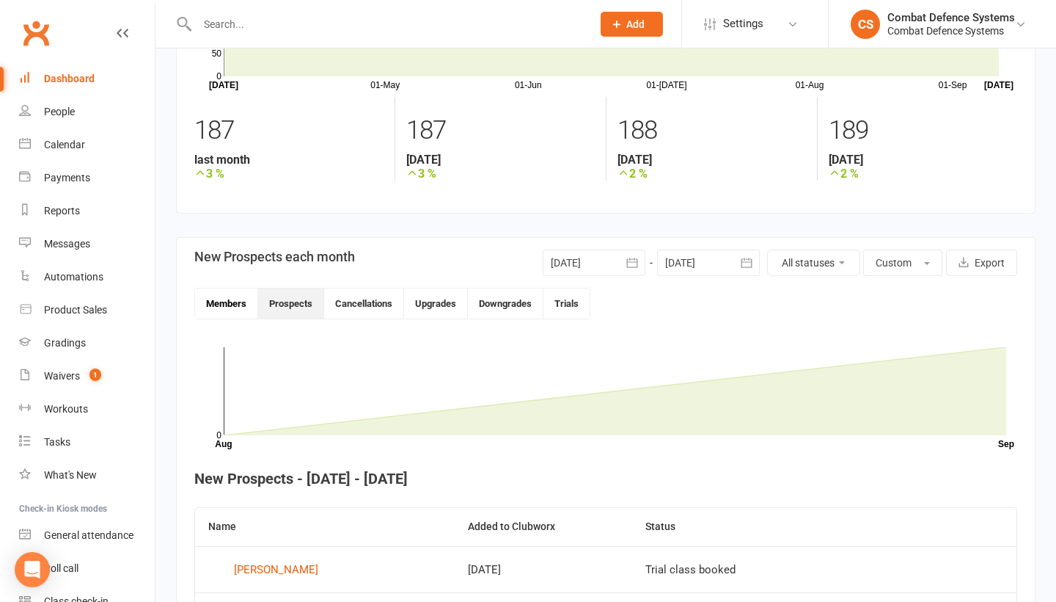
click at [219, 291] on button "Members" at bounding box center [226, 303] width 63 height 30
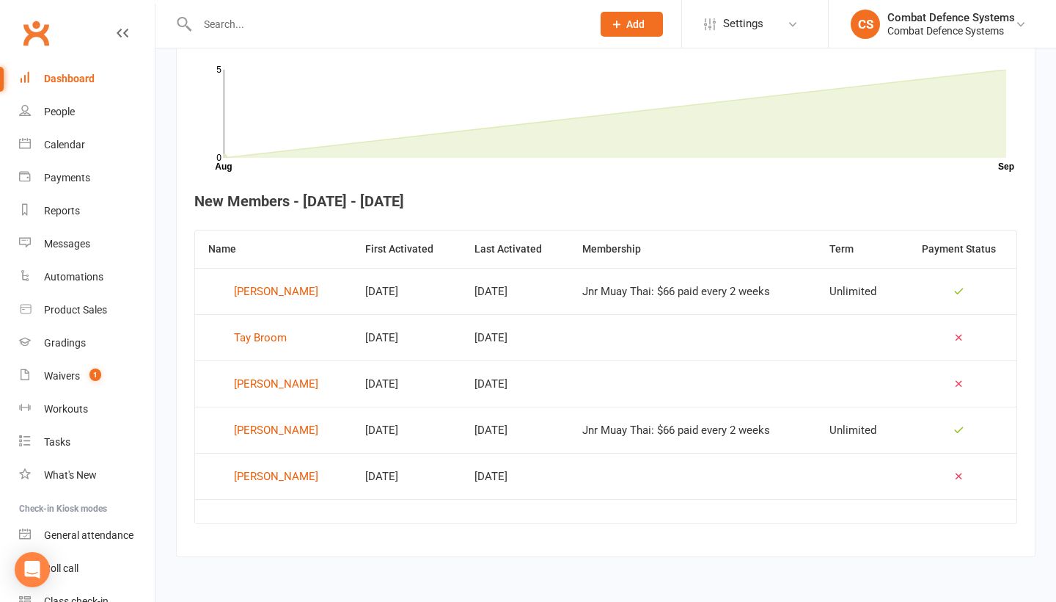
scroll to position [456, 0]
drag, startPoint x: 443, startPoint y: 434, endPoint x: 436, endPoint y: 436, distance: 7.9
click at [436, 436] on td "Jan 22, 2022" at bounding box center [406, 429] width 109 height 46
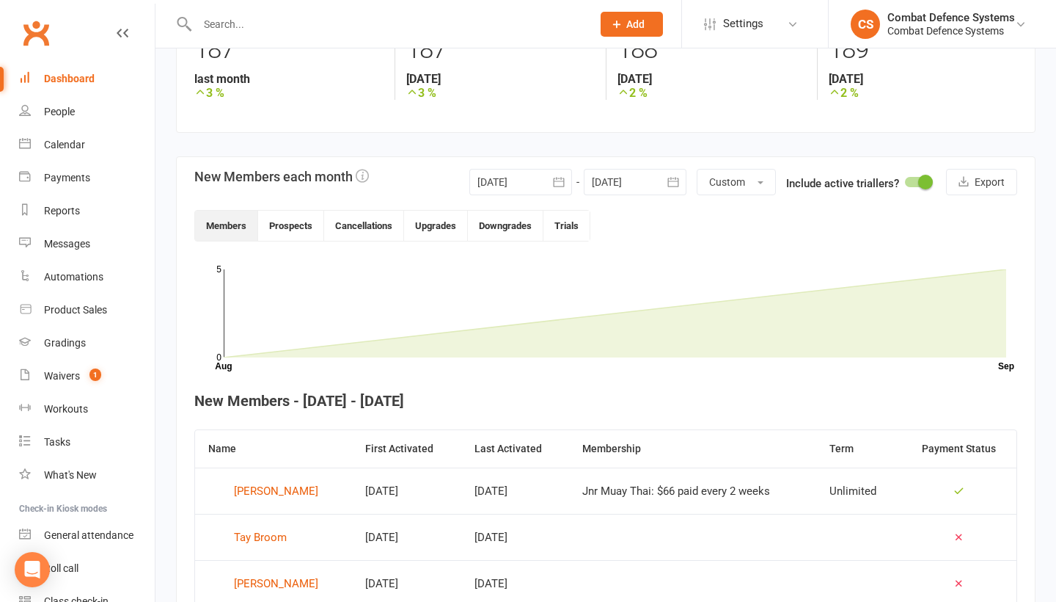
scroll to position [211, 0]
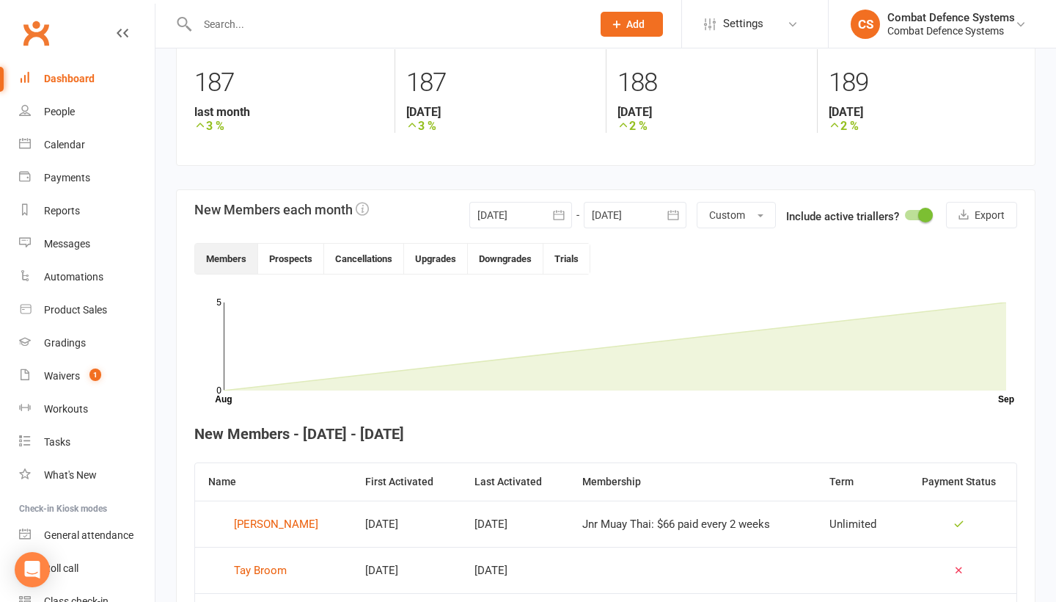
click at [560, 213] on icon "button" at bounding box center [559, 215] width 15 height 15
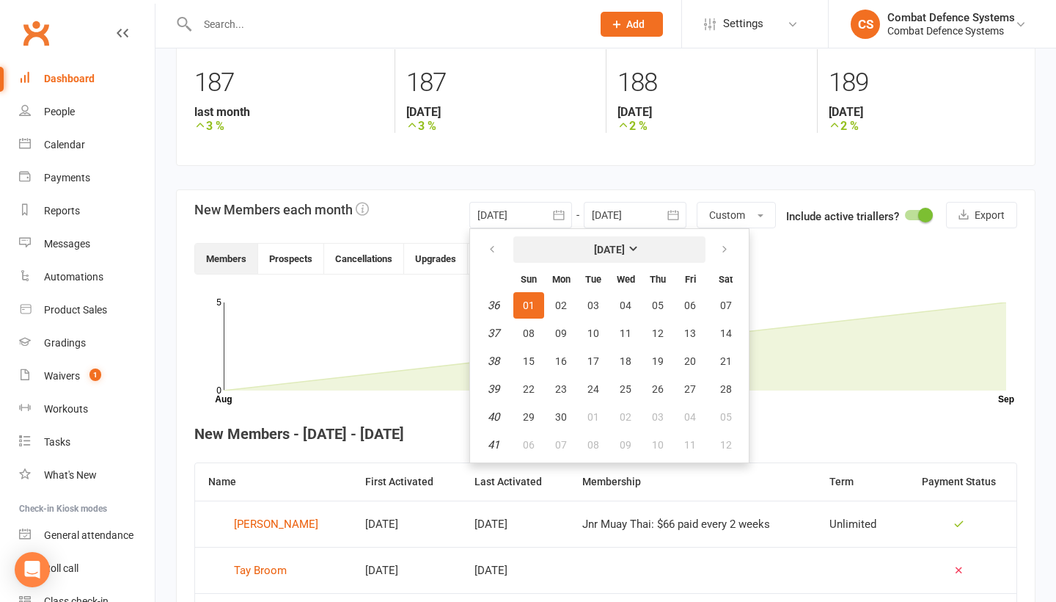
click at [625, 249] on strong "September 2024" at bounding box center [609, 250] width 31 height 12
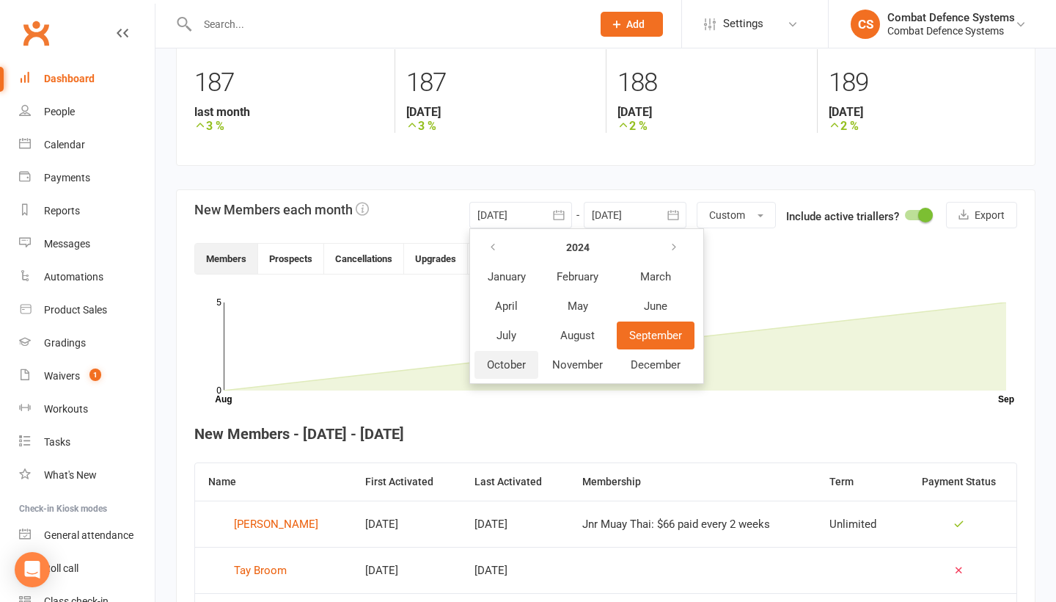
click at [511, 367] on span "October" at bounding box center [506, 364] width 39 height 13
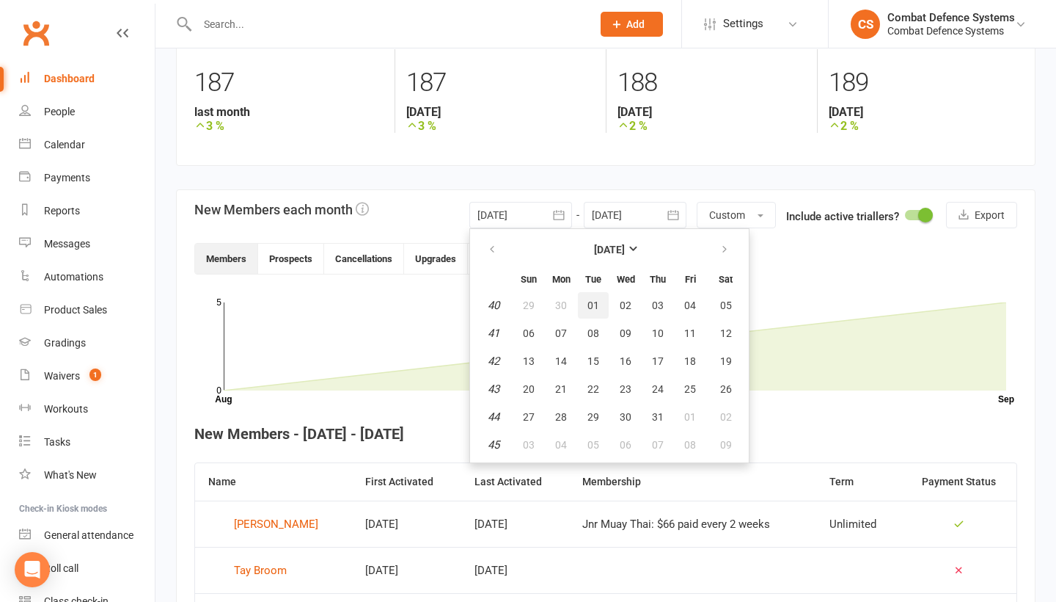
click at [588, 306] on span "01" at bounding box center [594, 305] width 12 height 12
type input "01 Oct 2024"
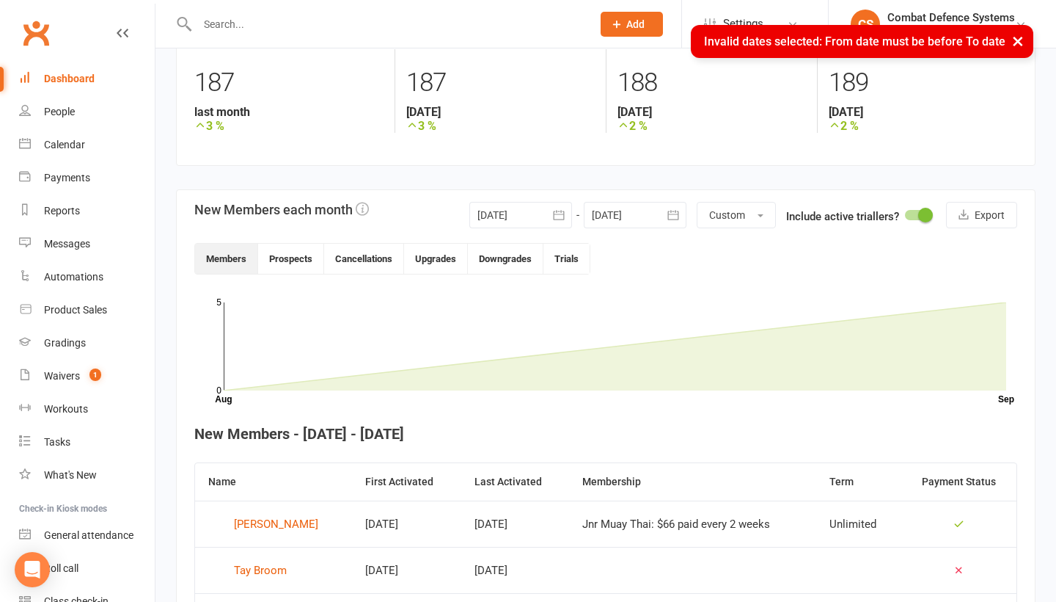
click at [660, 212] on button "button" at bounding box center [673, 215] width 26 height 26
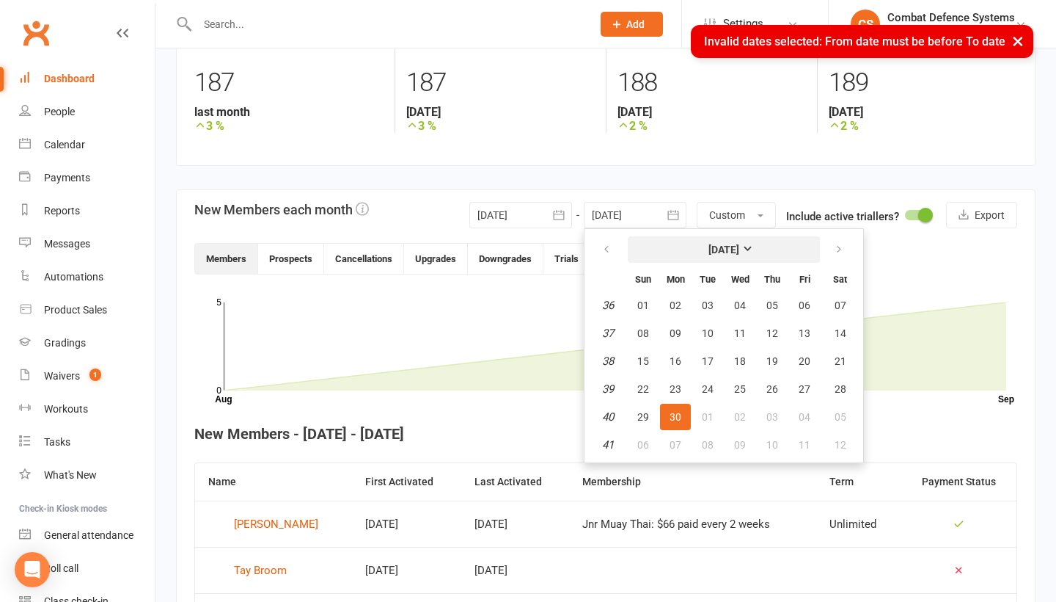
click at [739, 253] on strong "September 2024" at bounding box center [724, 250] width 31 height 12
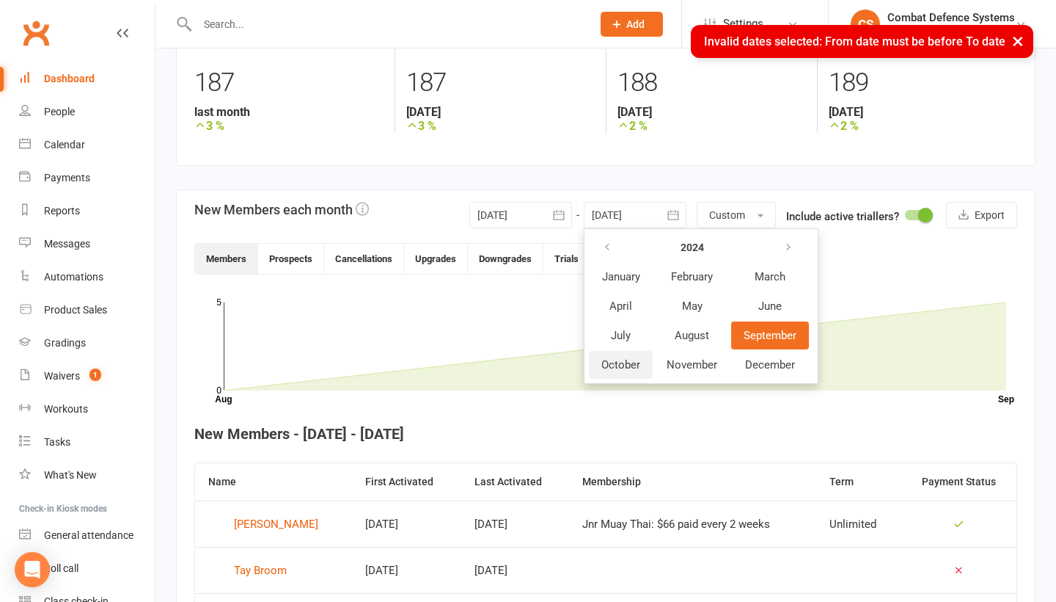
click at [633, 367] on span "October" at bounding box center [621, 364] width 39 height 13
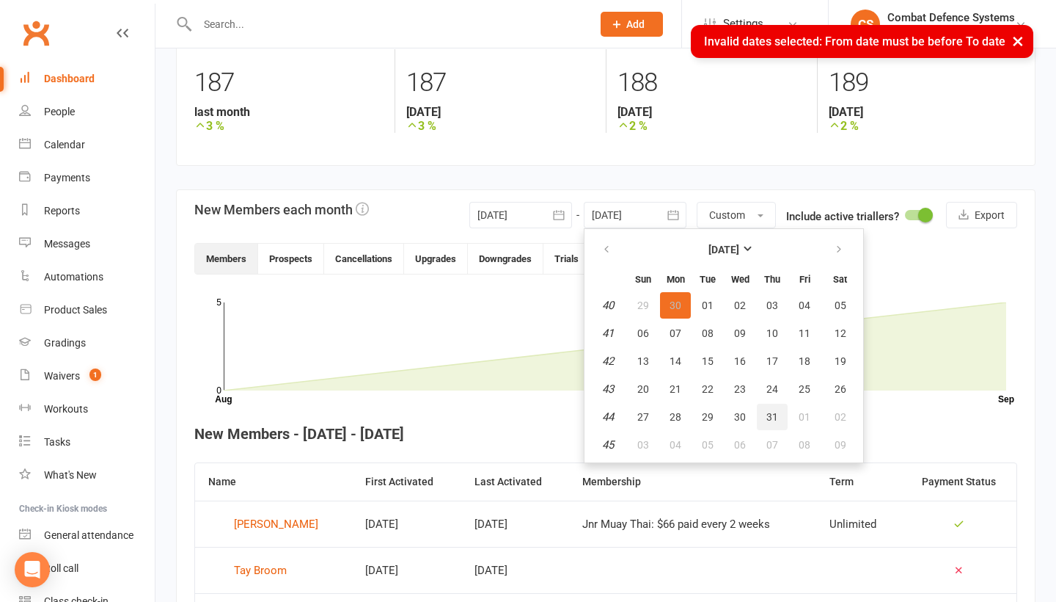
click at [767, 415] on span "31" at bounding box center [773, 417] width 12 height 12
type input "31 Oct 2024"
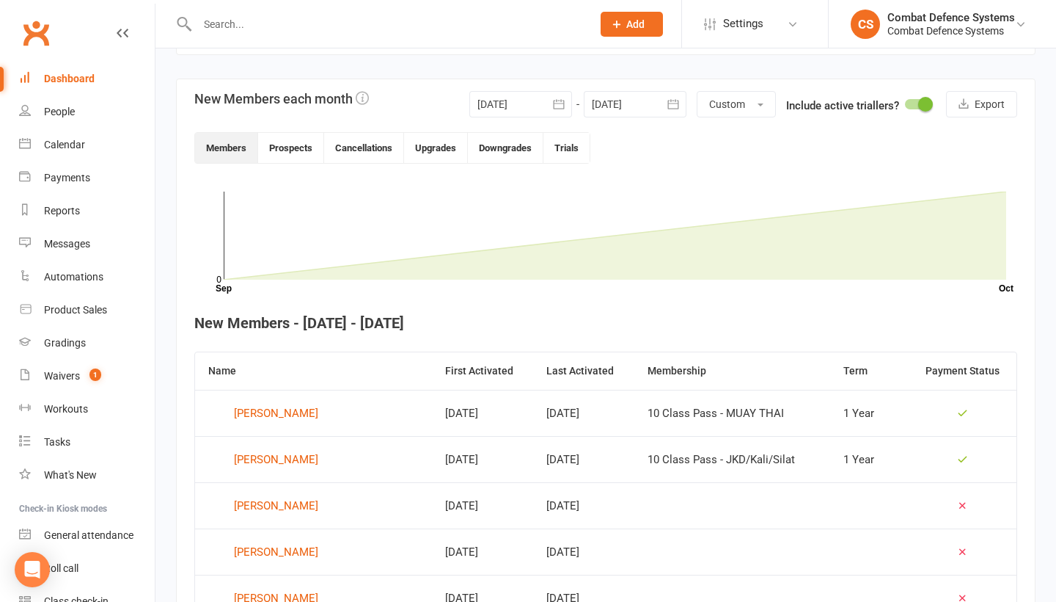
scroll to position [303, 0]
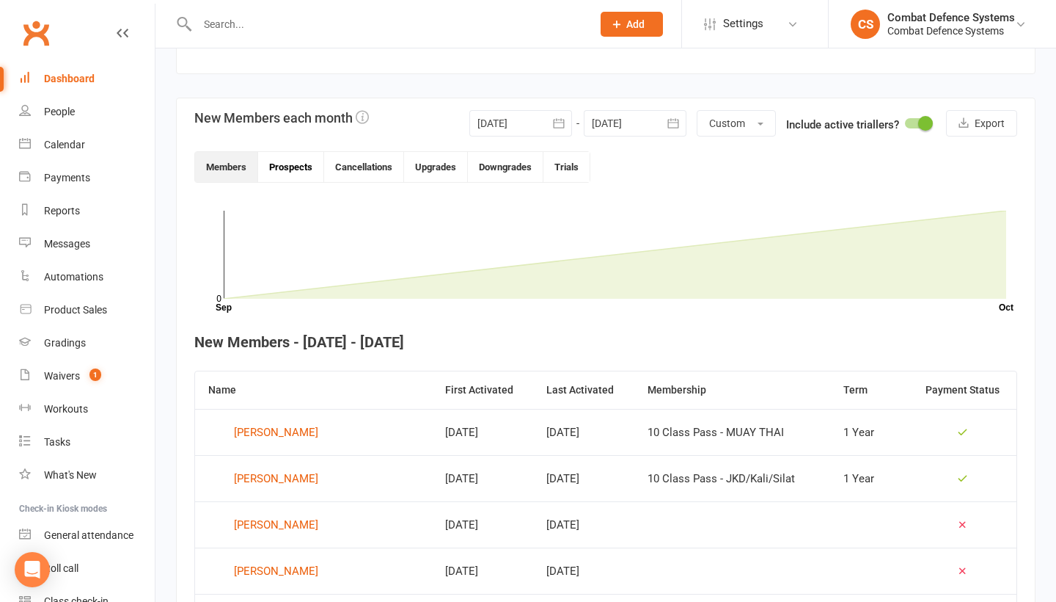
click at [299, 175] on button "Prospects" at bounding box center [291, 167] width 66 height 30
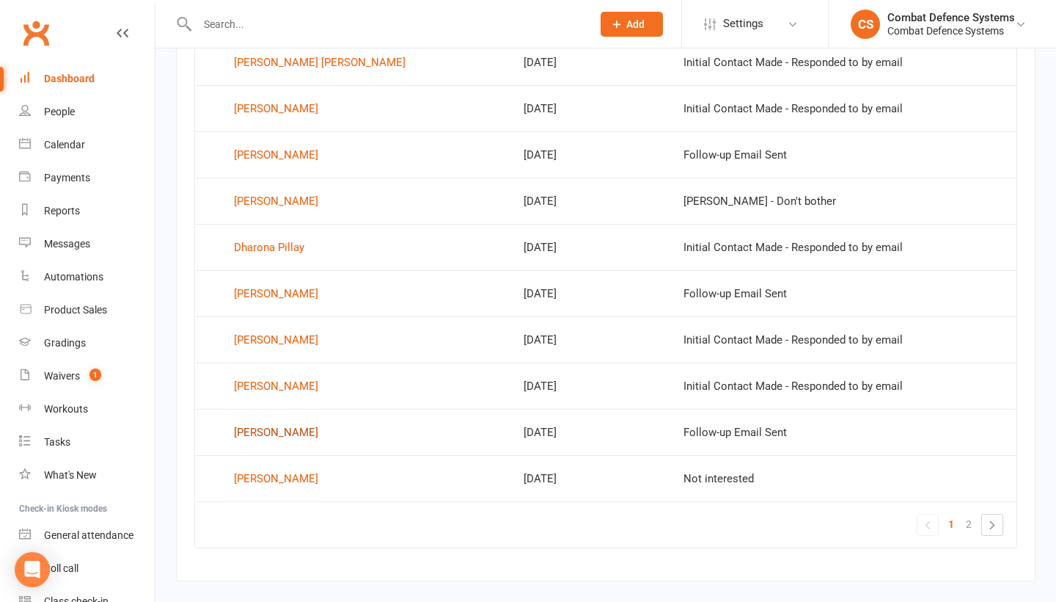
scroll to position [907, 0]
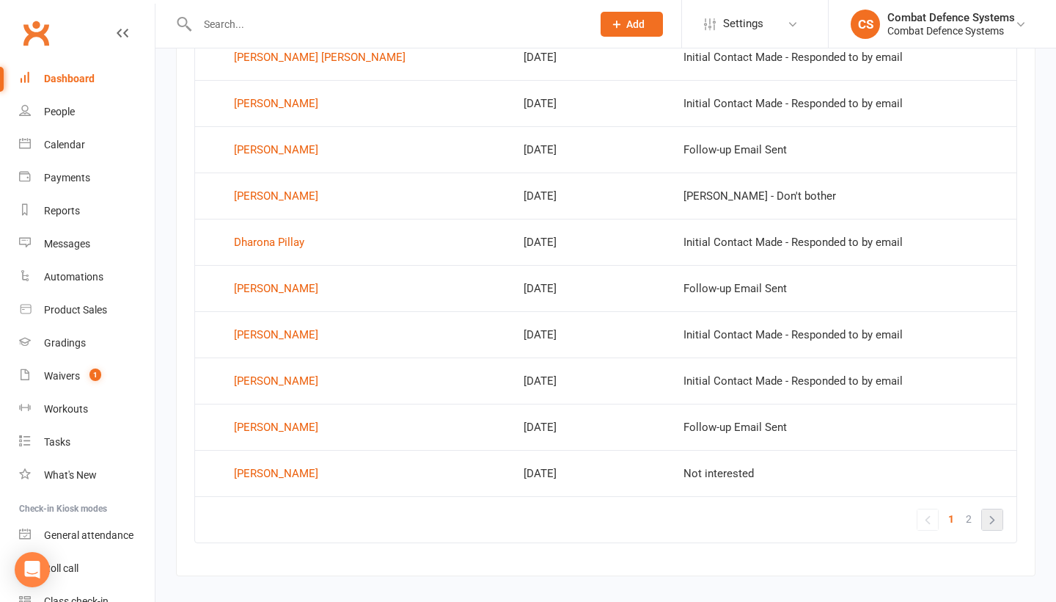
click at [990, 516] on link "»" at bounding box center [992, 519] width 21 height 21
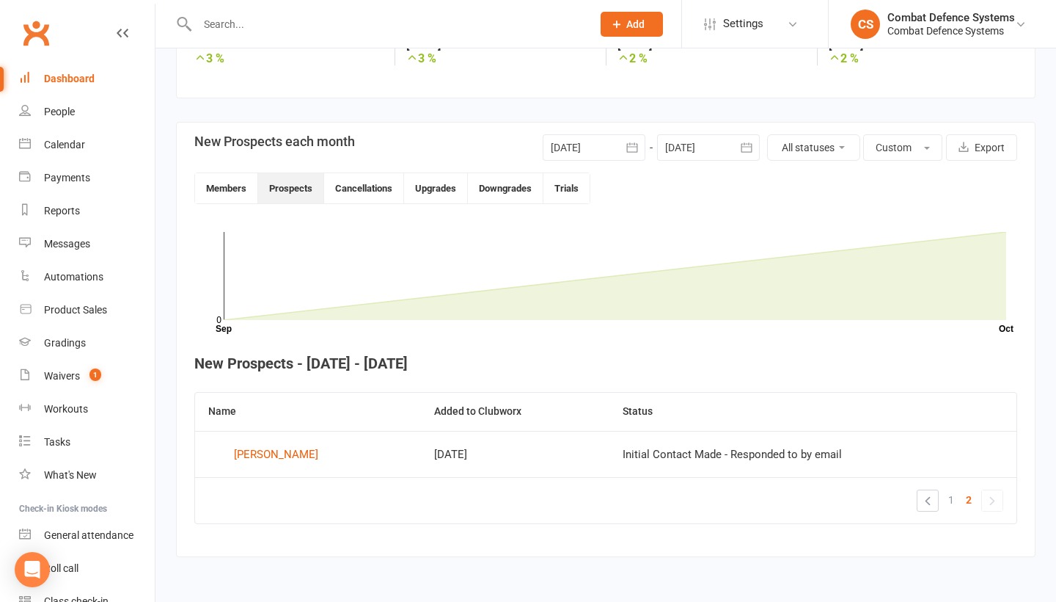
scroll to position [291, 0]
click at [932, 490] on link "«" at bounding box center [928, 500] width 21 height 21
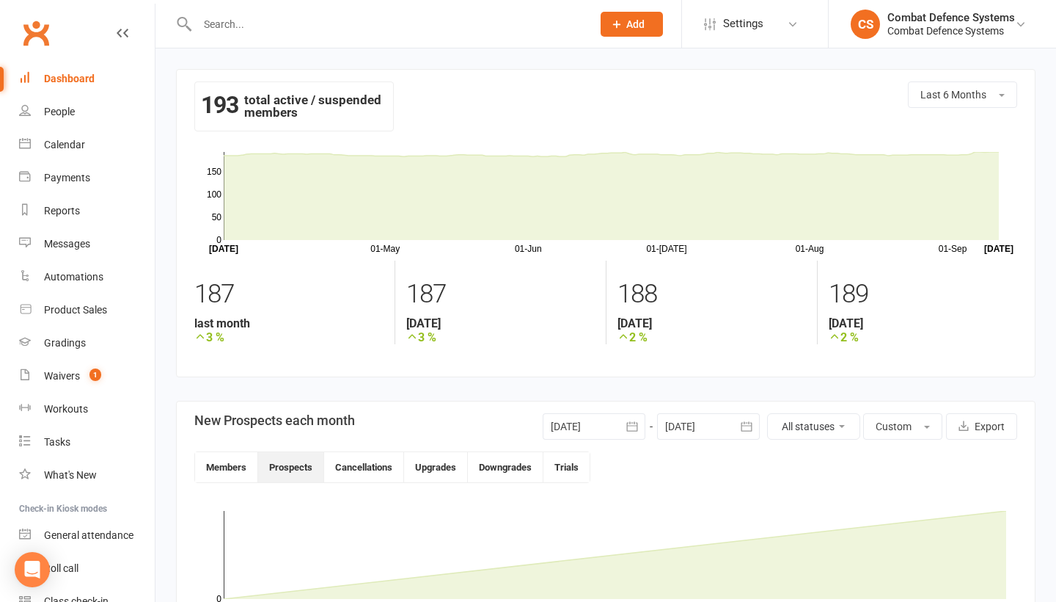
scroll to position [0, 0]
click at [629, 425] on icon "button" at bounding box center [632, 426] width 15 height 15
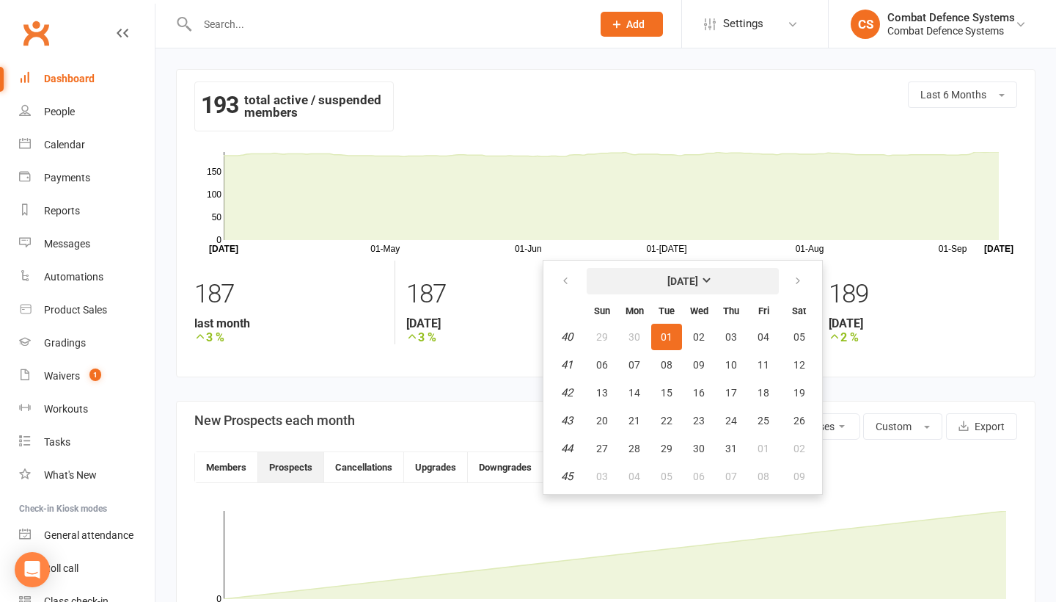
click at [698, 281] on strong "October 2024" at bounding box center [683, 281] width 31 height 12
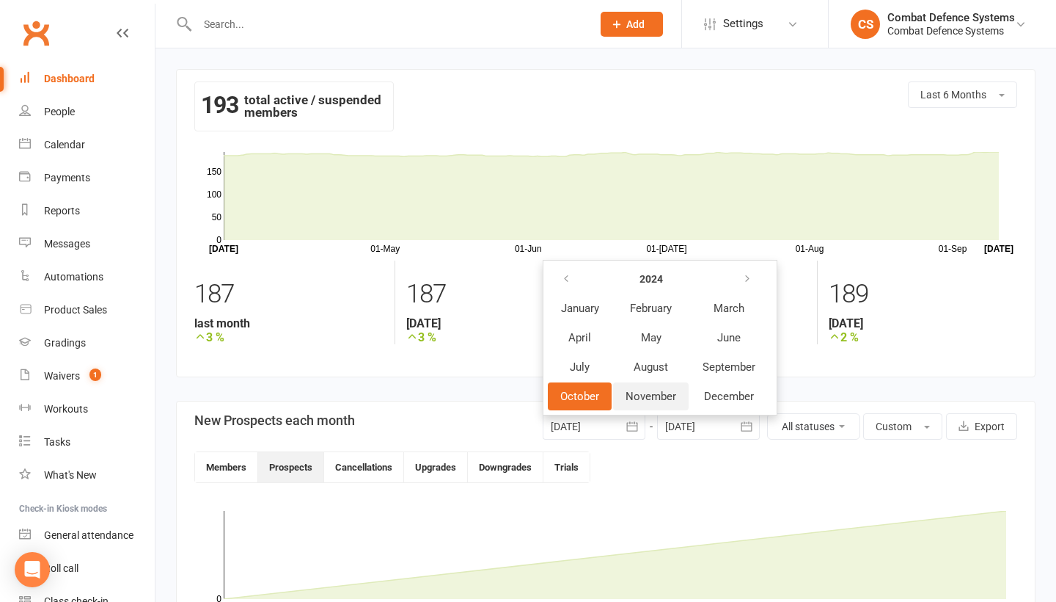
click at [659, 390] on span "November" at bounding box center [651, 396] width 51 height 13
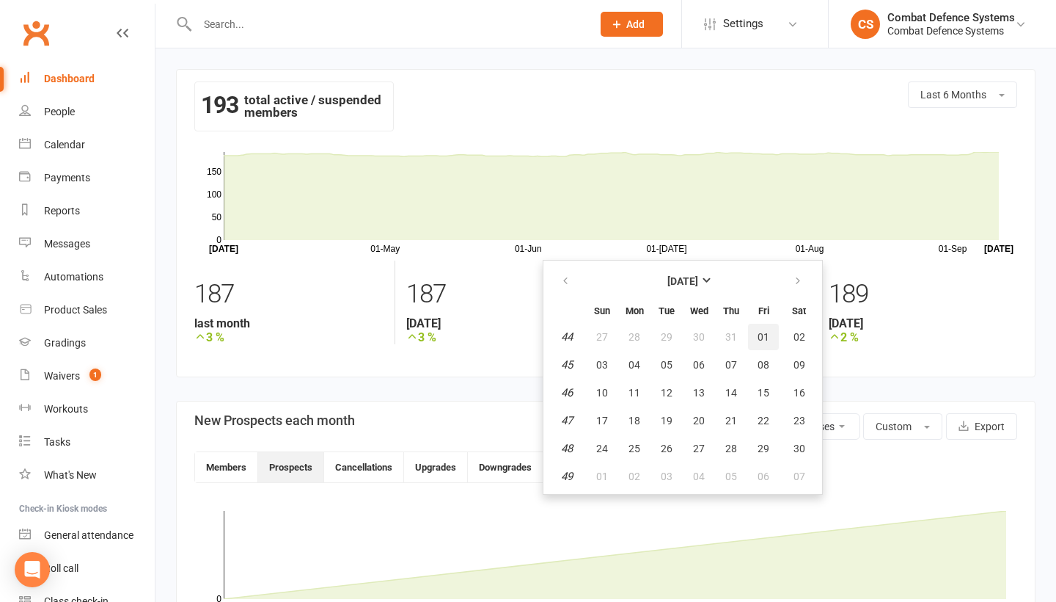
click at [755, 336] on button "01" at bounding box center [763, 337] width 31 height 26
type input "01 Nov 2024"
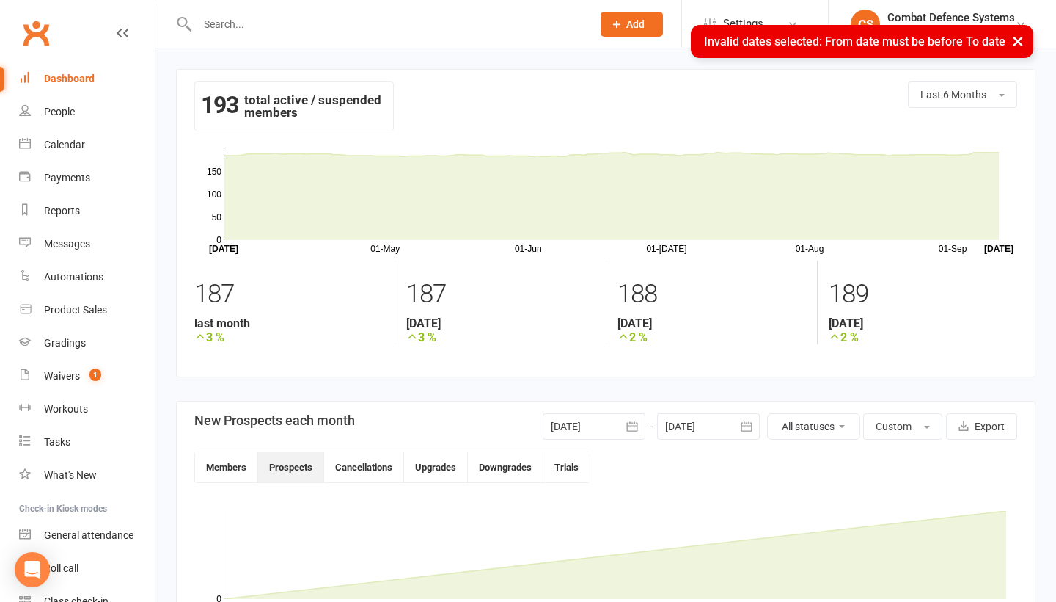
click at [723, 427] on div at bounding box center [708, 426] width 103 height 26
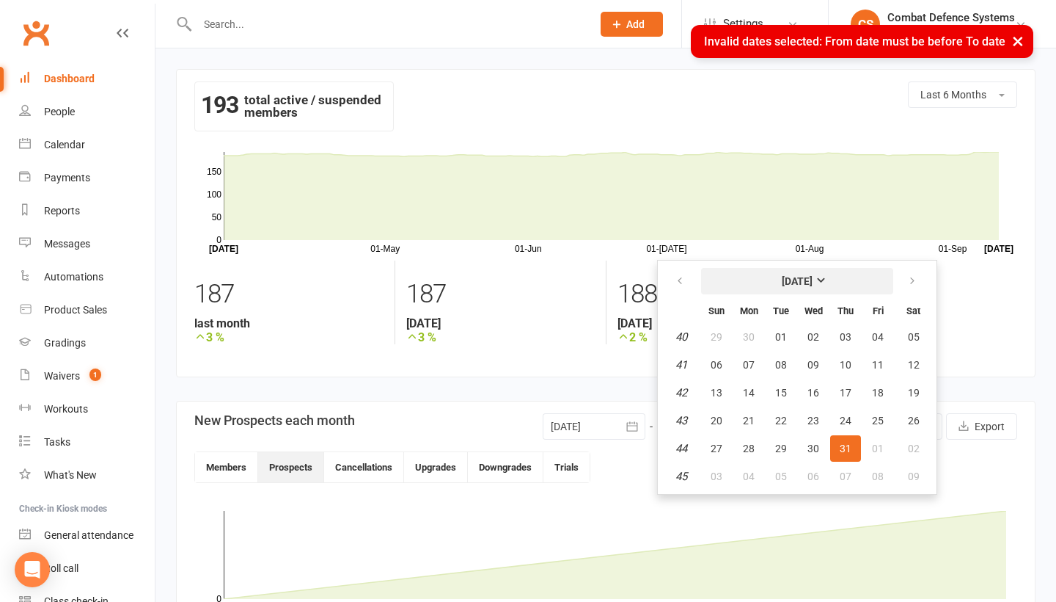
click at [813, 281] on strong "October 2024" at bounding box center [797, 281] width 31 height 12
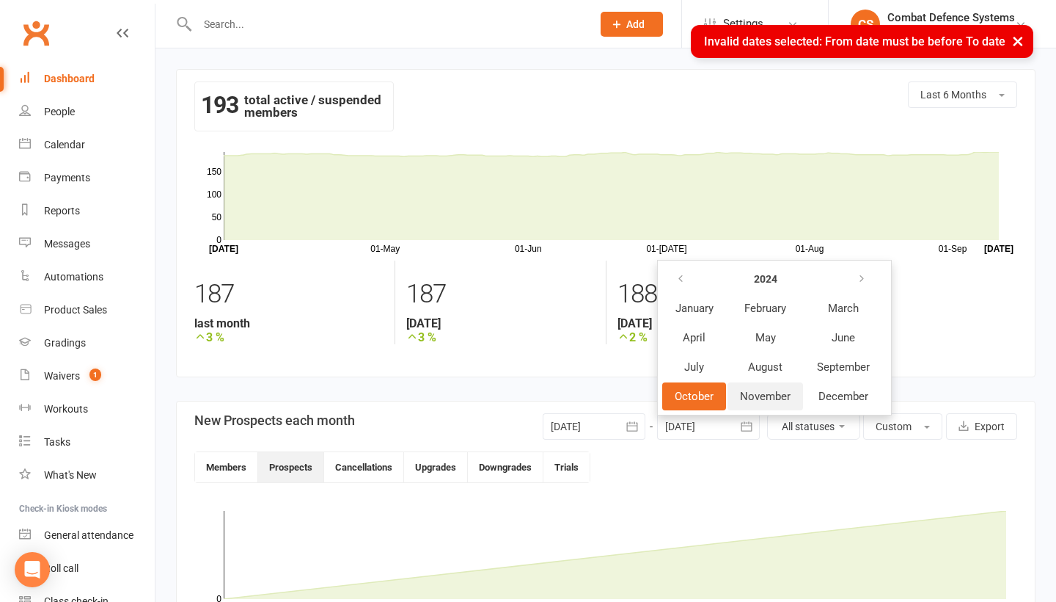
click at [775, 389] on button "November" at bounding box center [766, 396] width 76 height 28
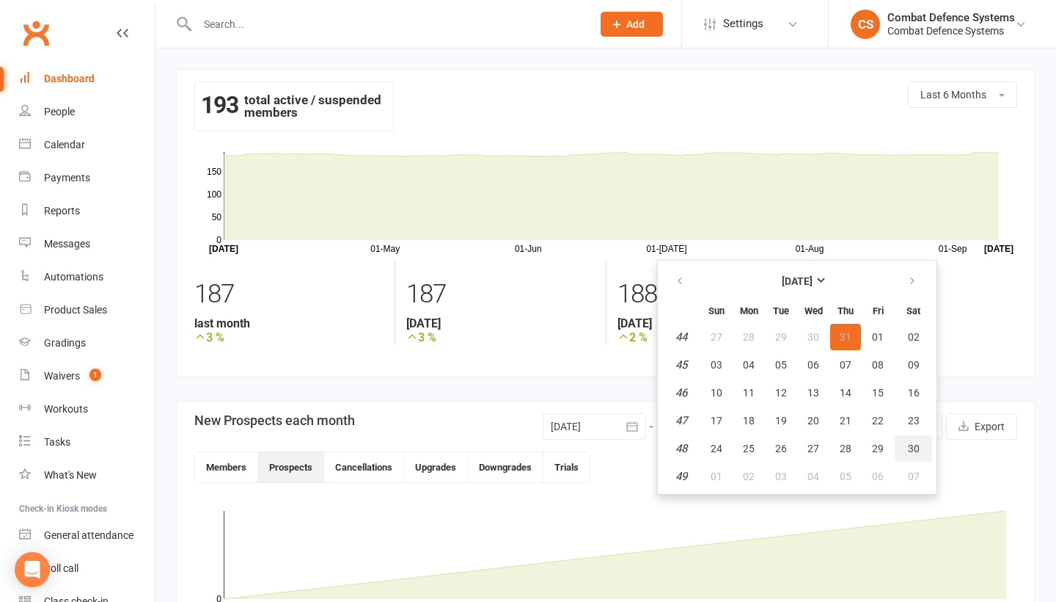
click at [913, 441] on button "30" at bounding box center [913, 448] width 37 height 26
type input "30 Nov 2024"
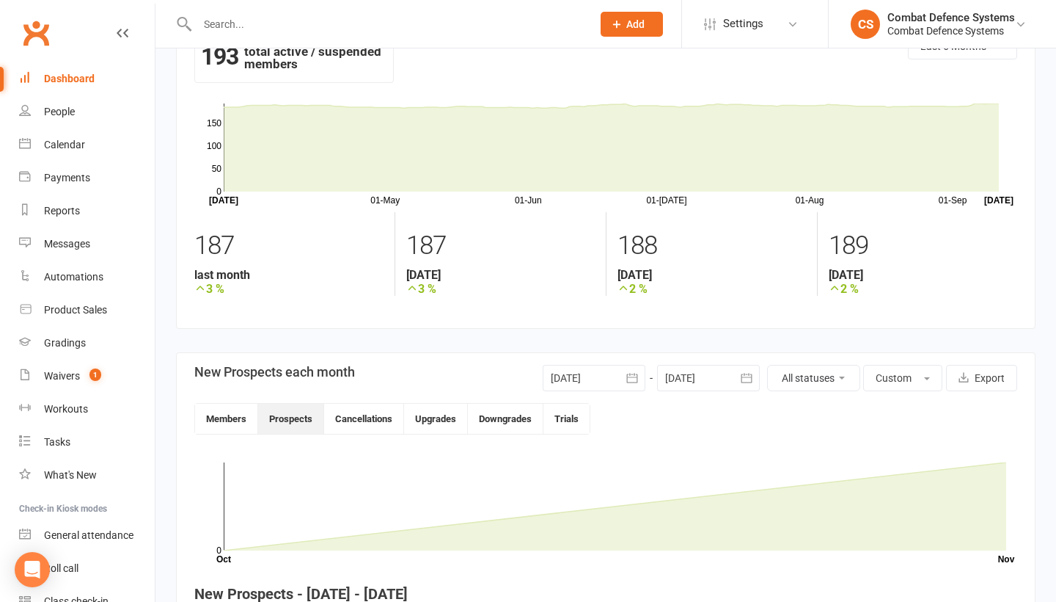
scroll to position [61, 0]
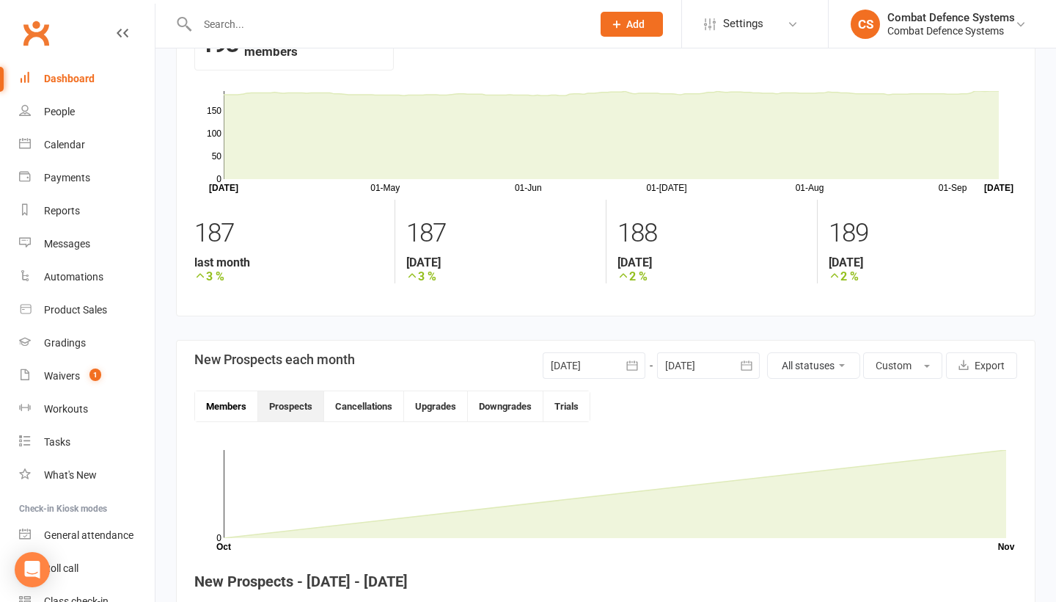
click at [235, 406] on button "Members" at bounding box center [226, 406] width 63 height 30
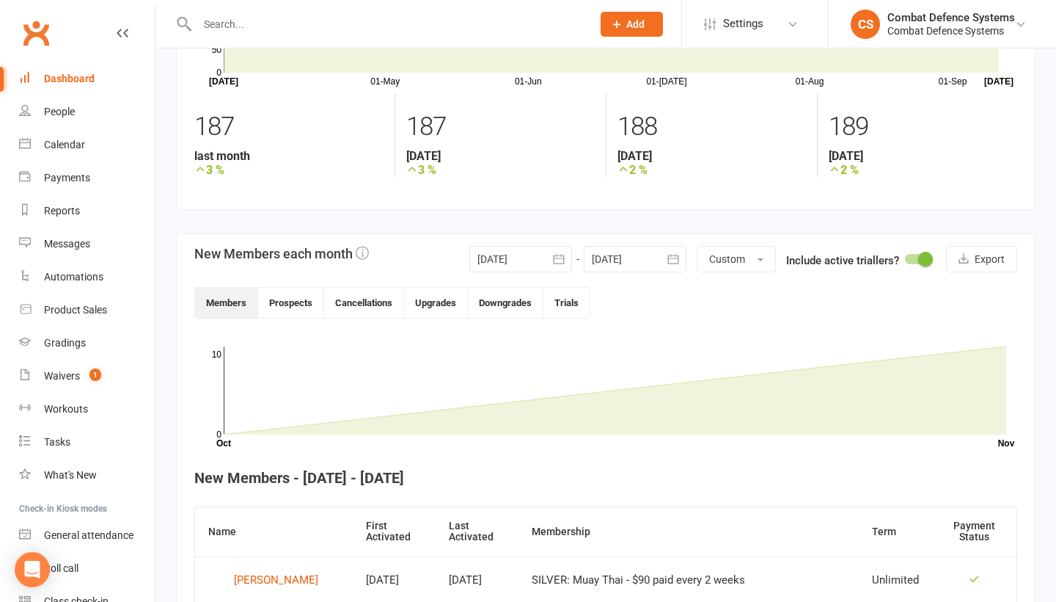
scroll to position [152, 0]
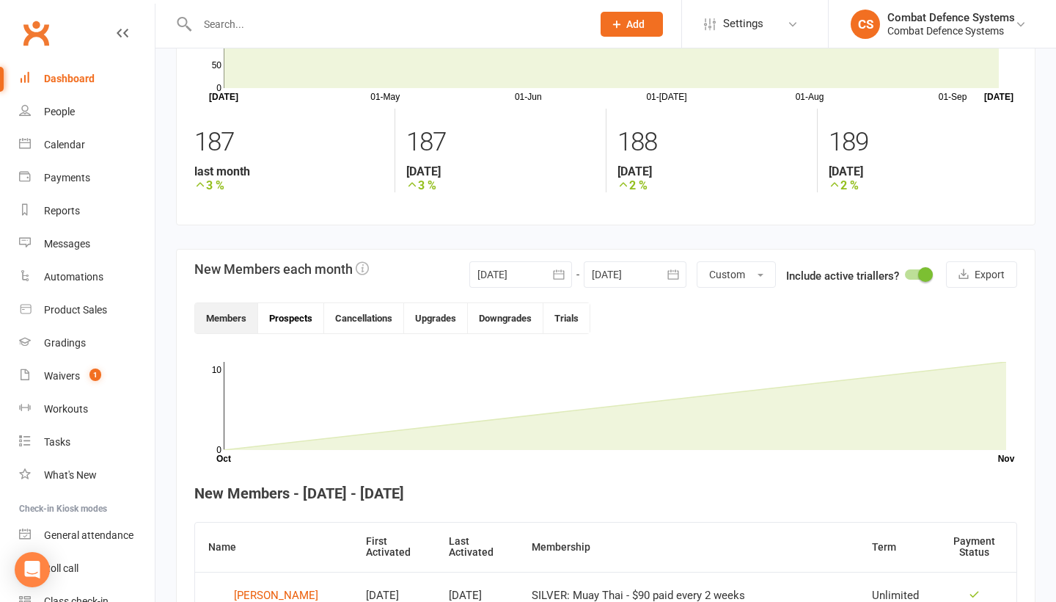
click at [305, 317] on button "Prospects" at bounding box center [291, 318] width 66 height 30
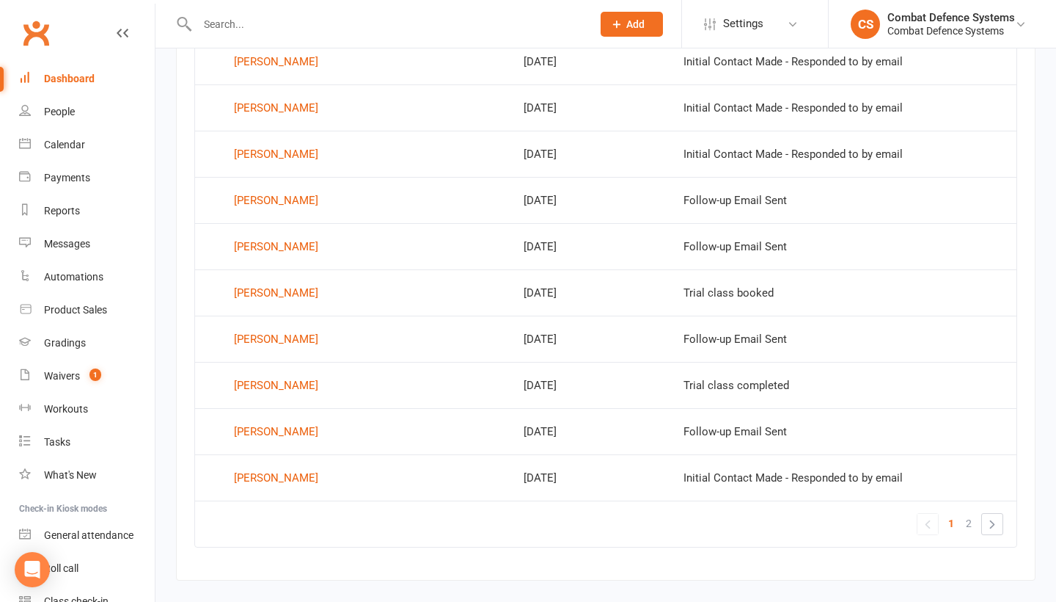
scroll to position [905, 0]
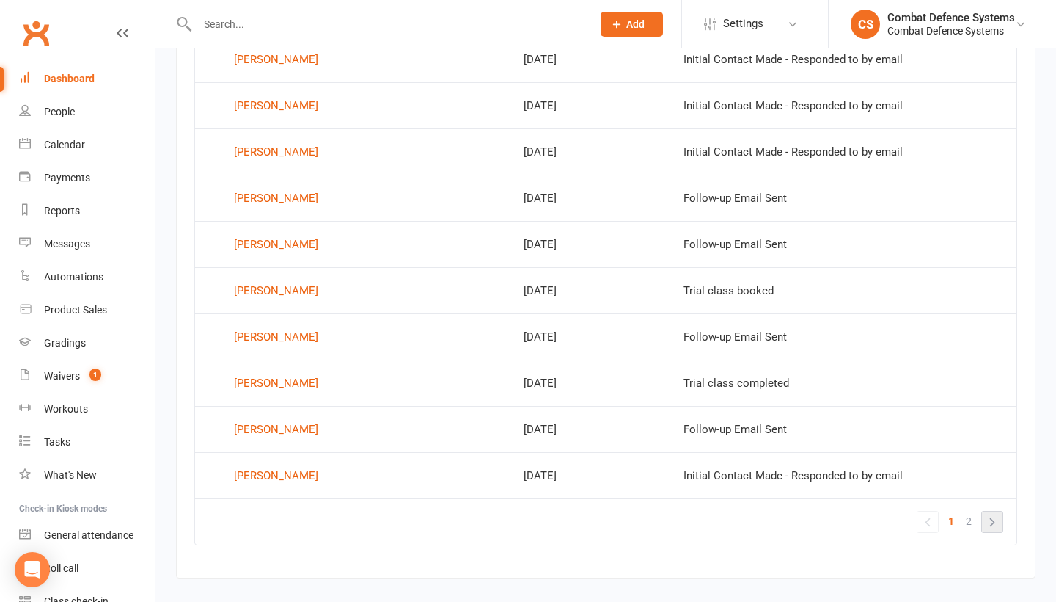
click at [994, 523] on link "»" at bounding box center [992, 521] width 21 height 21
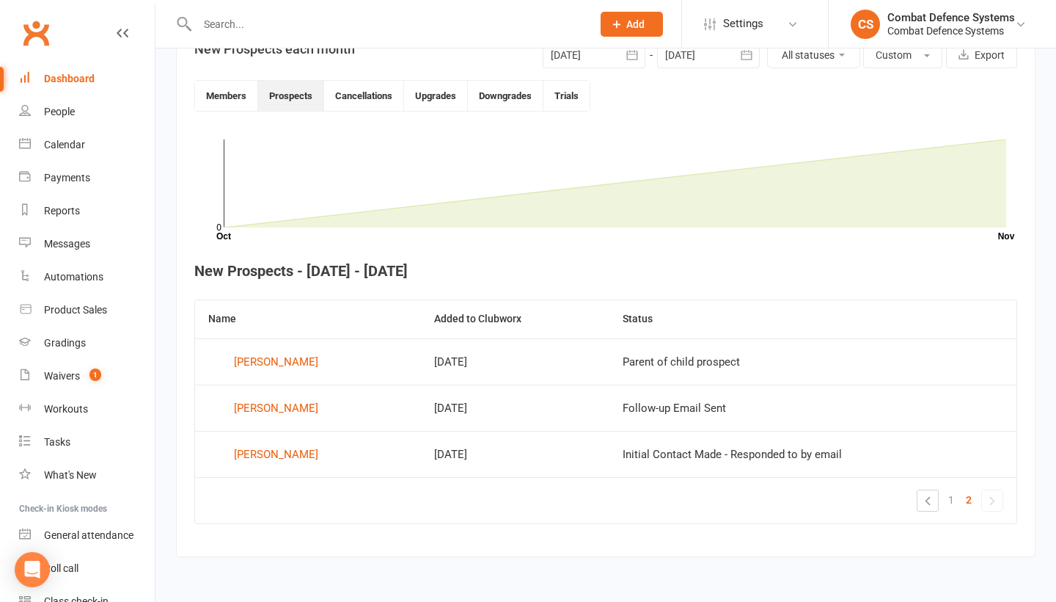
scroll to position [383, 0]
click at [926, 490] on link "«" at bounding box center [928, 500] width 21 height 21
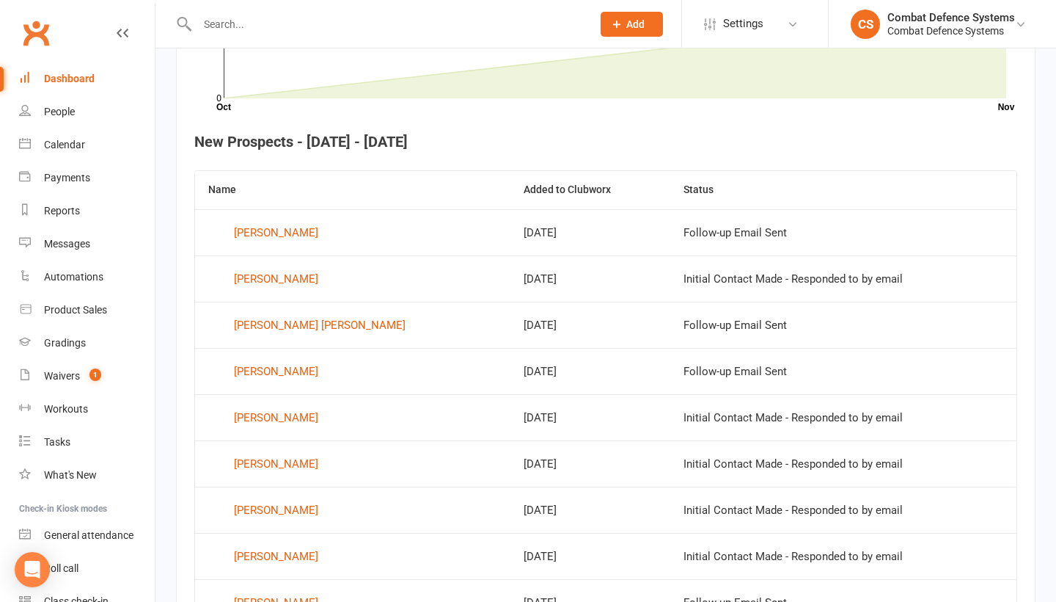
scroll to position [329, 0]
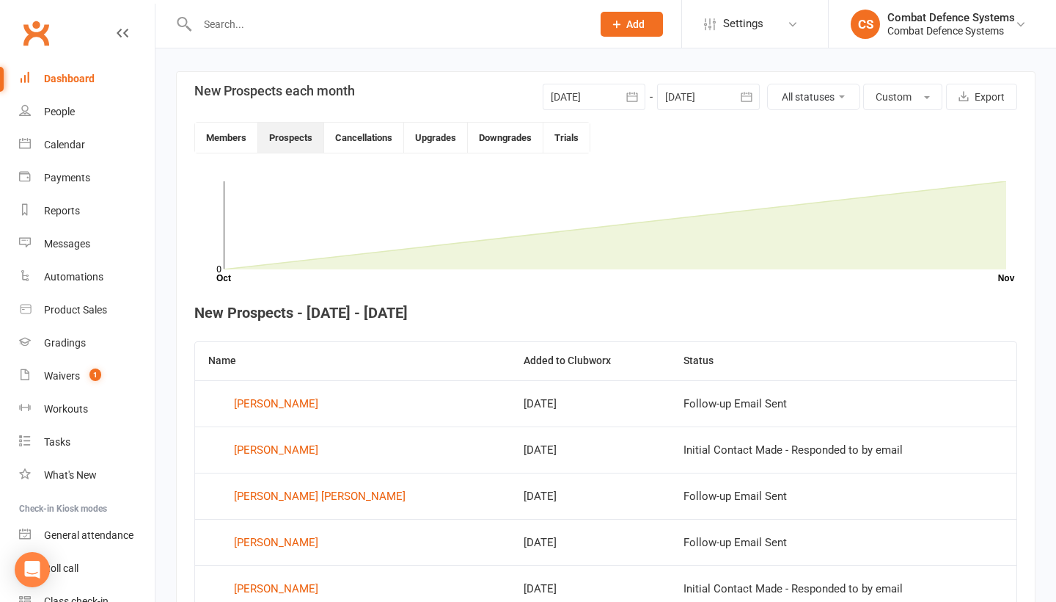
click at [620, 97] on button "button" at bounding box center [632, 97] width 26 height 26
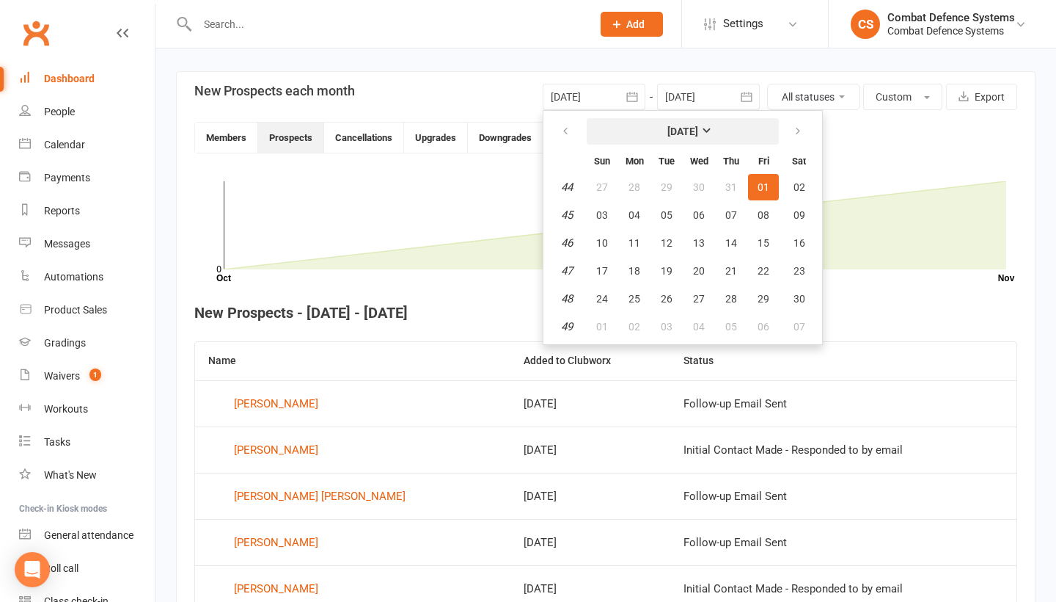
click at [698, 134] on strong "November 2024" at bounding box center [683, 131] width 31 height 12
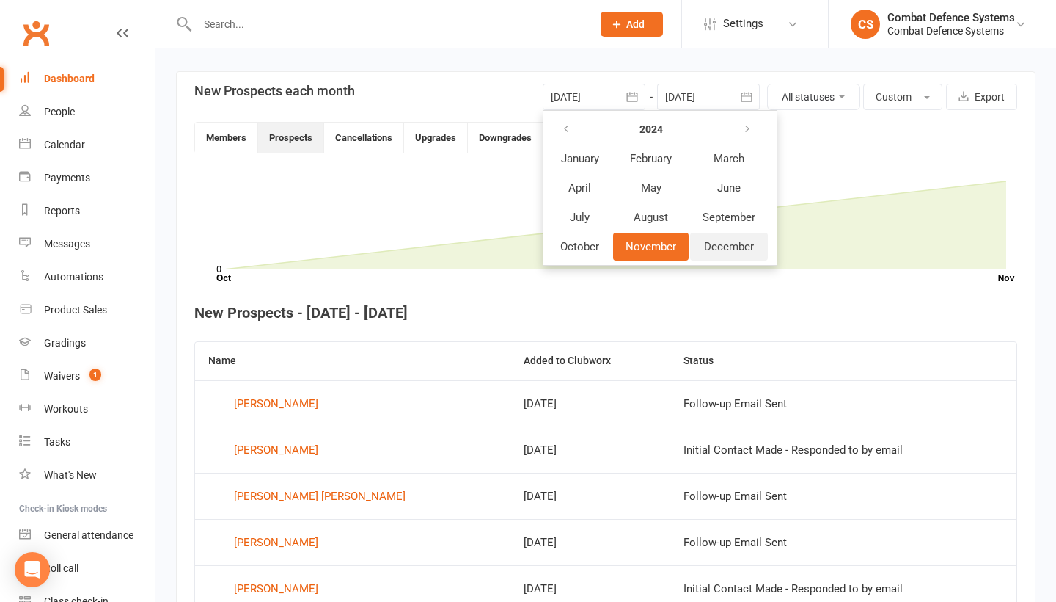
click at [736, 244] on span "December" at bounding box center [729, 246] width 50 height 13
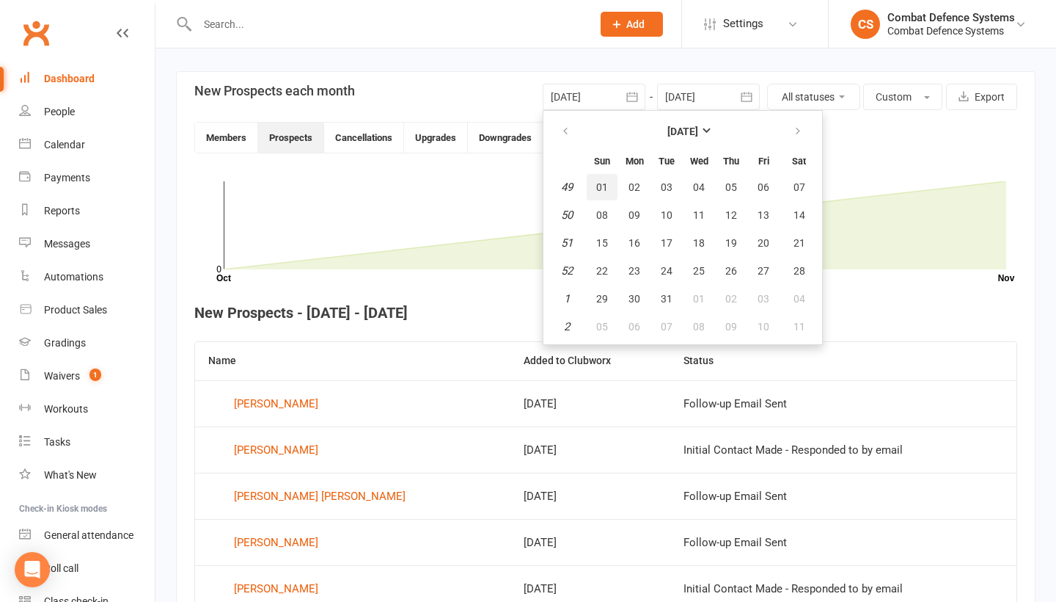
click at [599, 182] on span "01" at bounding box center [602, 187] width 12 height 12
type input "01 Dec 2024"
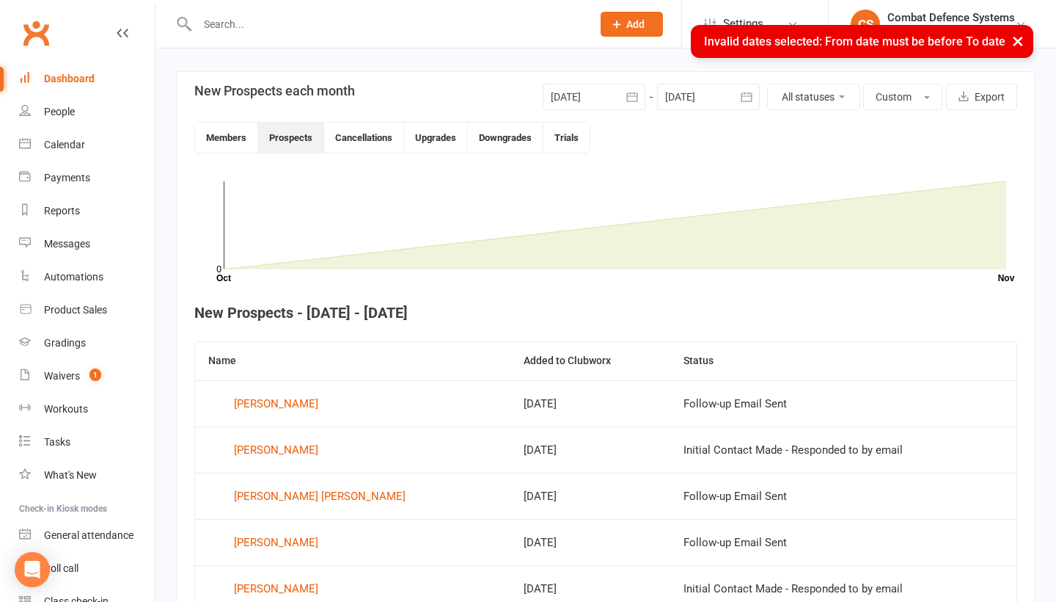
click at [709, 96] on div at bounding box center [708, 97] width 103 height 26
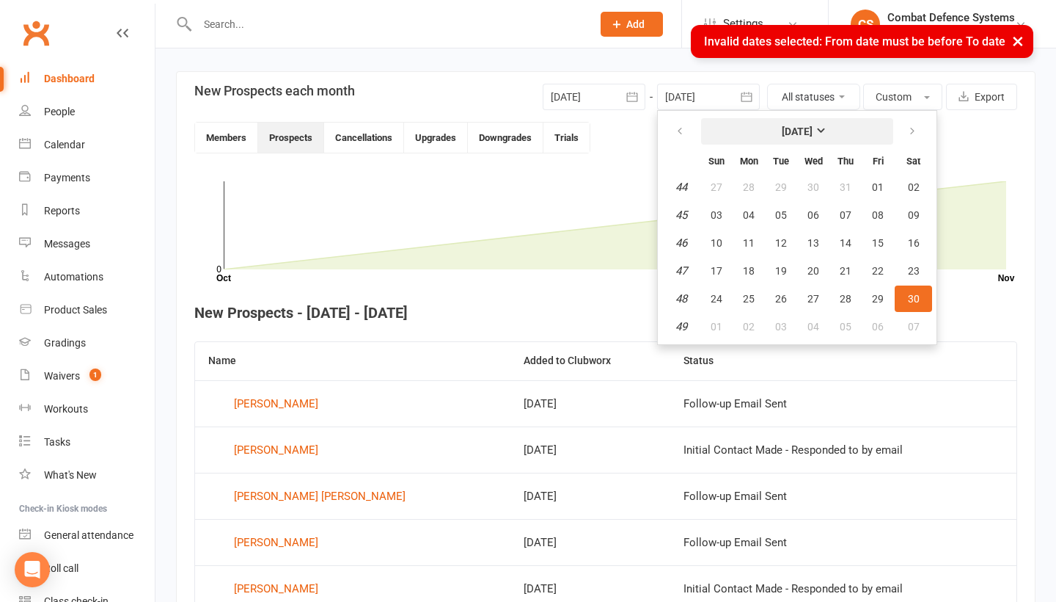
click at [790, 131] on strong "November 2024" at bounding box center [797, 131] width 31 height 12
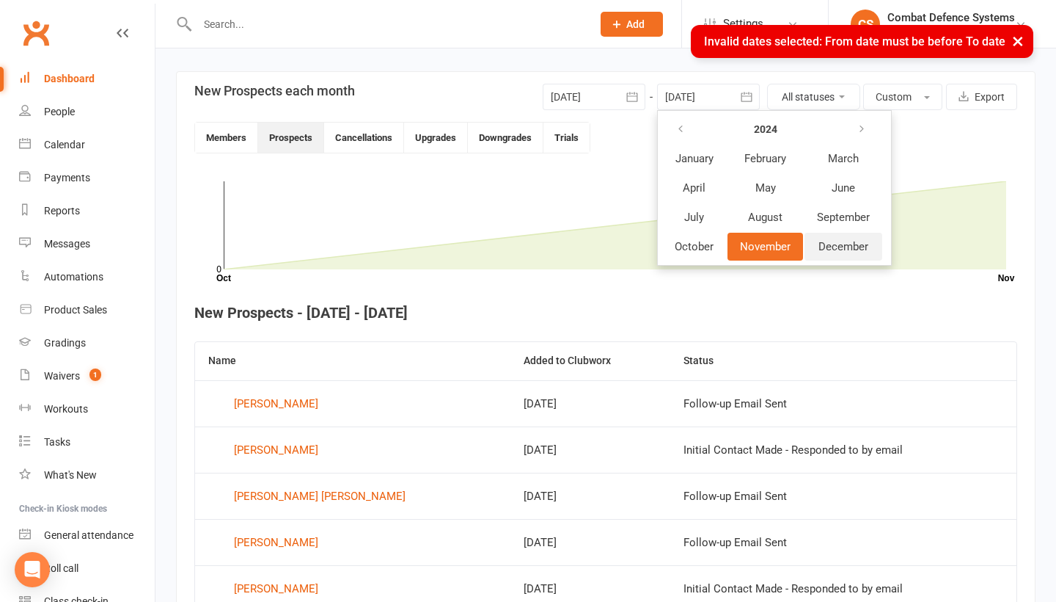
click at [844, 244] on span "December" at bounding box center [844, 246] width 50 height 13
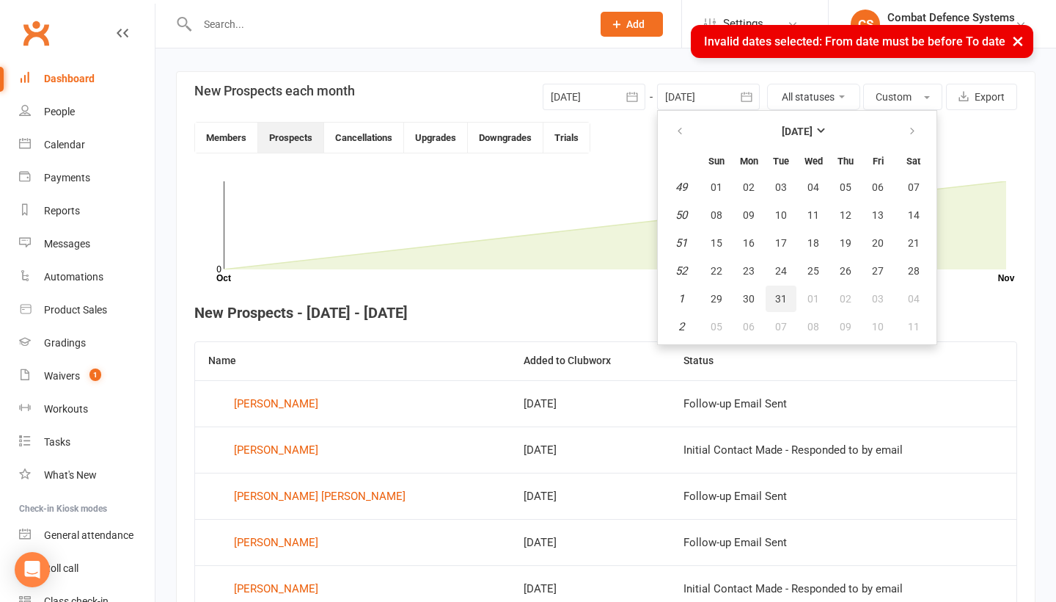
click at [777, 299] on span "31" at bounding box center [781, 299] width 12 height 12
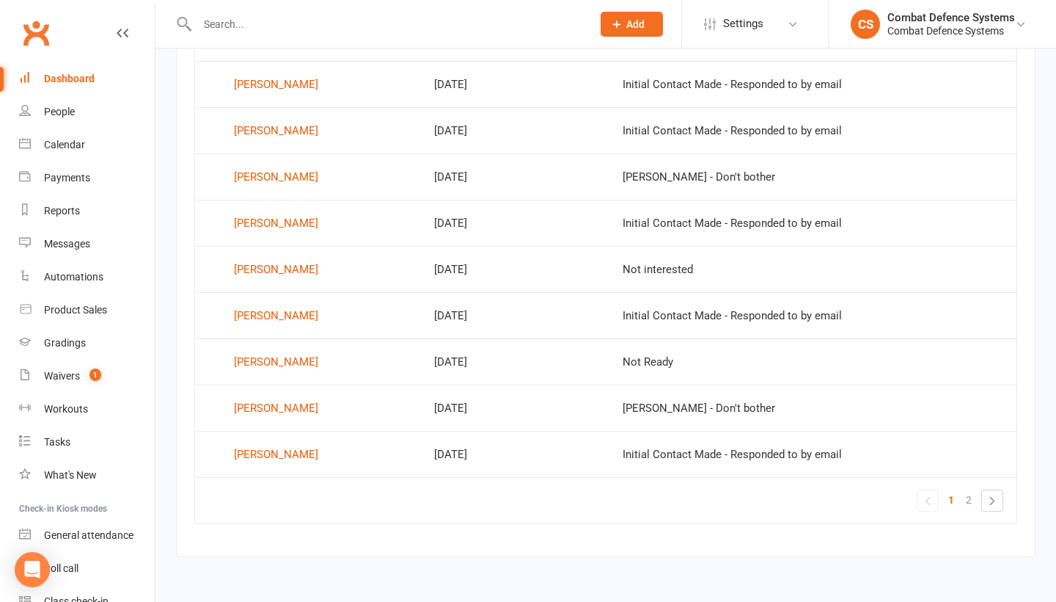
scroll to position [938, 0]
click at [992, 292] on td "Initial Contact Made - Responded to by email" at bounding box center [813, 315] width 407 height 46
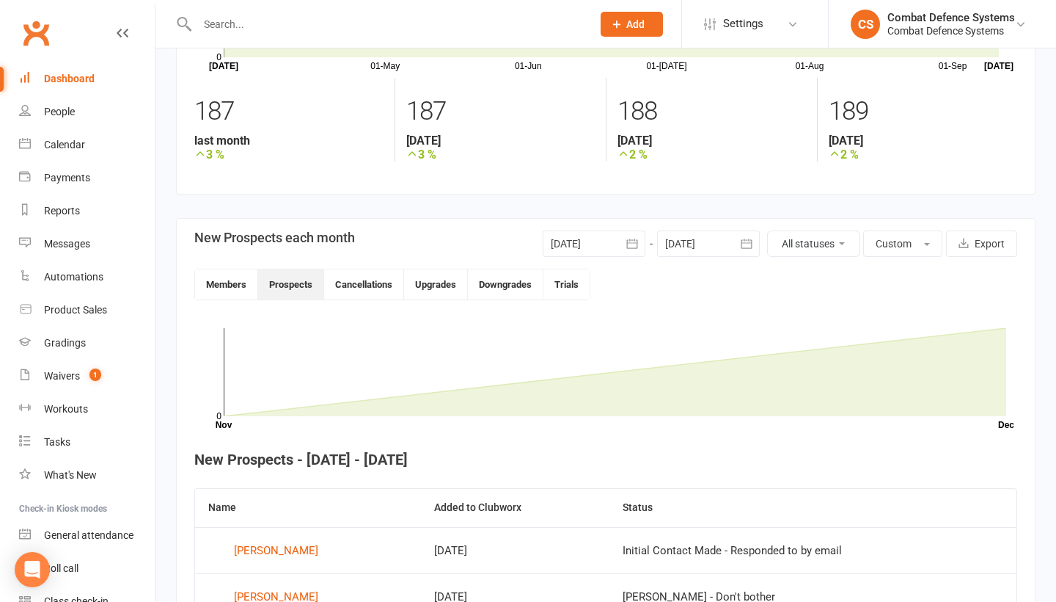
scroll to position [160, 0]
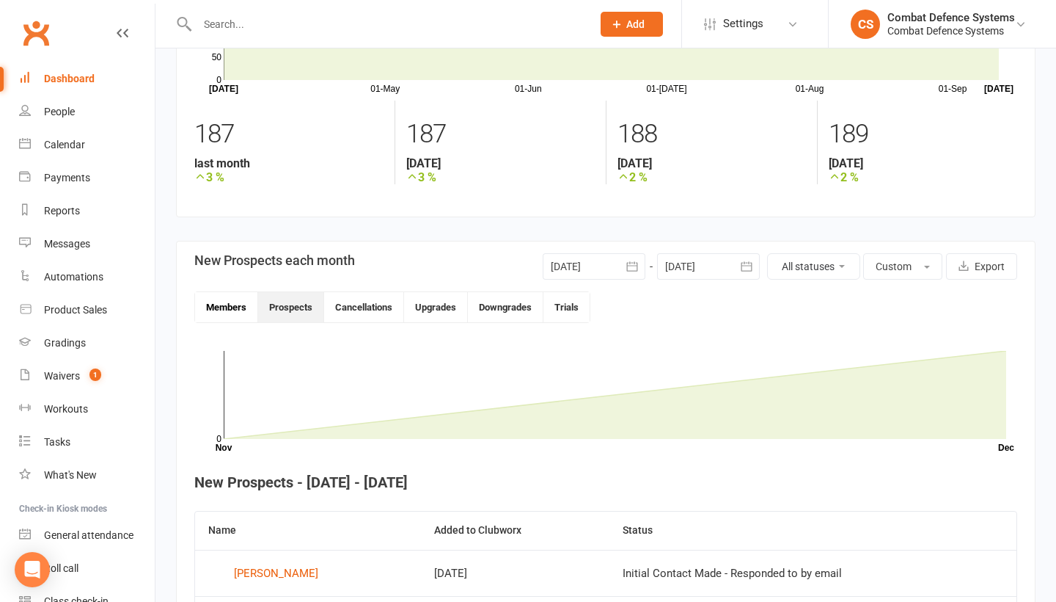
click at [233, 304] on button "Members" at bounding box center [226, 307] width 63 height 30
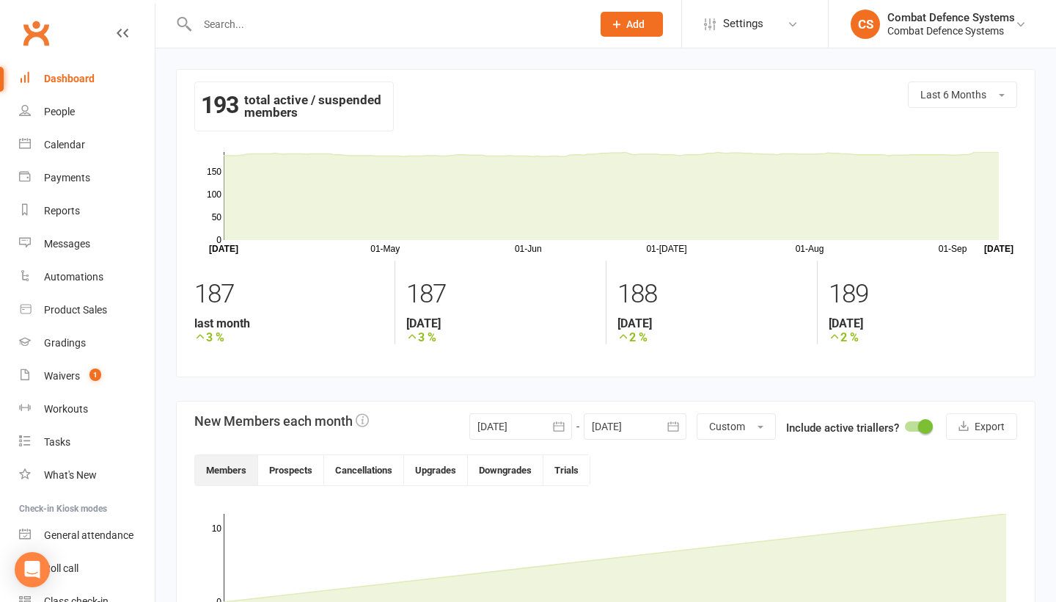
scroll to position [0, 0]
click at [653, 426] on div at bounding box center [635, 426] width 103 height 26
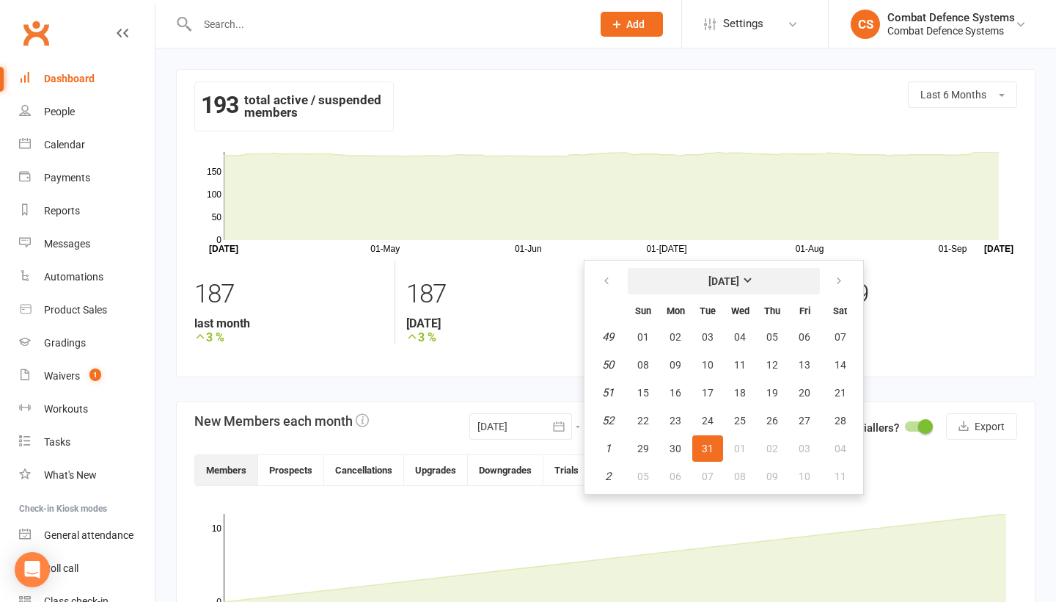
click at [680, 281] on button "December 2024" at bounding box center [724, 281] width 192 height 26
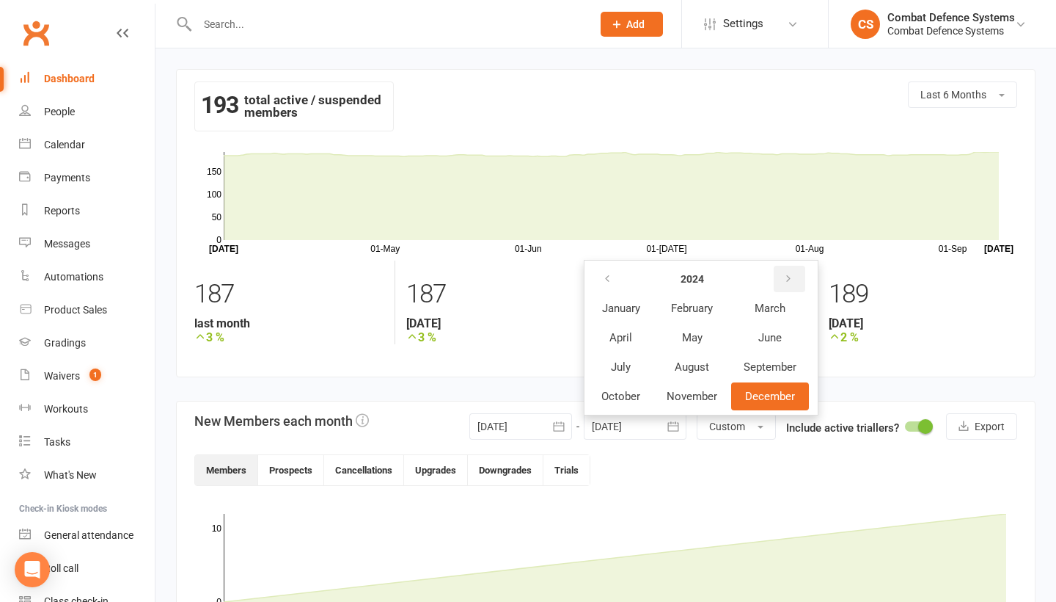
click at [789, 280] on icon "button" at bounding box center [788, 279] width 10 height 12
click at [770, 337] on span "June" at bounding box center [770, 337] width 23 height 13
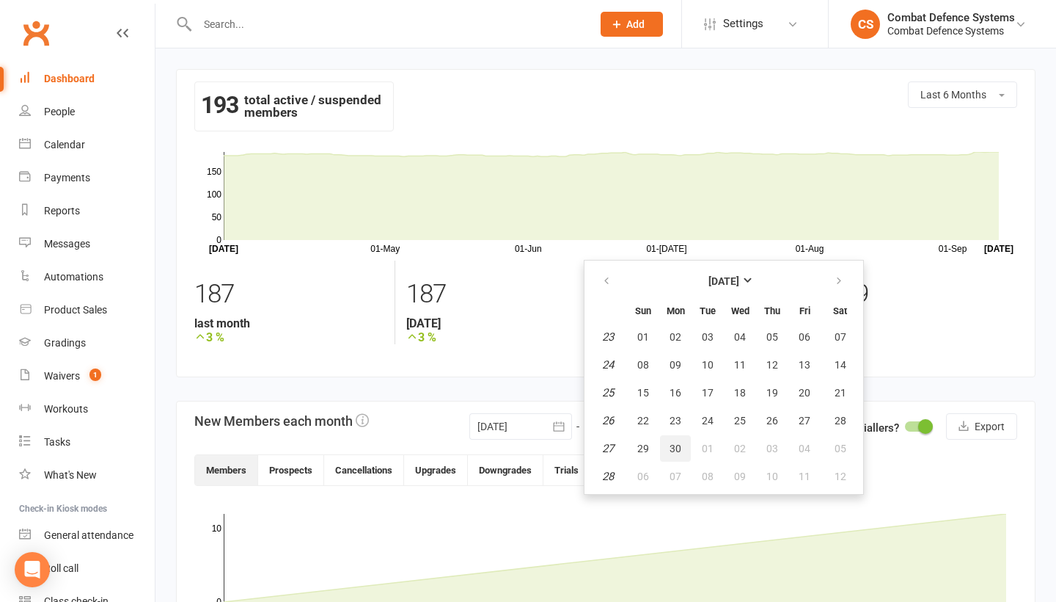
click at [670, 446] on span "30" at bounding box center [676, 448] width 12 height 12
type input "30 Jun 2025"
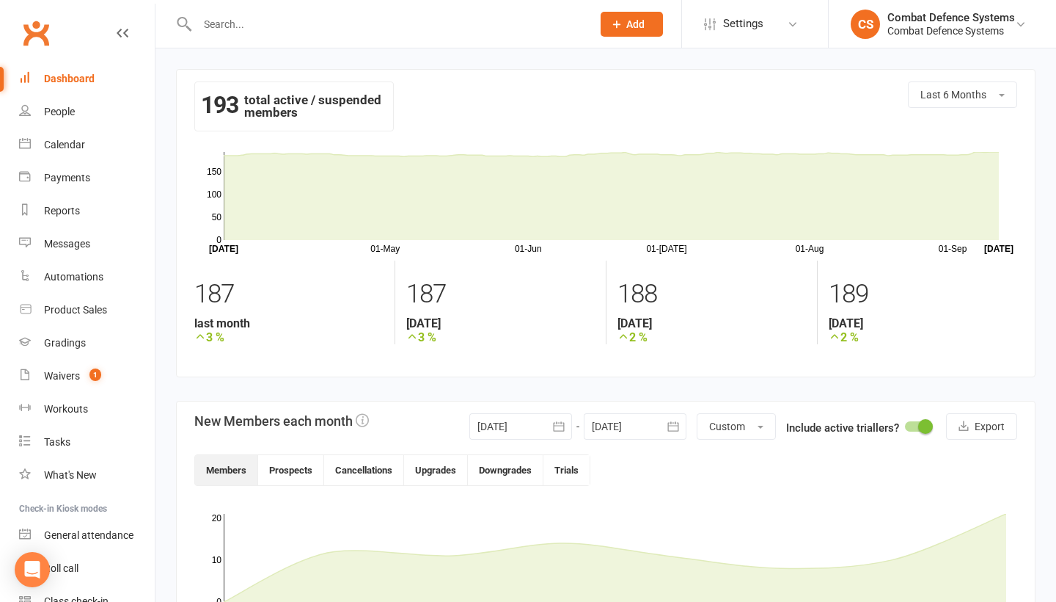
click at [546, 434] on button "button" at bounding box center [559, 426] width 26 height 26
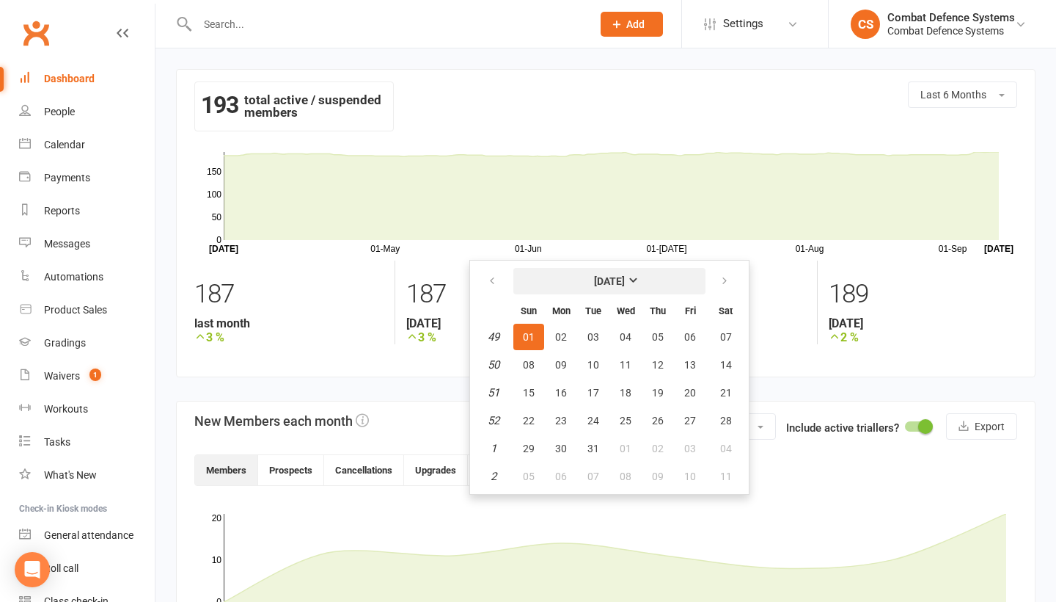
click at [625, 281] on strong "December 2024" at bounding box center [609, 281] width 31 height 12
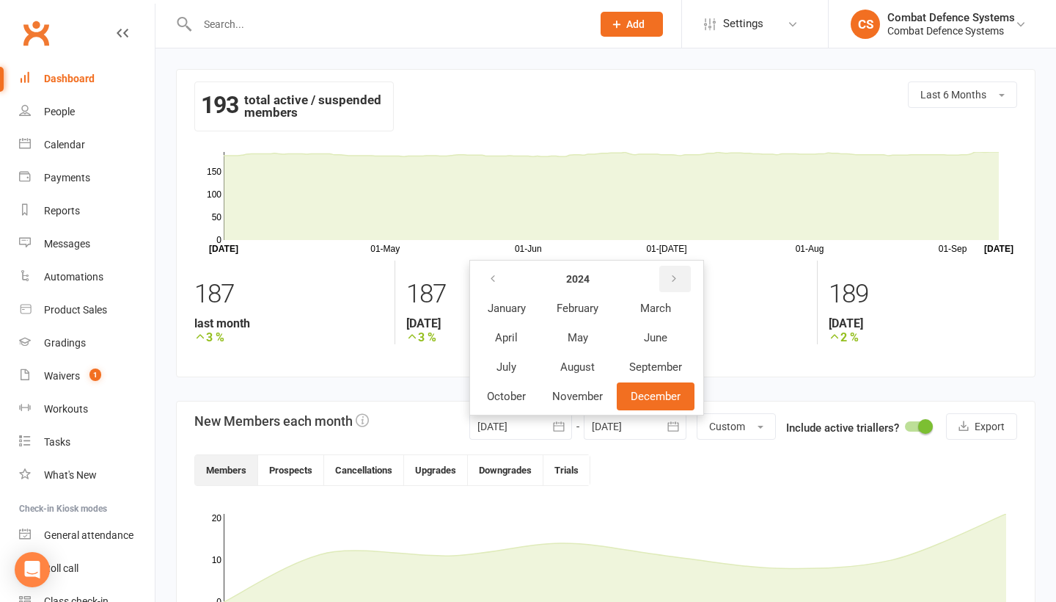
click at [676, 274] on icon "button" at bounding box center [674, 279] width 10 height 12
click at [663, 335] on span "June" at bounding box center [656, 337] width 23 height 13
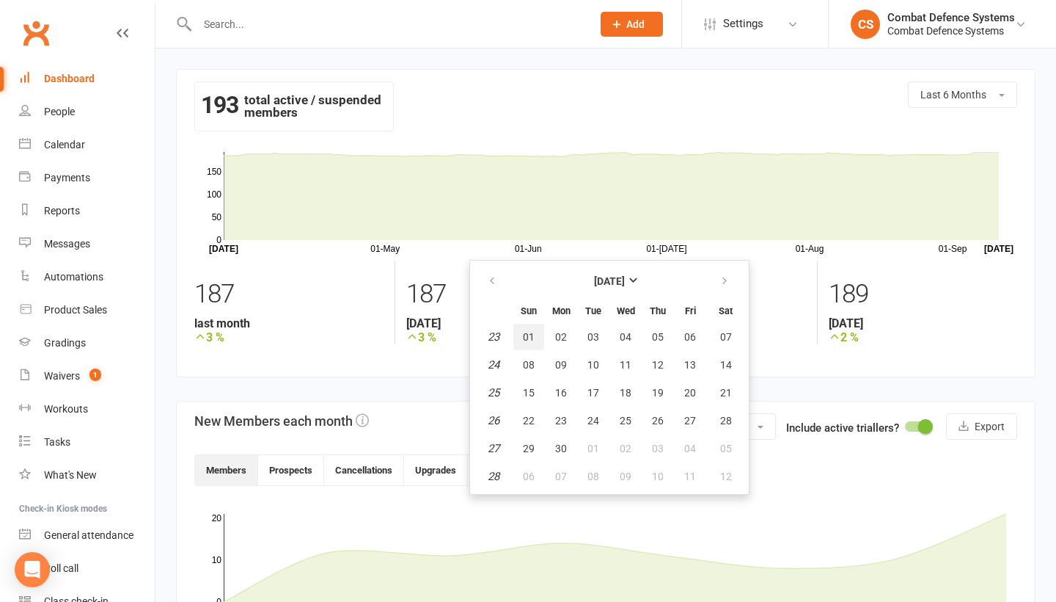
click at [530, 335] on span "01" at bounding box center [529, 337] width 12 height 12
type input "01 Jun 2025"
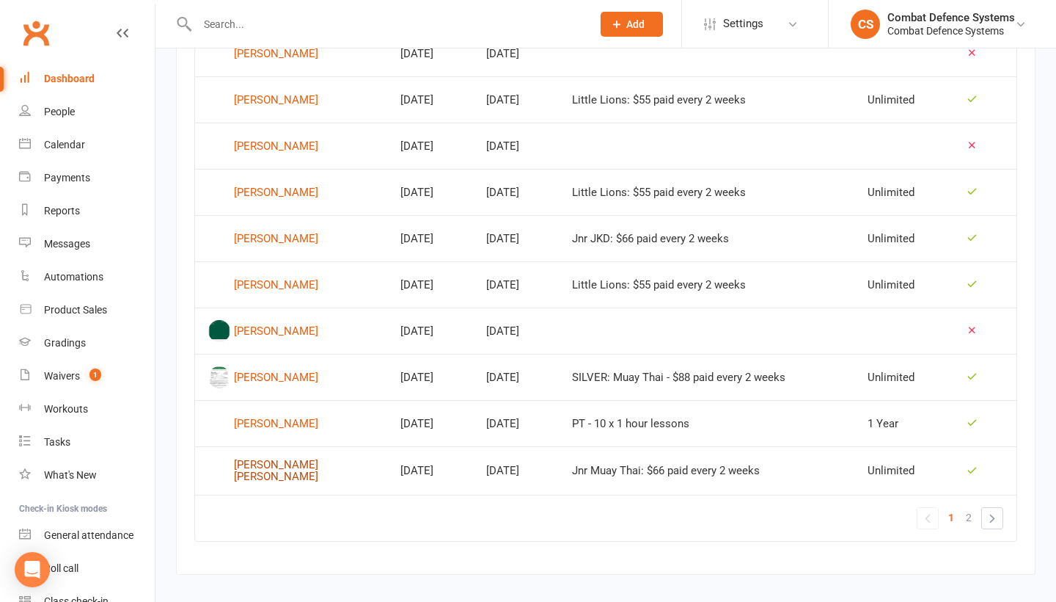
scroll to position [931, 0]
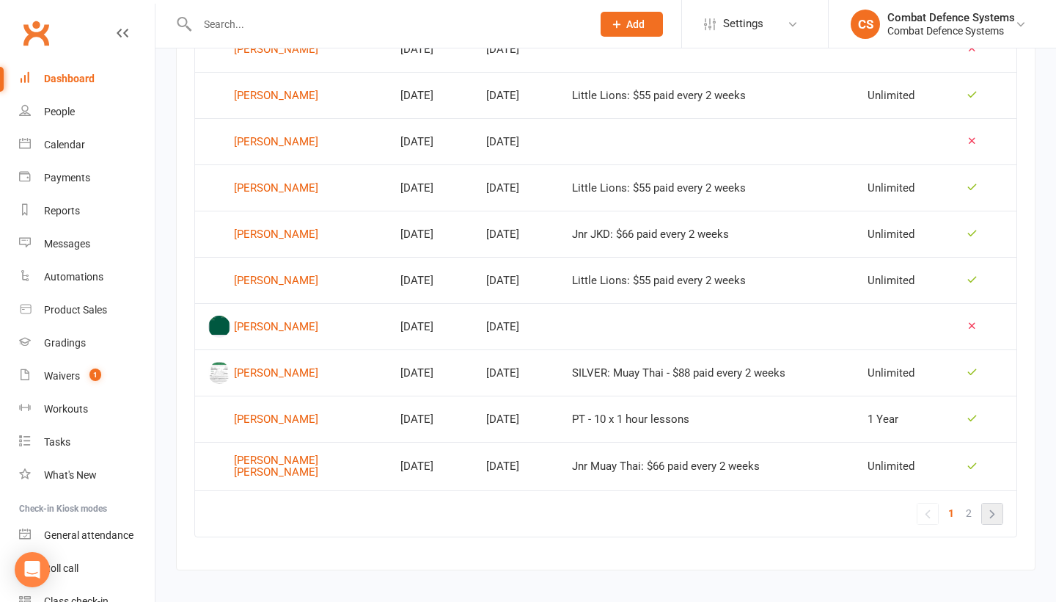
click at [991, 524] on link "»" at bounding box center [992, 513] width 21 height 21
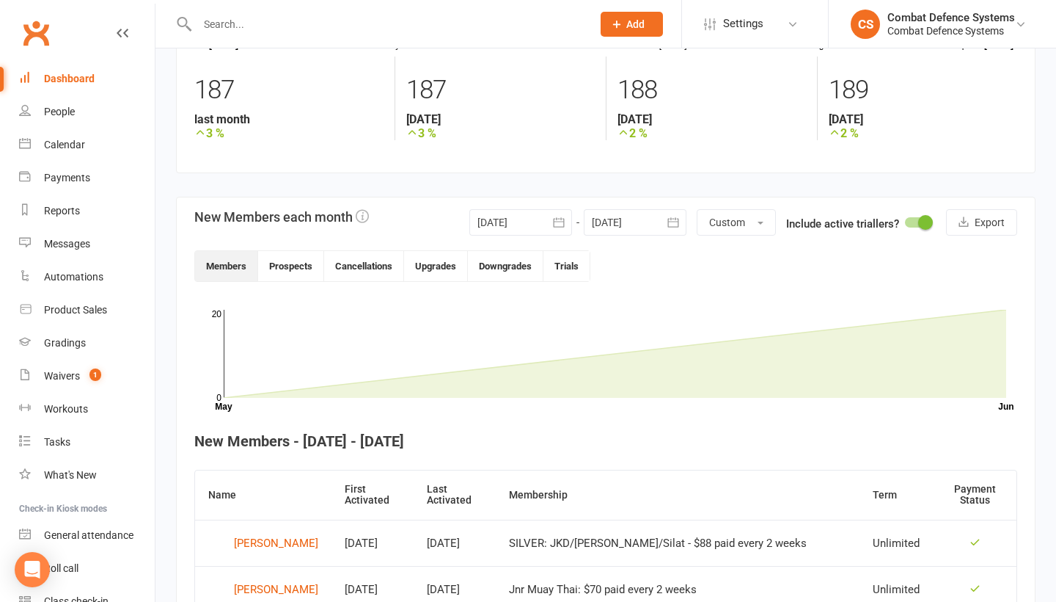
scroll to position [194, 0]
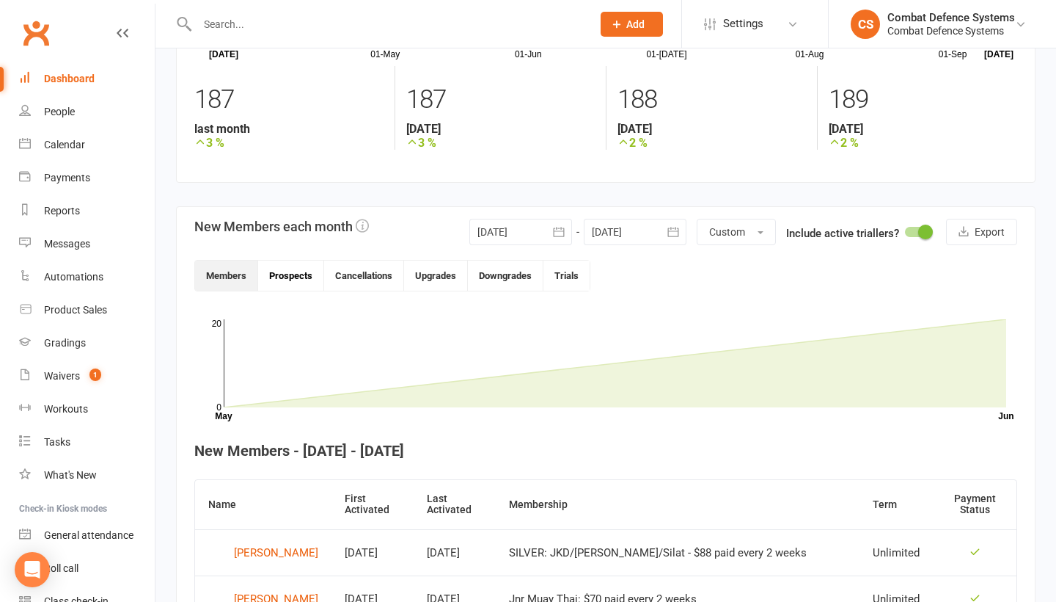
click at [293, 282] on button "Prospects" at bounding box center [291, 275] width 66 height 30
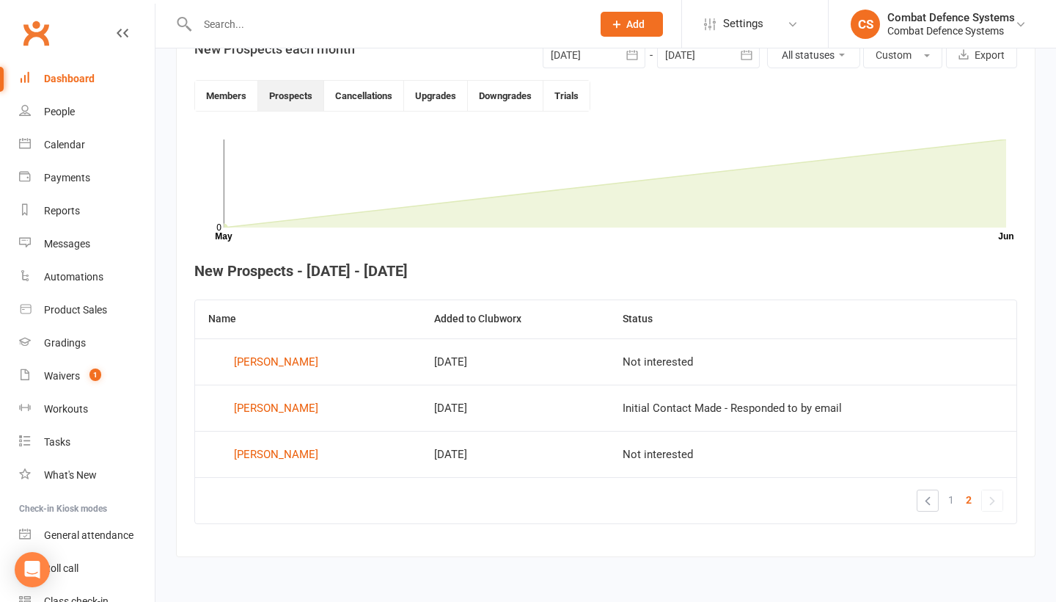
scroll to position [383, 0]
click at [990, 490] on link "»" at bounding box center [992, 500] width 21 height 21
click at [930, 490] on link "«" at bounding box center [928, 500] width 21 height 21
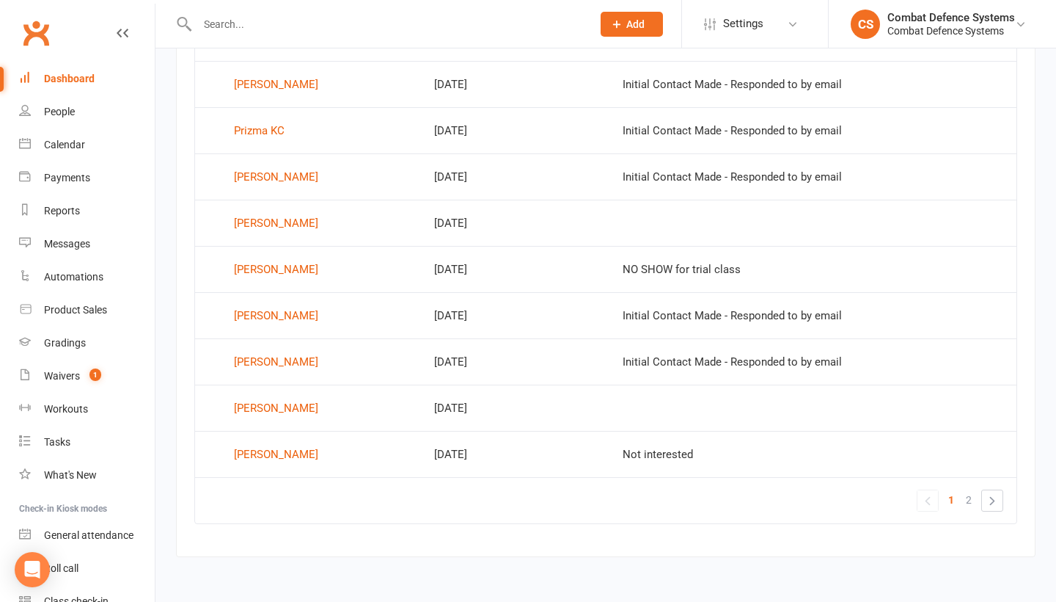
scroll to position [938, 0]
click at [994, 490] on link "»" at bounding box center [992, 500] width 21 height 21
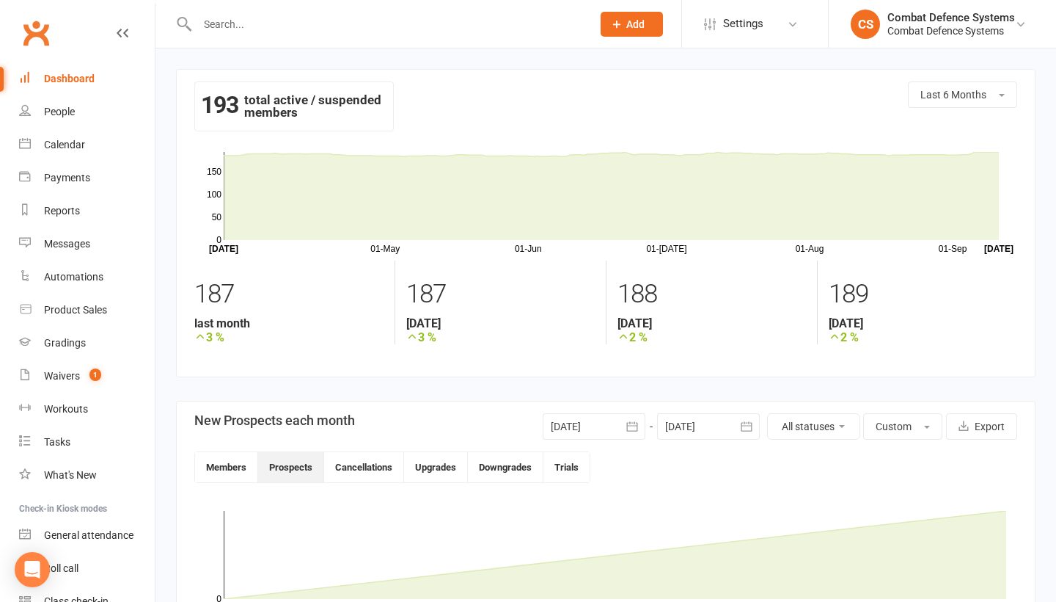
scroll to position [0, 0]
click at [991, 93] on button "Last 6 Months" at bounding box center [962, 94] width 109 height 26
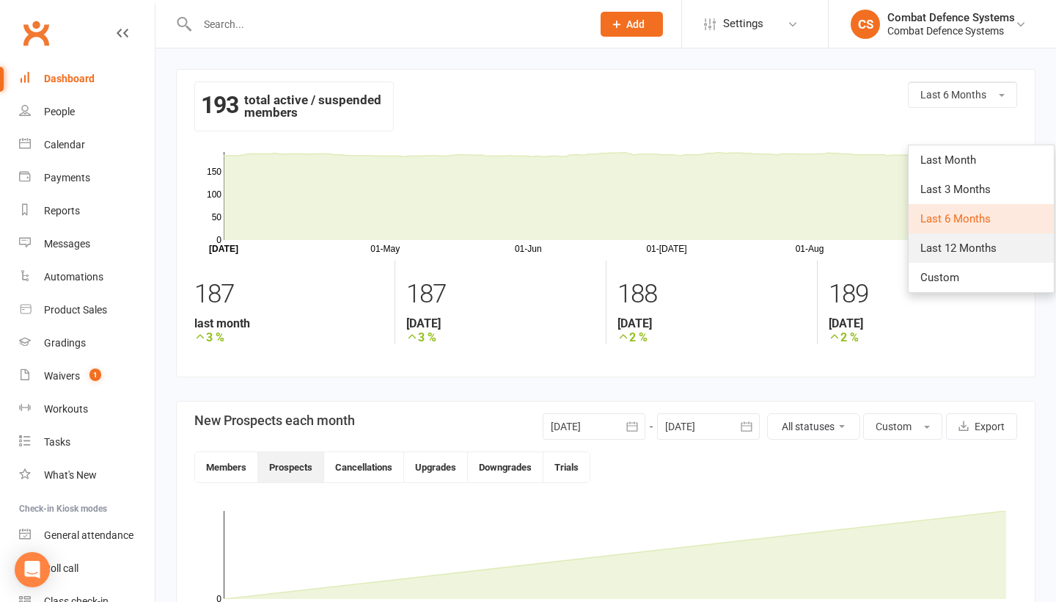
click at [962, 242] on span "Last 12 Months" at bounding box center [959, 247] width 76 height 13
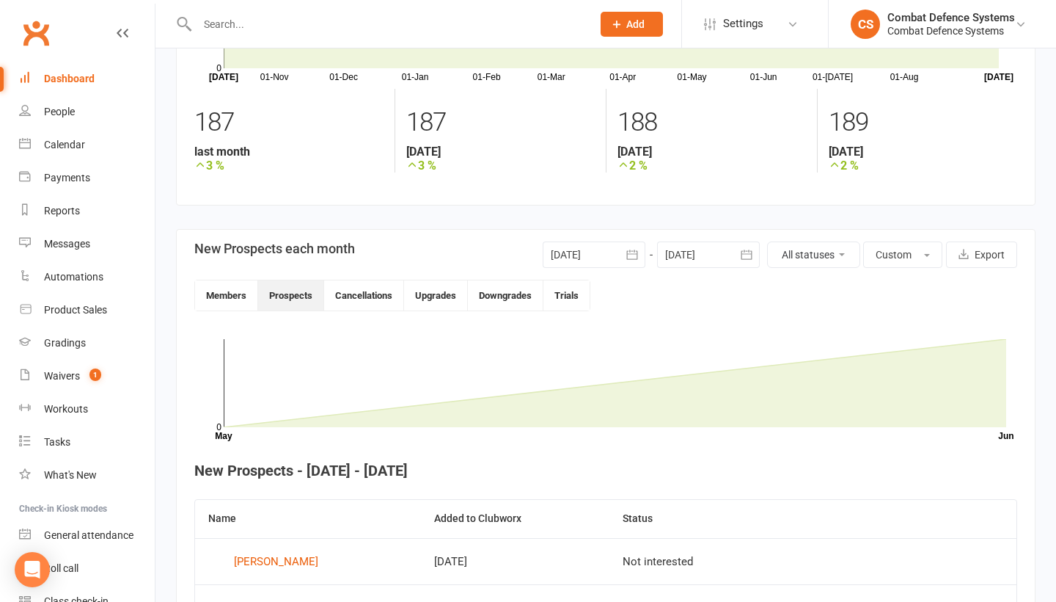
scroll to position [200, 0]
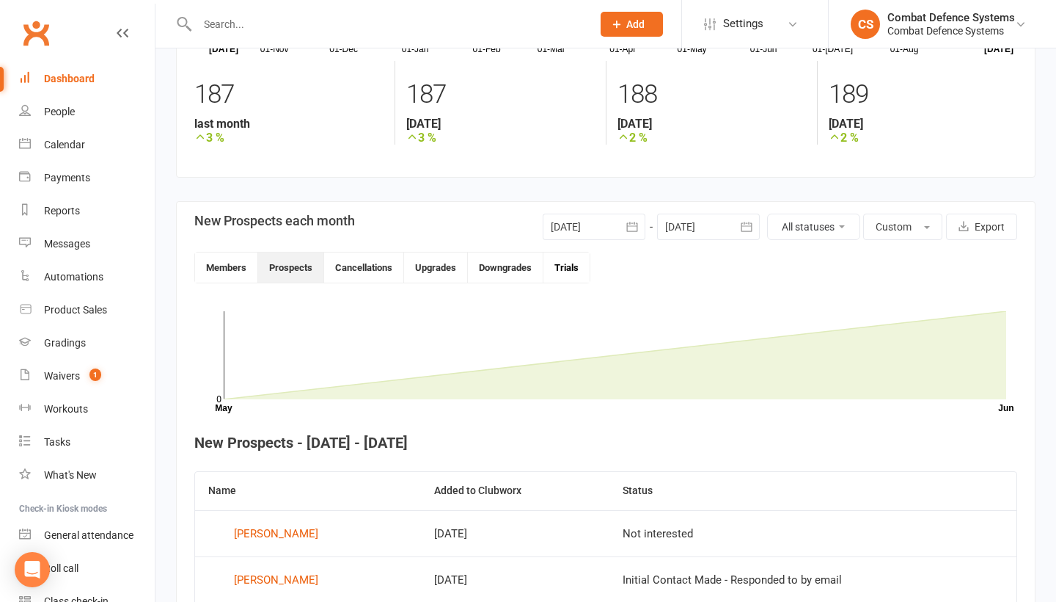
click at [572, 271] on button "Trials" at bounding box center [567, 267] width 46 height 30
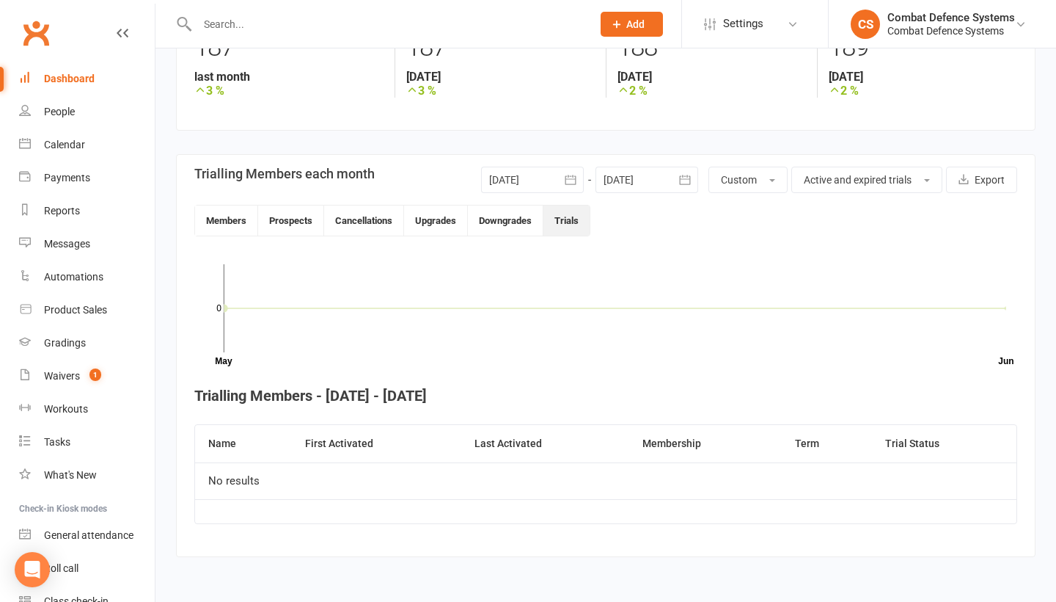
scroll to position [258, 0]
click at [224, 215] on button "Members" at bounding box center [226, 220] width 63 height 30
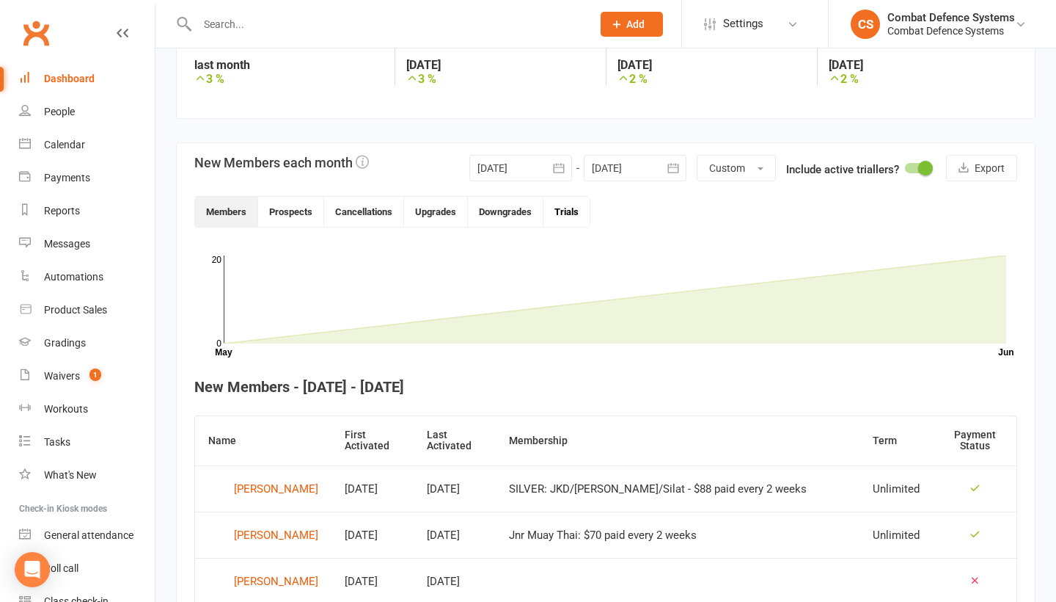
click at [566, 211] on button "Trials" at bounding box center [567, 212] width 46 height 30
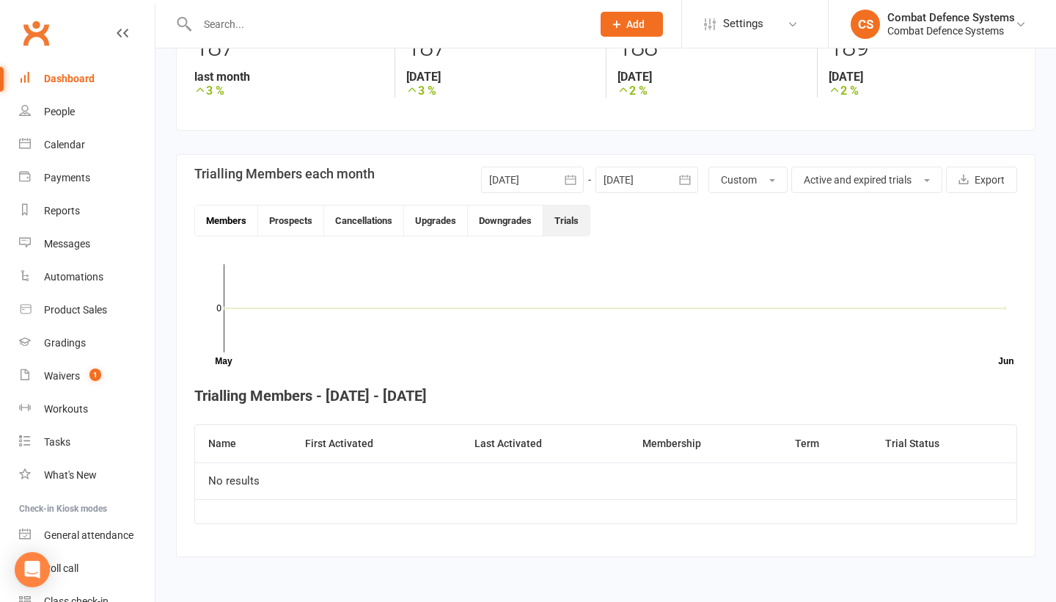
click at [242, 210] on button "Members" at bounding box center [226, 220] width 63 height 30
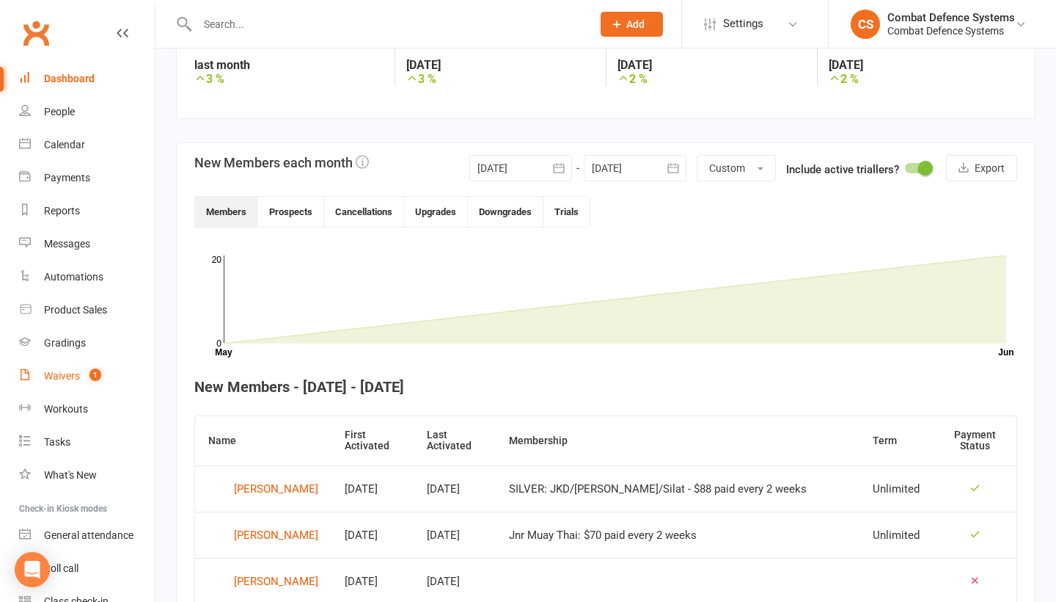
click at [58, 368] on link "Waivers 1" at bounding box center [87, 375] width 136 height 33
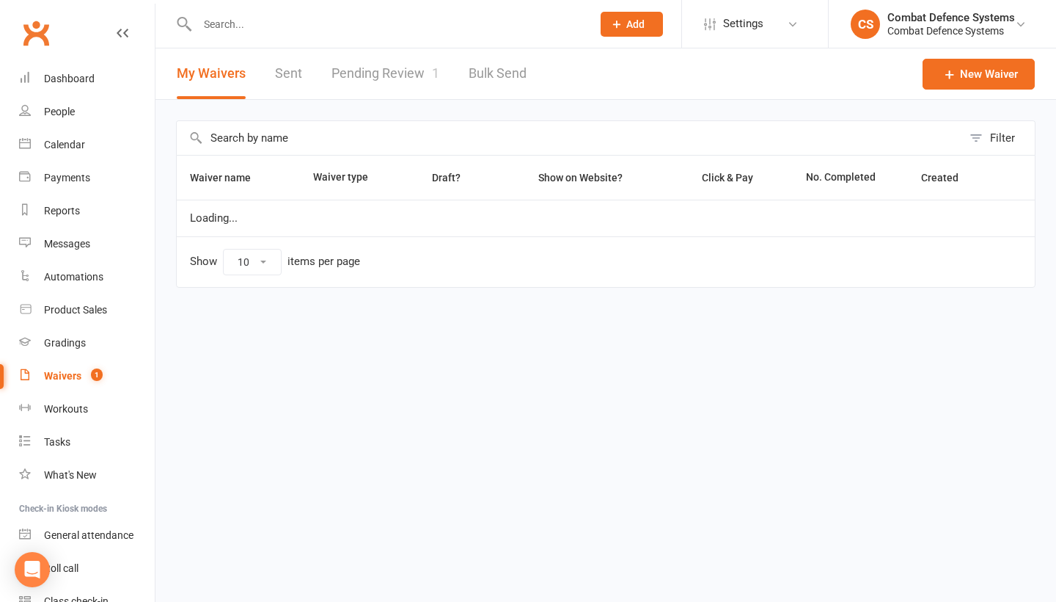
select select "25"
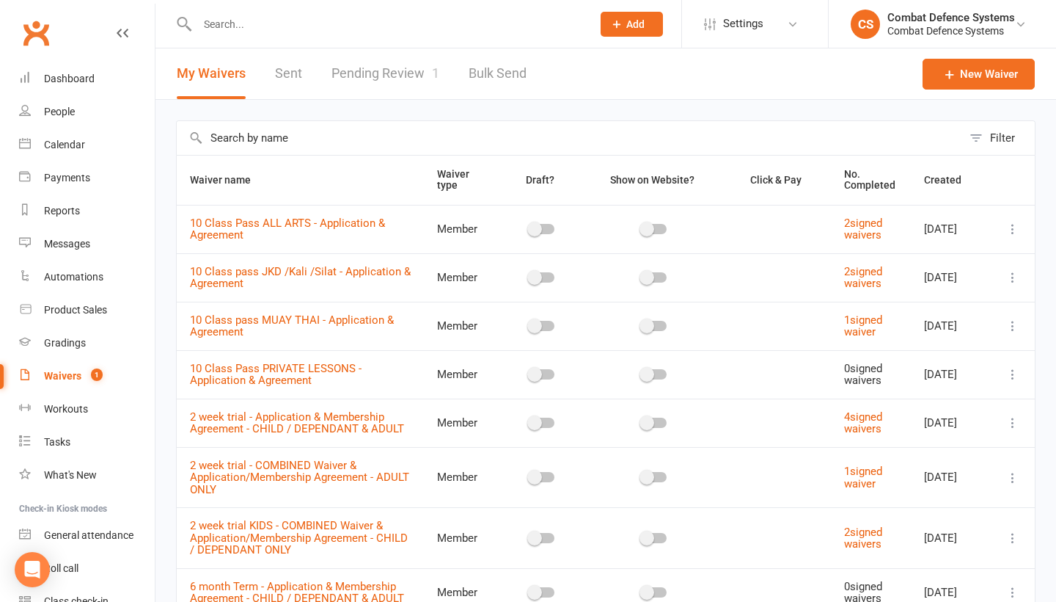
click at [404, 71] on link "Pending Review 1" at bounding box center [386, 73] width 108 height 51
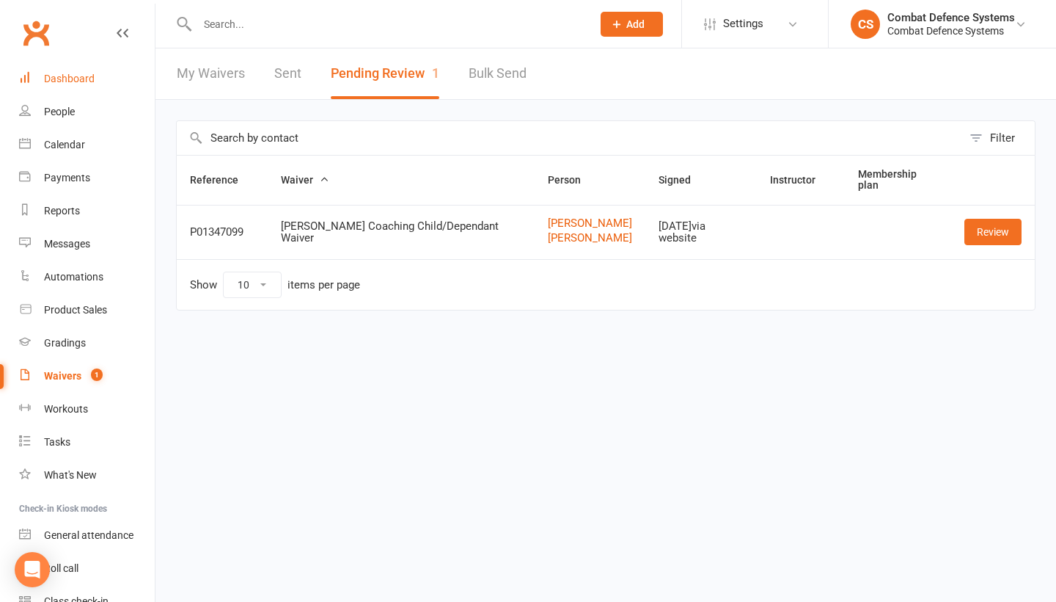
click at [73, 81] on div "Dashboard" at bounding box center [69, 79] width 51 height 12
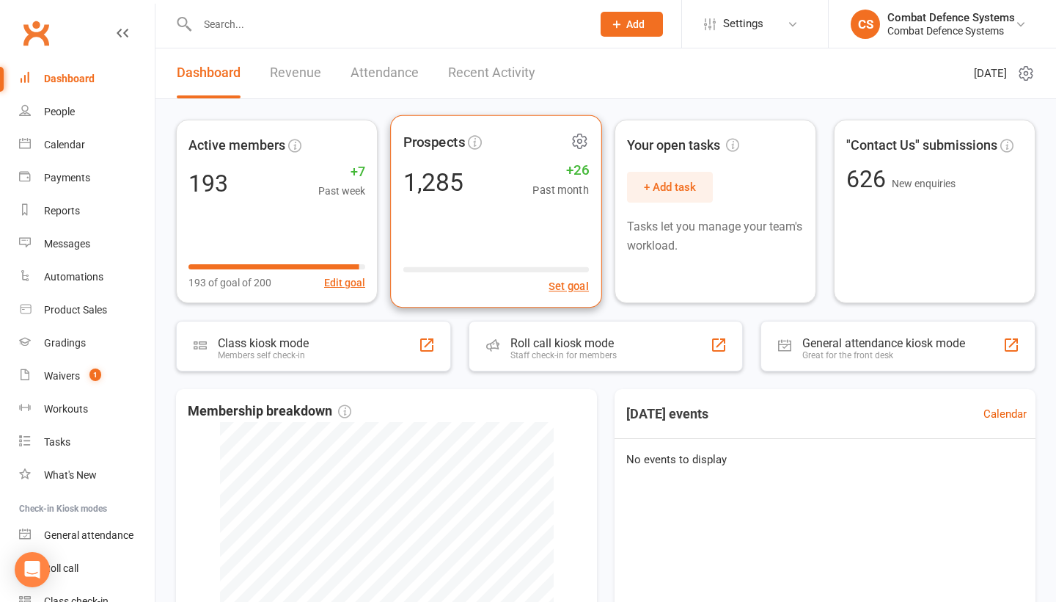
scroll to position [2, 0]
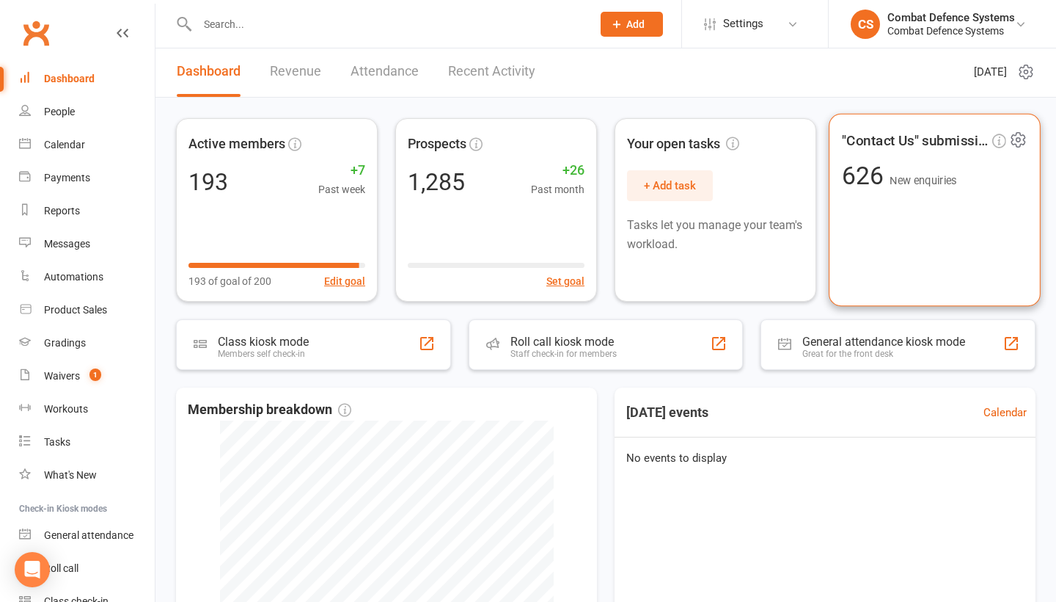
click at [927, 176] on span "New enquiries" at bounding box center [923, 181] width 67 height 12
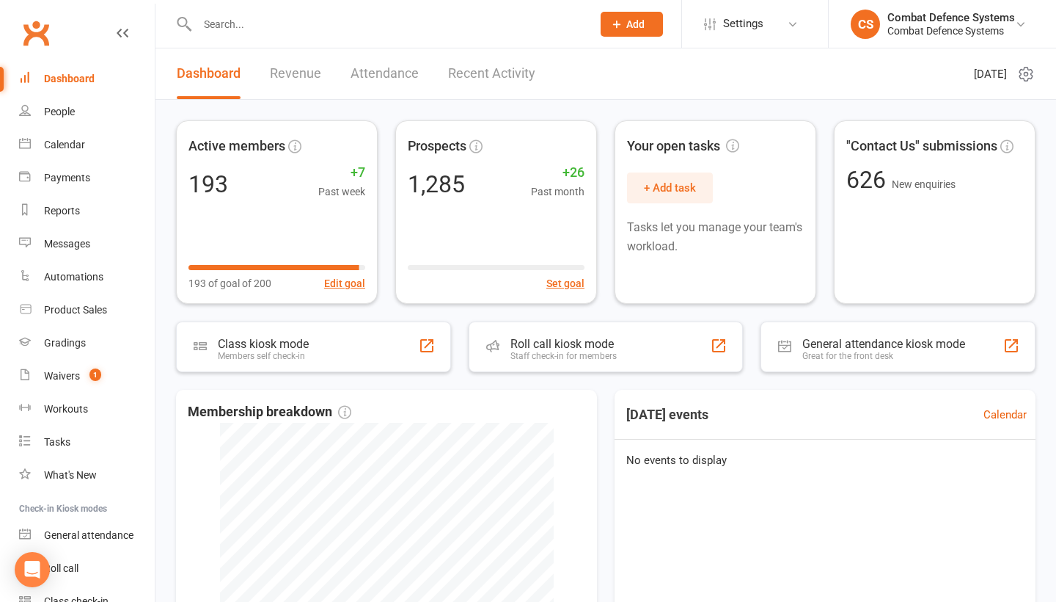
click at [307, 73] on link "Revenue" at bounding box center [295, 73] width 51 height 51
